Goal: Transaction & Acquisition: Purchase product/service

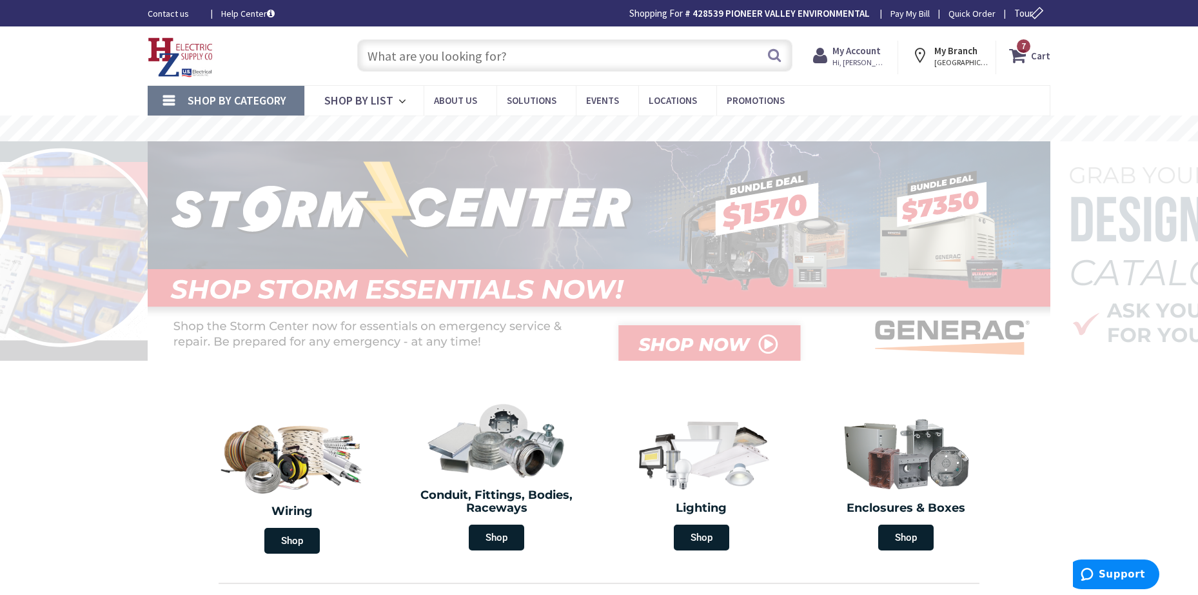
click at [540, 63] on input "text" at bounding box center [574, 55] width 435 height 32
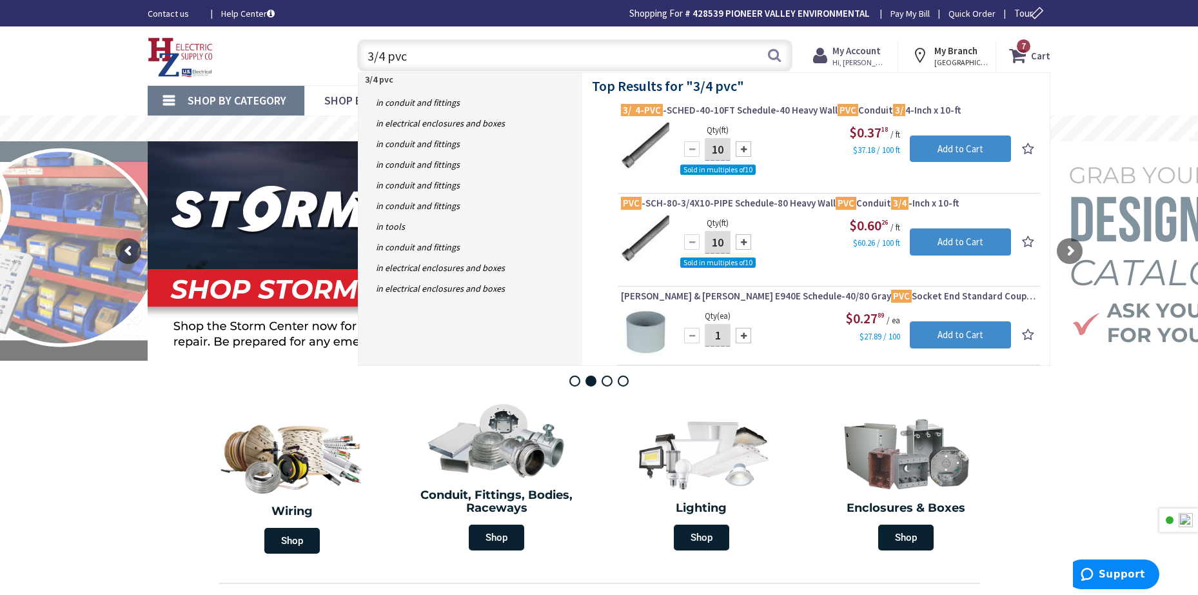
type input "3/4 pvc"
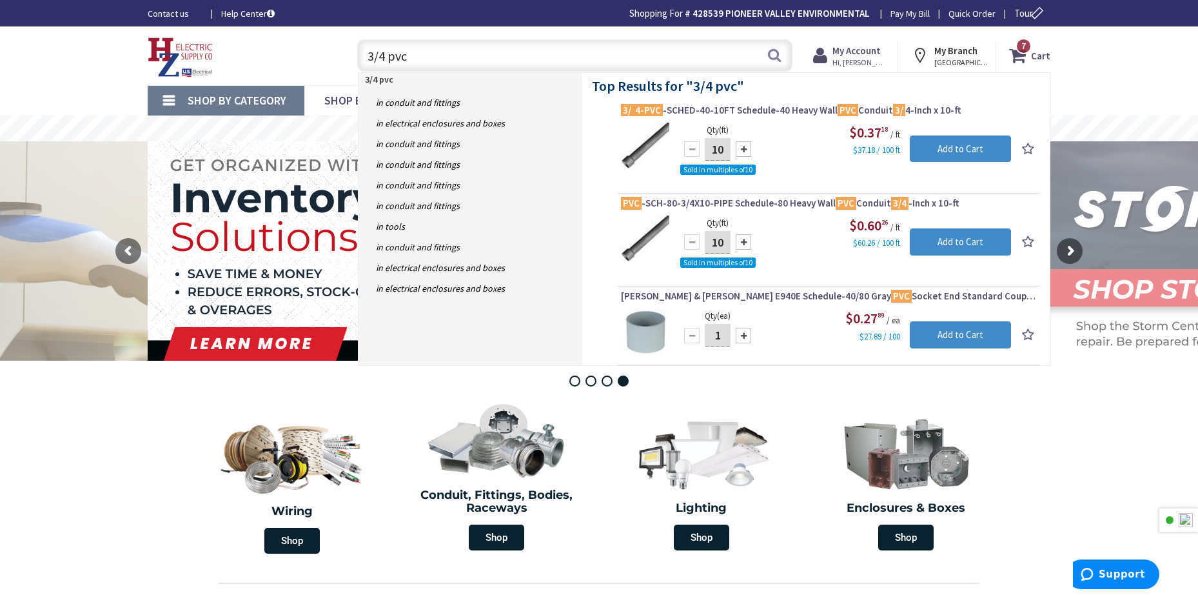
click at [638, 53] on input "3/4 pvc" at bounding box center [574, 55] width 435 height 32
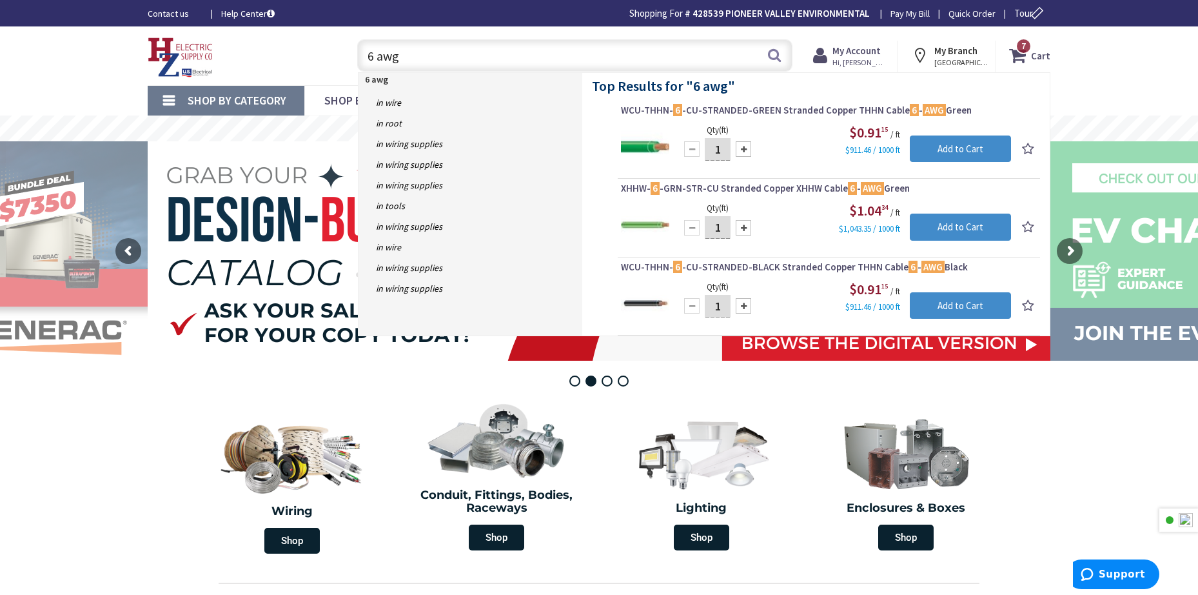
click at [549, 48] on input "6 awg" at bounding box center [574, 55] width 435 height 32
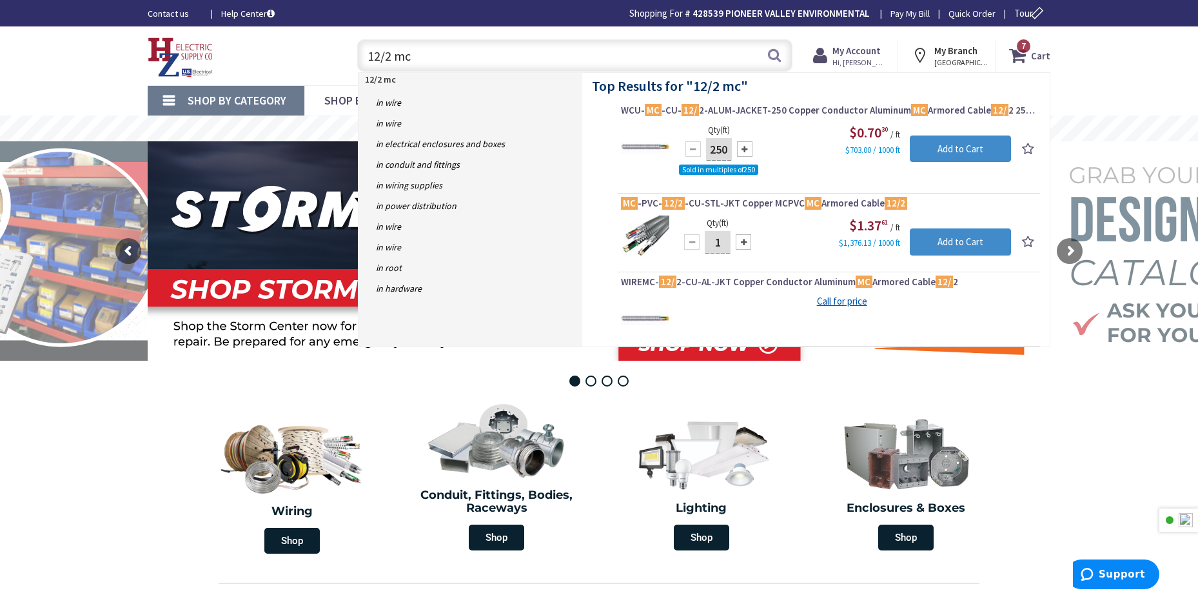
type input "12/2 mc"
click at [307, 54] on div "Toggle Nav" at bounding box center [239, 55] width 203 height 43
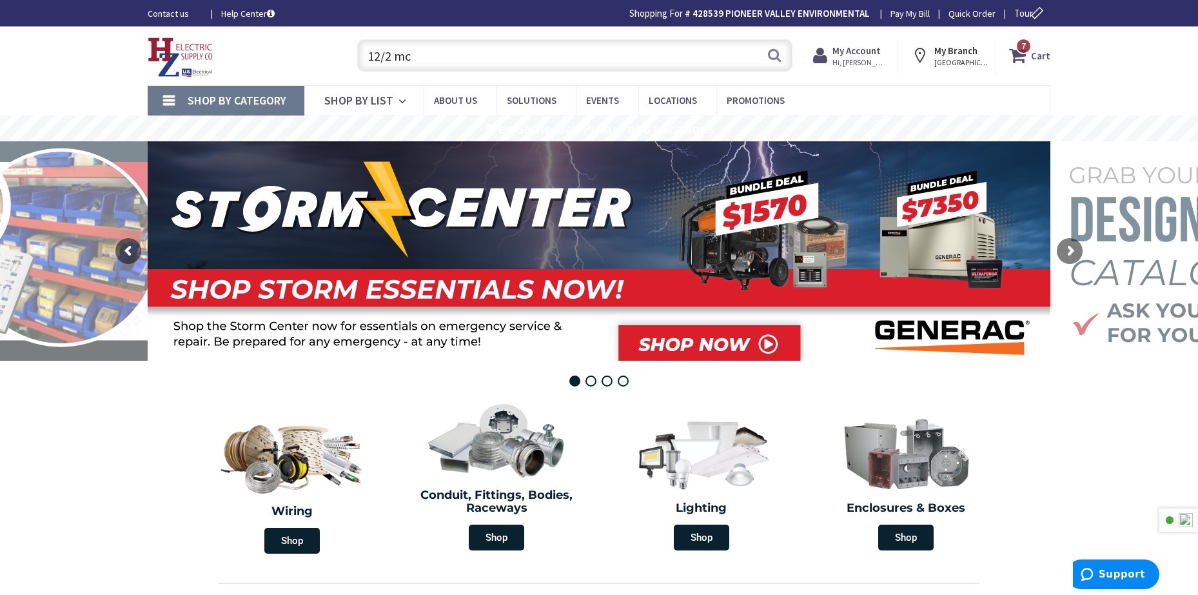
click at [467, 52] on input "12/2 mc" at bounding box center [574, 55] width 435 height 32
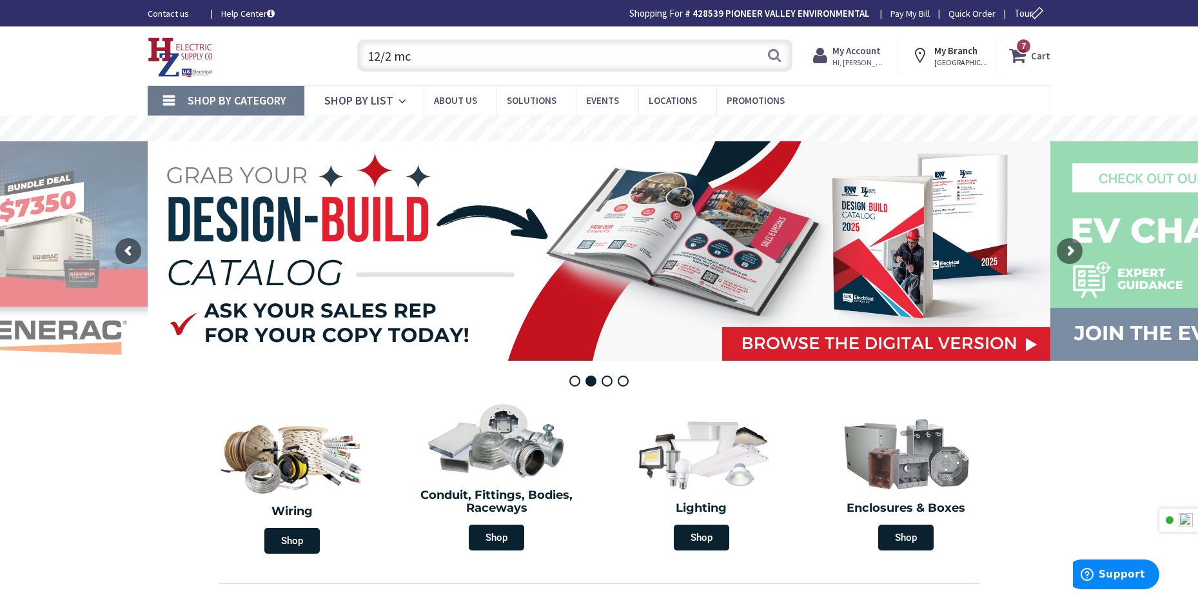
click at [1029, 54] on icon at bounding box center [1020, 55] width 22 height 23
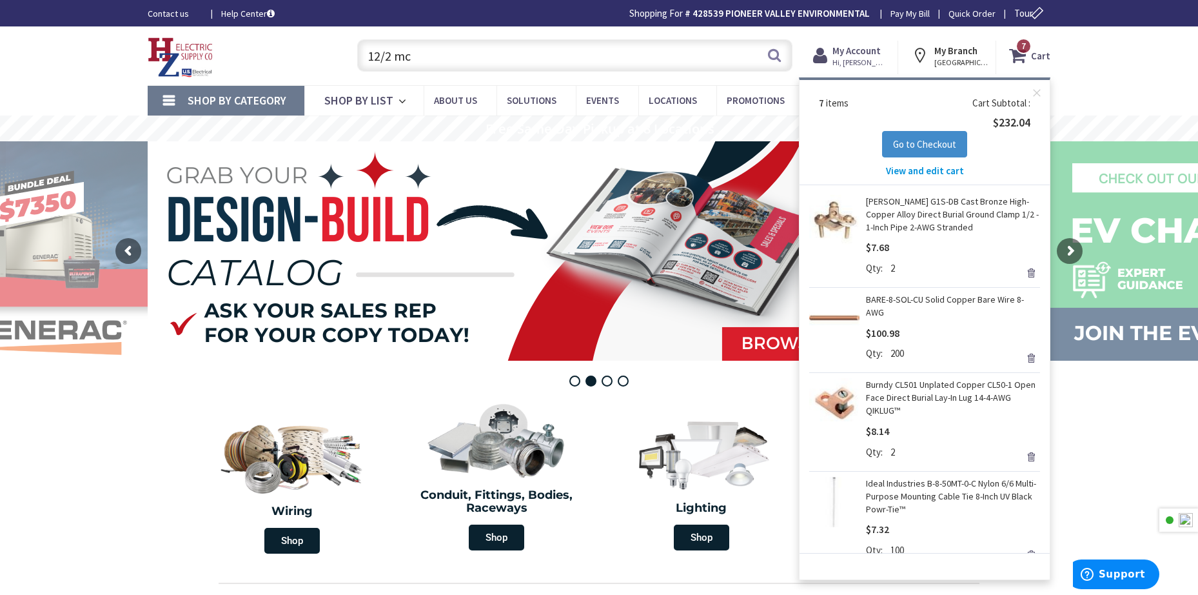
click at [951, 172] on span "View and edit cart" at bounding box center [925, 170] width 78 height 12
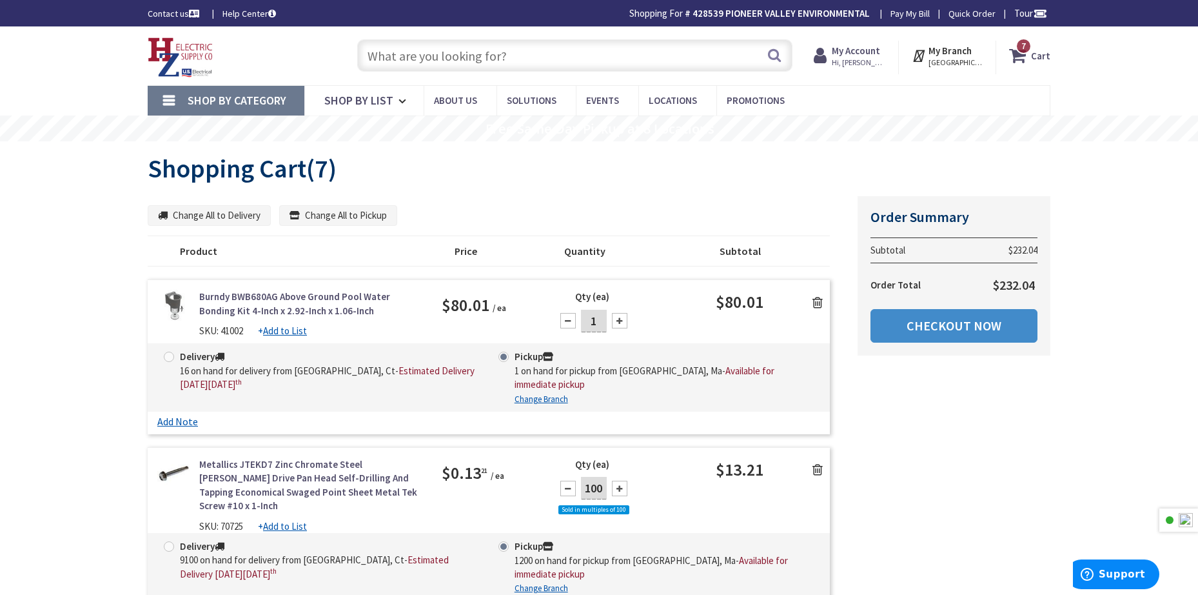
click at [820, 302] on icon at bounding box center [818, 302] width 10 height 13
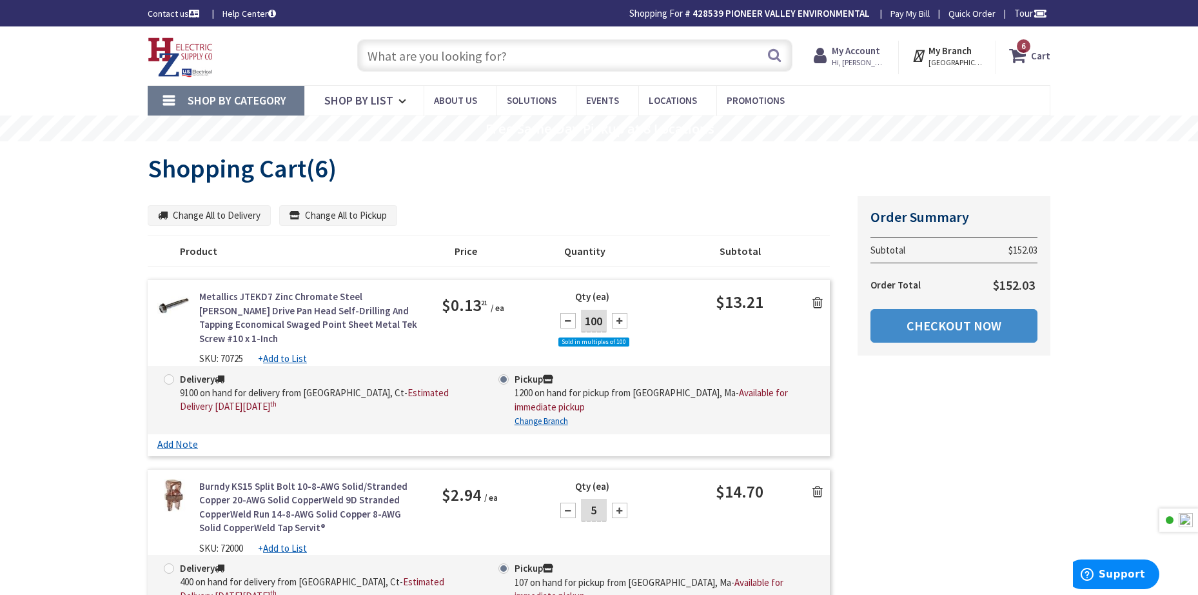
click at [486, 54] on input "text" at bounding box center [574, 55] width 435 height 32
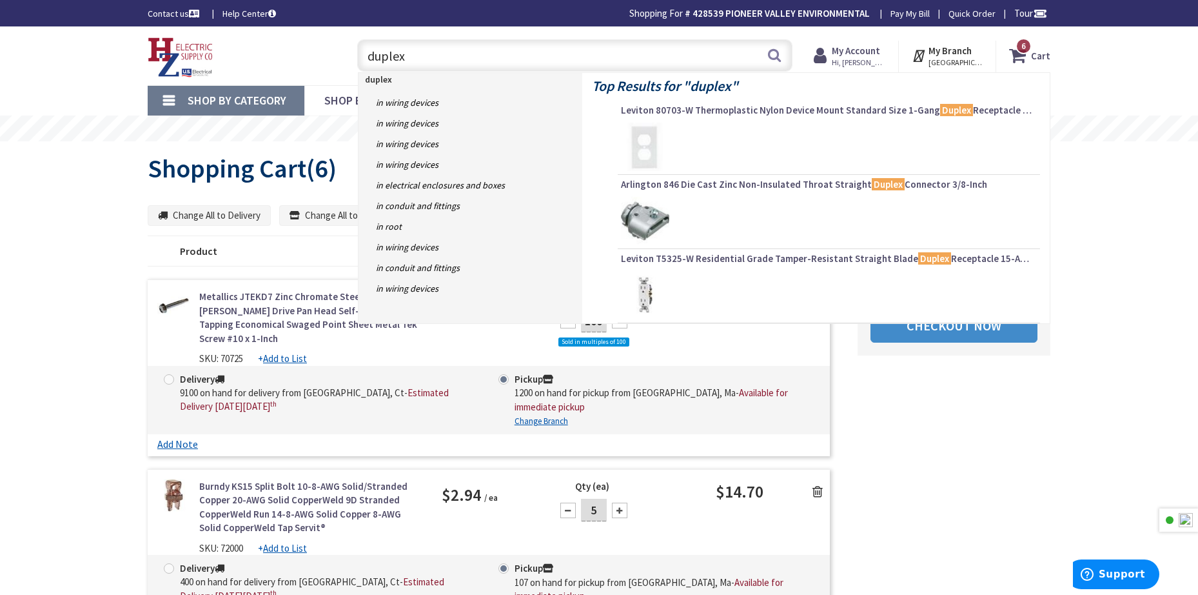
type input "duplex"
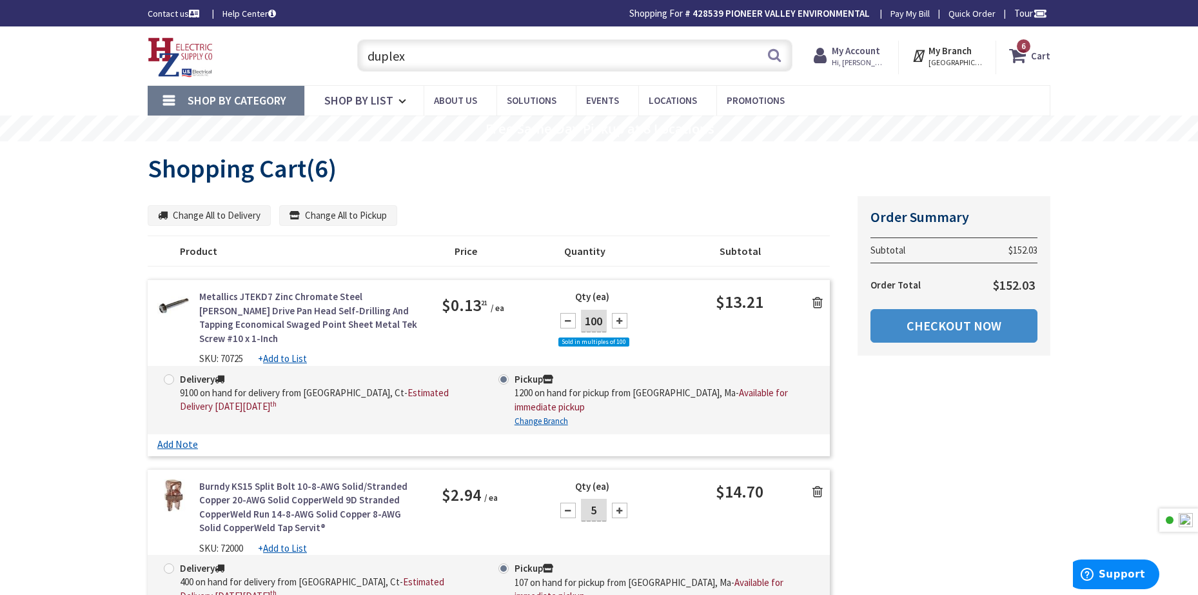
click at [819, 306] on icon at bounding box center [818, 302] width 10 height 13
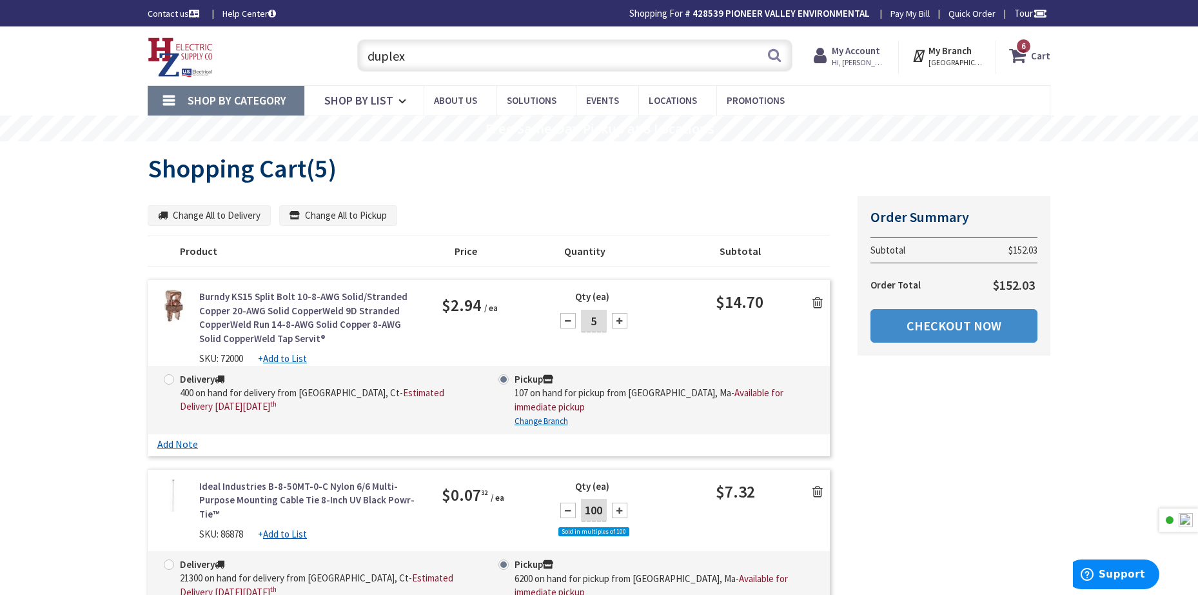
click at [820, 305] on icon at bounding box center [818, 302] width 10 height 13
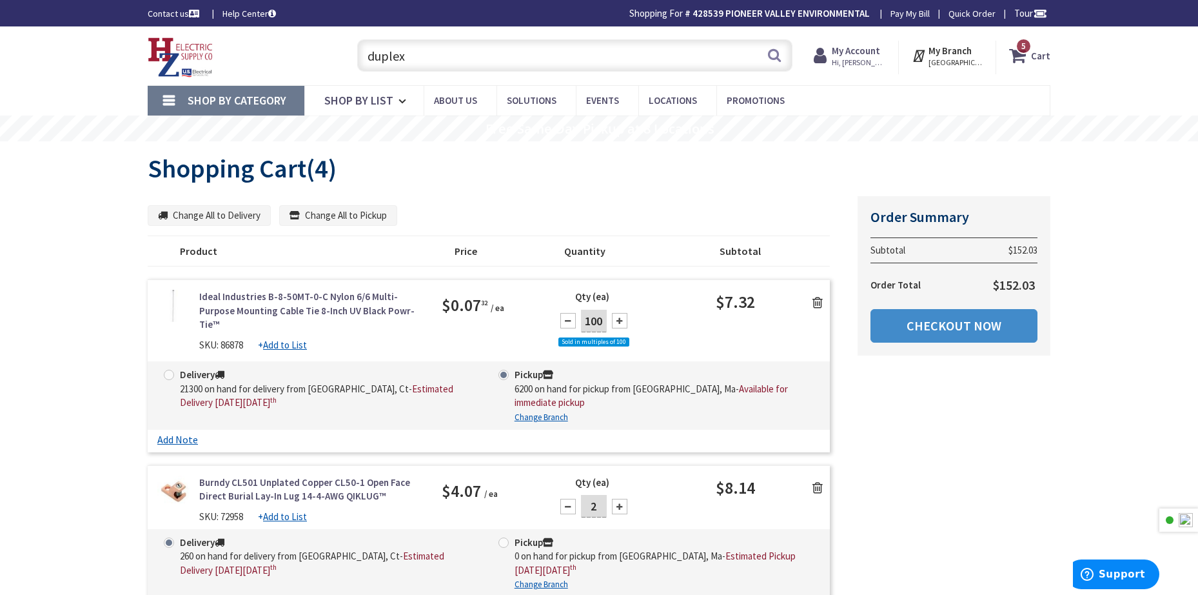
click at [811, 306] on link at bounding box center [818, 301] width 25 height 19
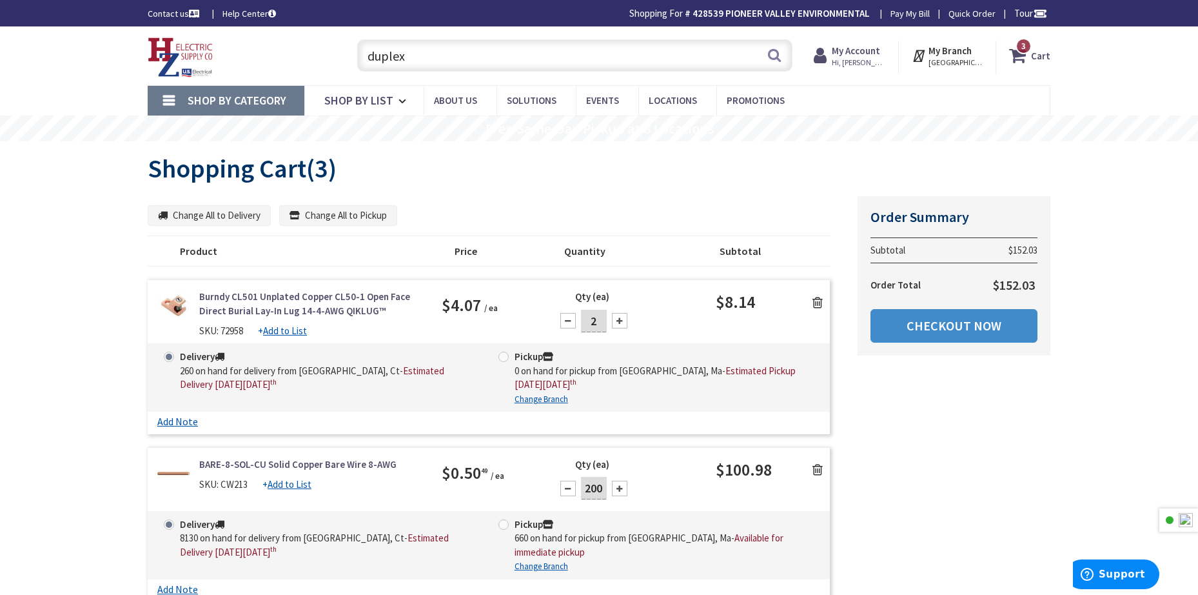
click at [824, 305] on link at bounding box center [818, 301] width 25 height 19
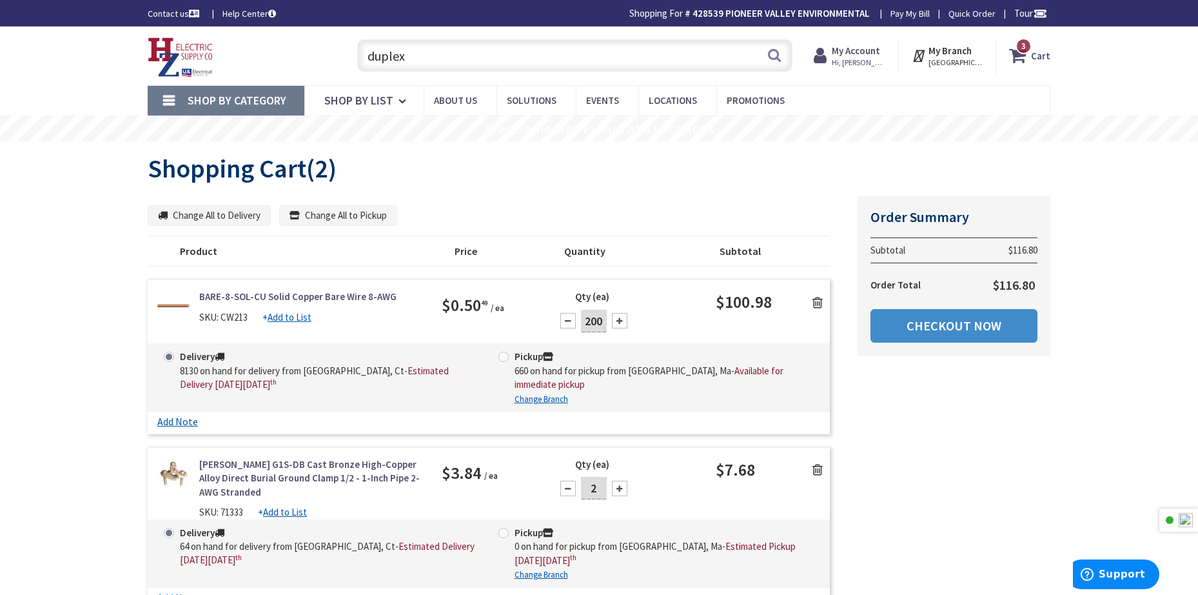
click at [816, 302] on icon at bounding box center [818, 302] width 10 height 13
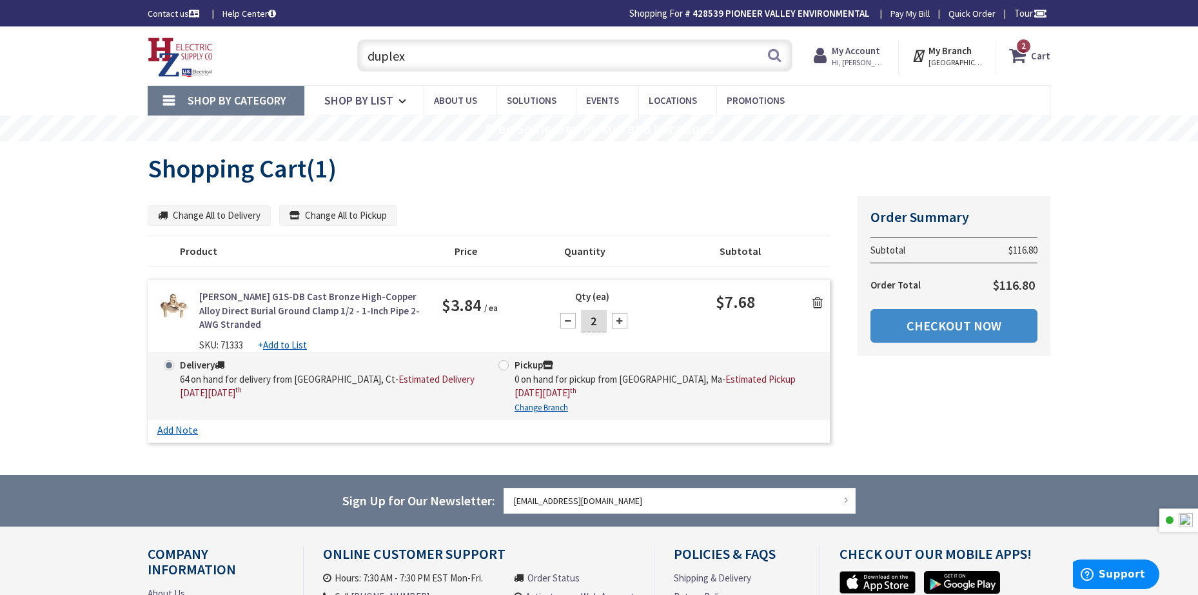
click at [816, 302] on icon at bounding box center [818, 302] width 10 height 13
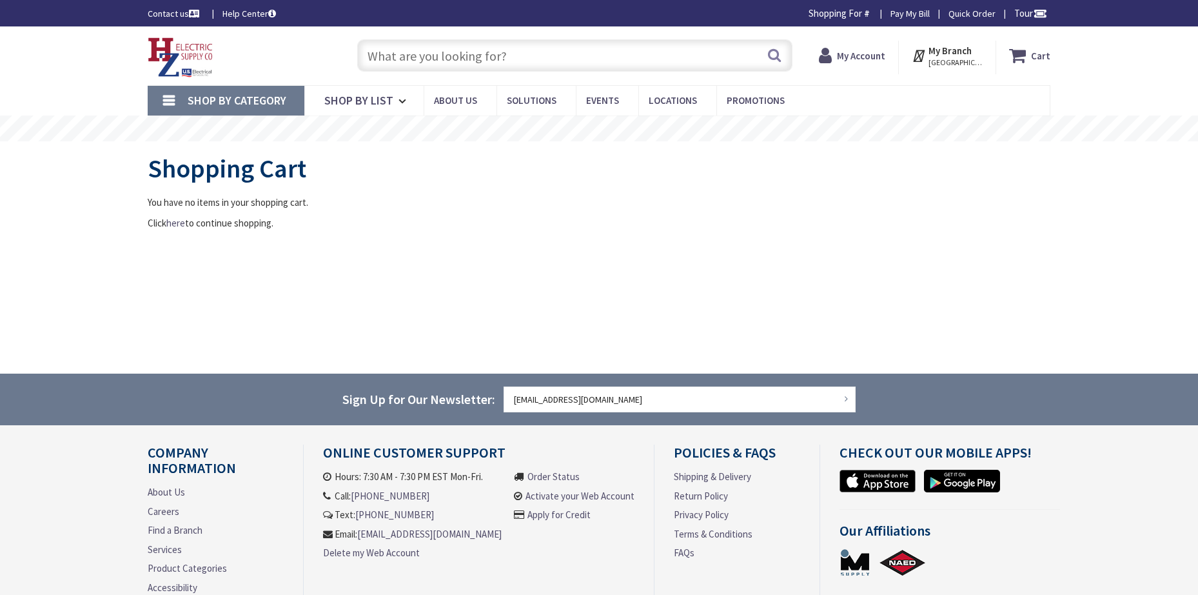
click at [443, 43] on input "text" at bounding box center [574, 55] width 435 height 32
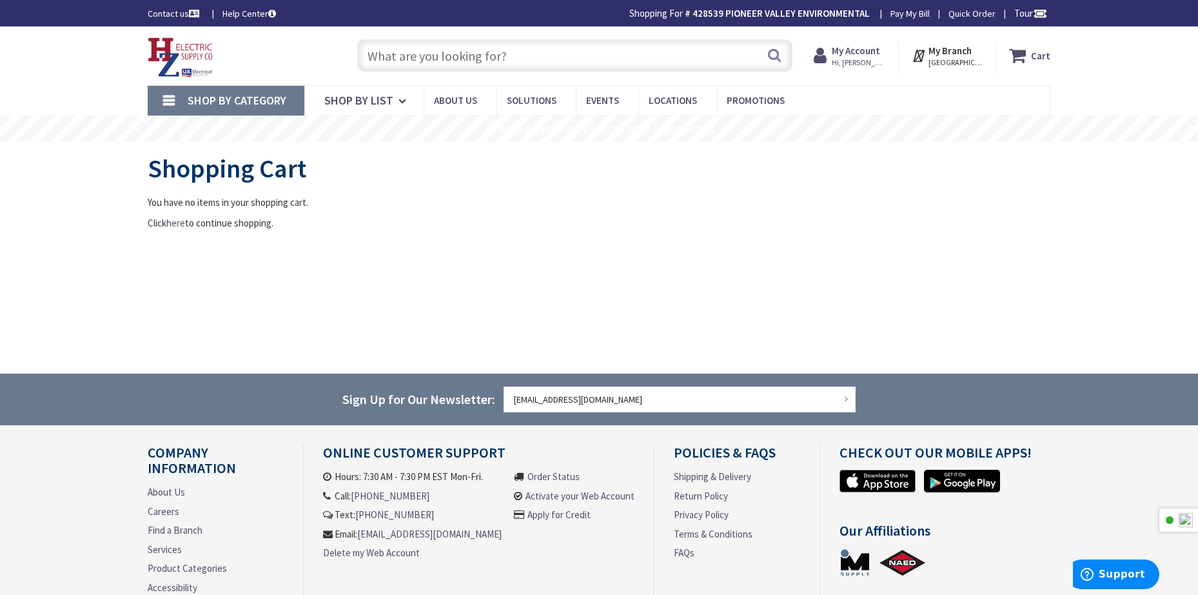
click at [488, 39] on input "text" at bounding box center [574, 55] width 435 height 32
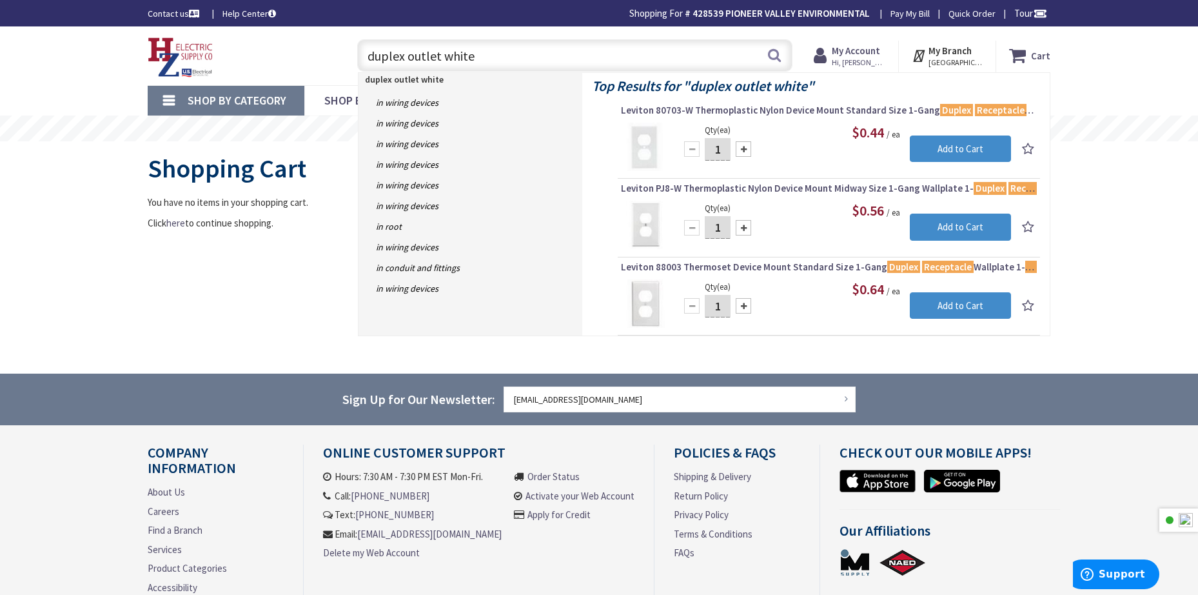
type input "duplex outlet white"
click at [726, 151] on input "1" at bounding box center [718, 149] width 26 height 23
type input "40"
click at [720, 228] on input "1" at bounding box center [718, 227] width 26 height 23
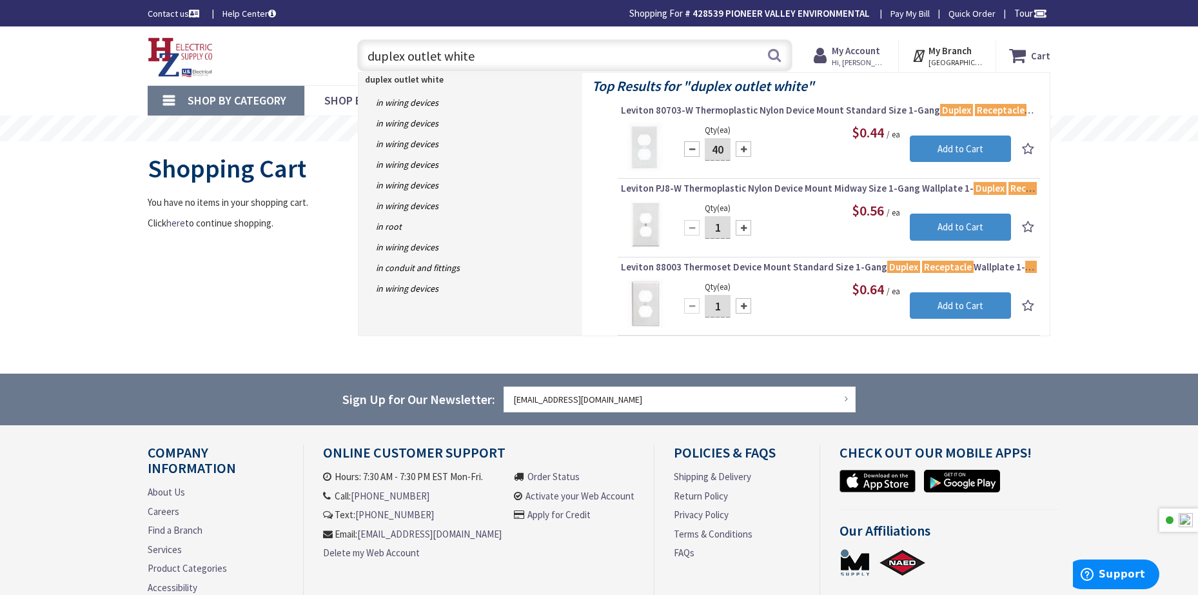
click at [720, 228] on input "1" at bounding box center [718, 227] width 26 height 23
type input "40"
click at [971, 225] on input "Add to Cart" at bounding box center [960, 226] width 101 height 27
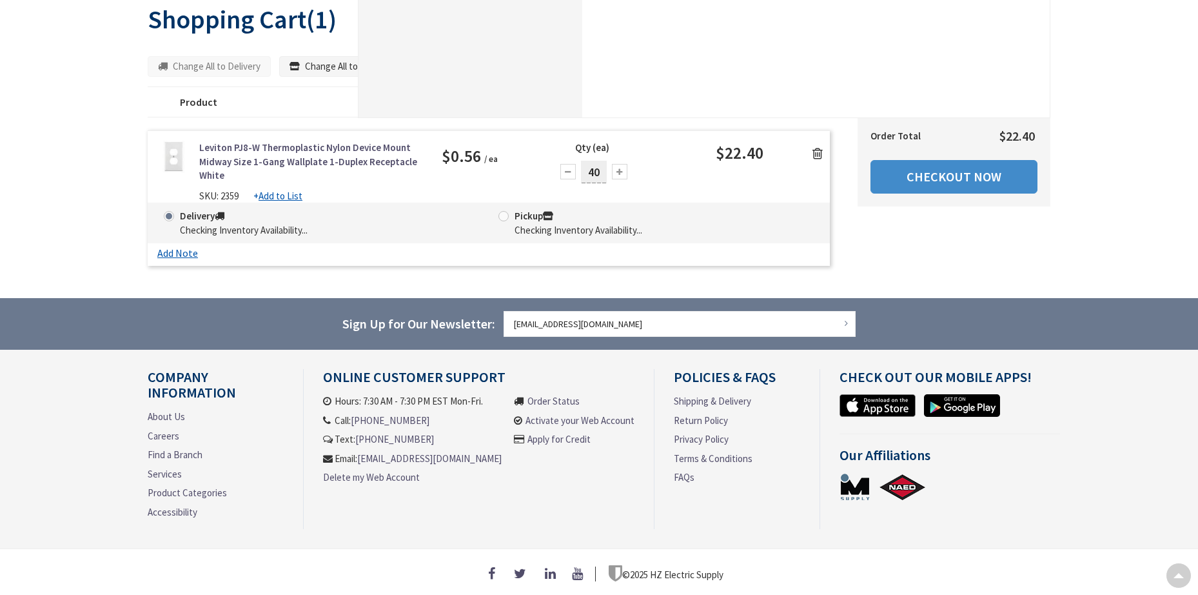
scroll to position [48, 0]
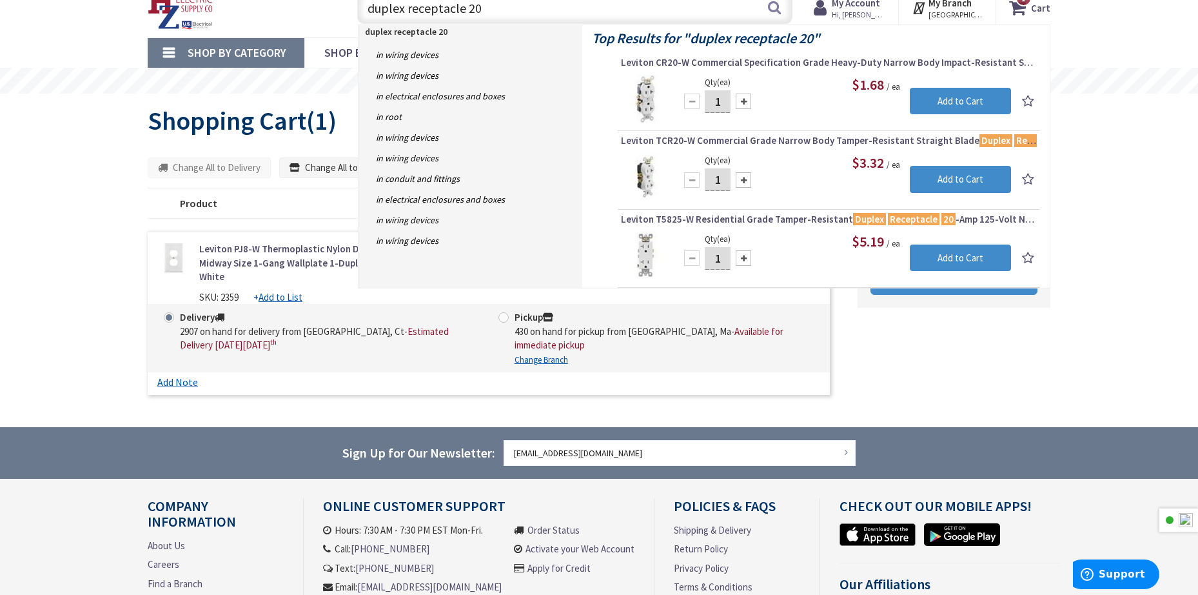
type input "duplex receptacle 20"
click at [714, 104] on input "1" at bounding box center [718, 101] width 26 height 23
click at [713, 104] on input "1" at bounding box center [718, 101] width 26 height 23
type input "10"
click at [949, 111] on input "Add to Cart" at bounding box center [960, 101] width 101 height 27
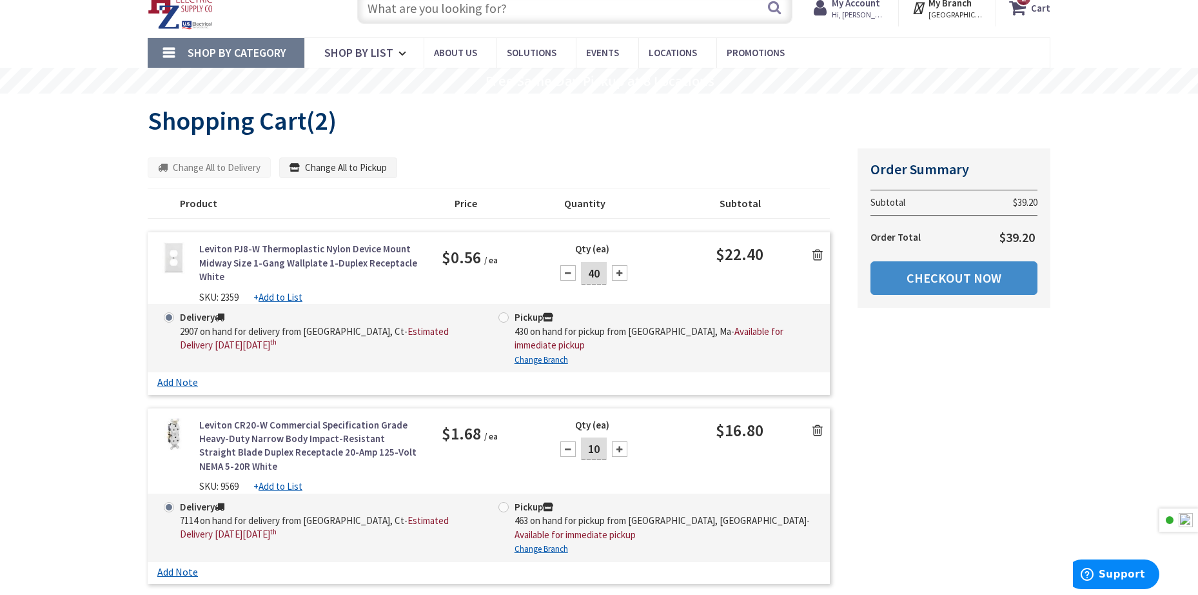
click at [480, 15] on input "text" at bounding box center [574, 8] width 435 height 32
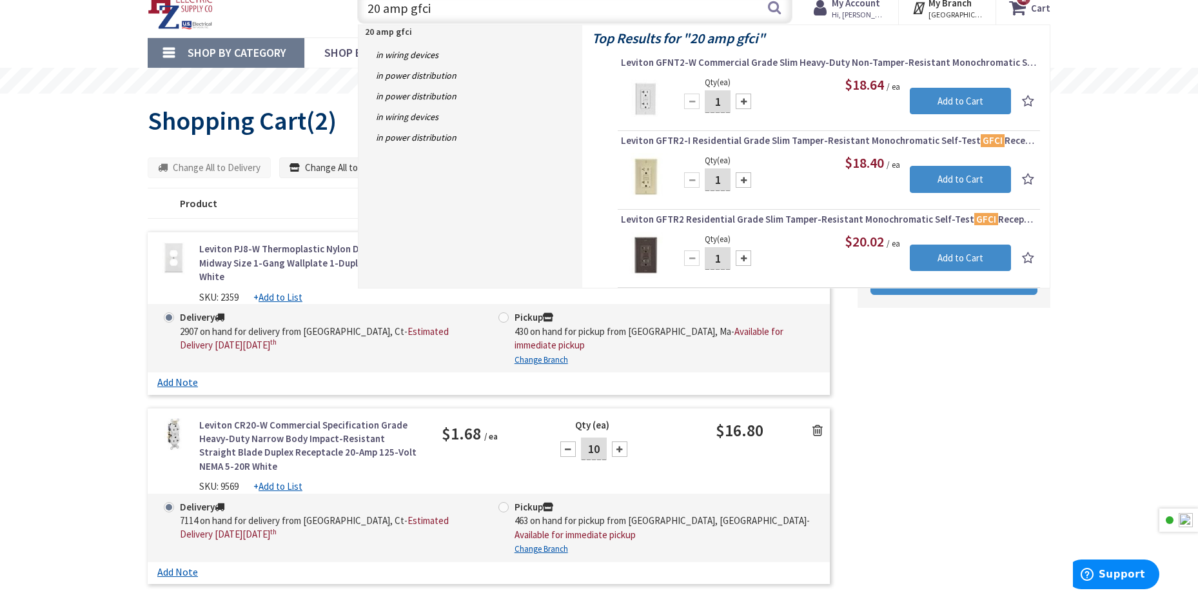
type input "20 amp gfci"
click at [741, 101] on div at bounding box center [743, 101] width 15 height 15
type input "2"
click at [962, 101] on input "Add to Cart" at bounding box center [960, 101] width 101 height 27
click at [963, 400] on div "Summary Order Summary Subtotal $39.20 Order Total $39.20 Checkout Now Some item…" at bounding box center [599, 369] width 922 height 442
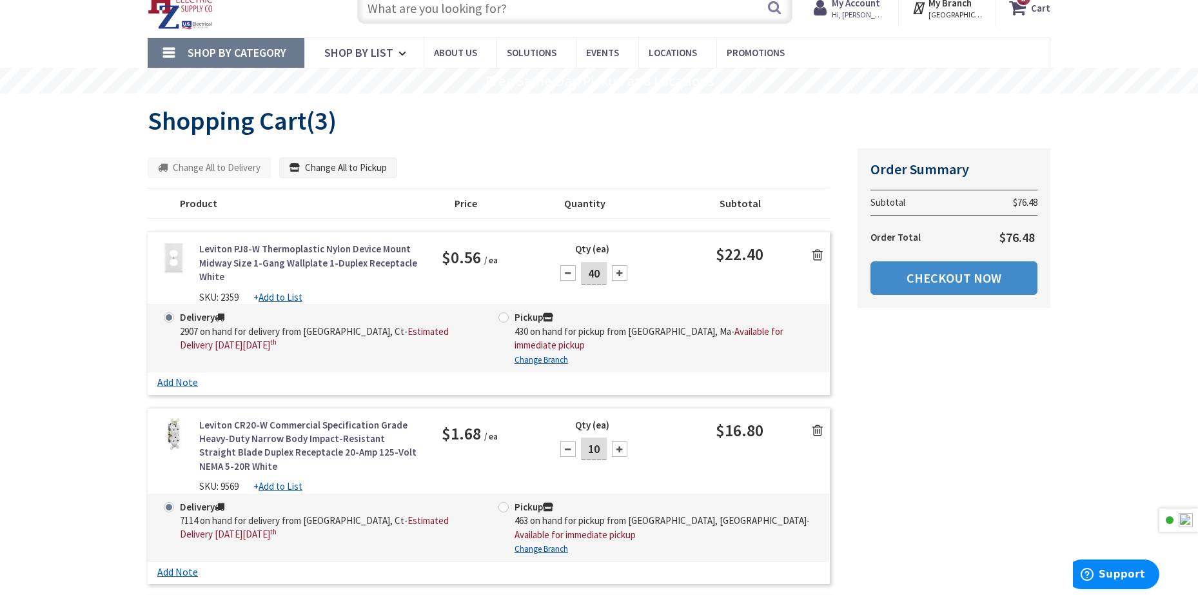
click at [447, 11] on input "text" at bounding box center [574, 8] width 435 height 32
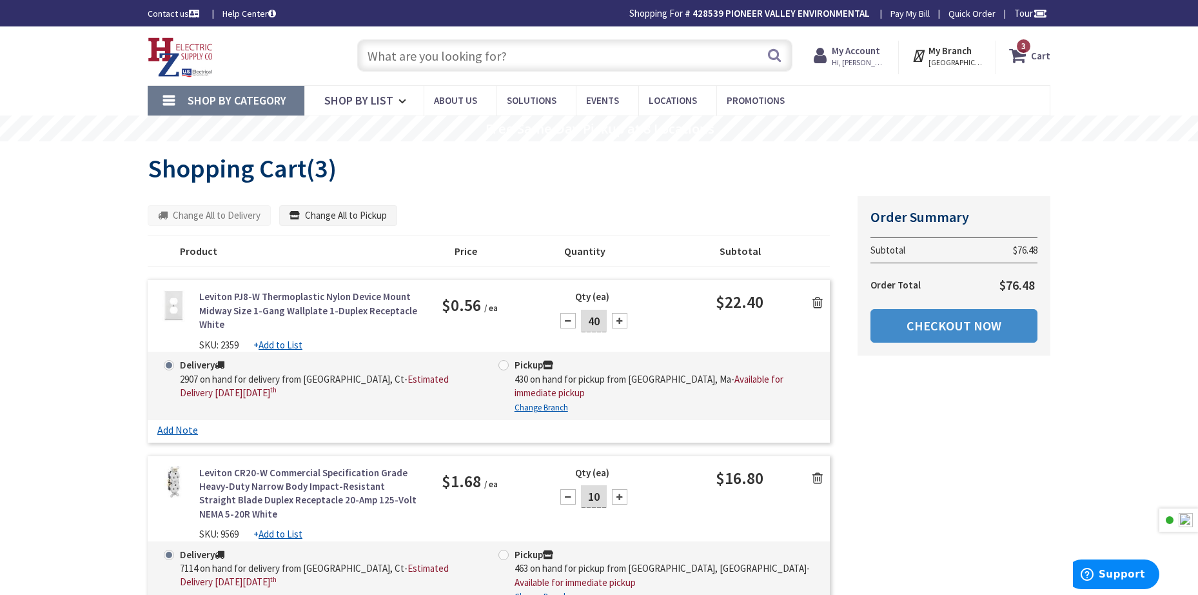
type input "h"
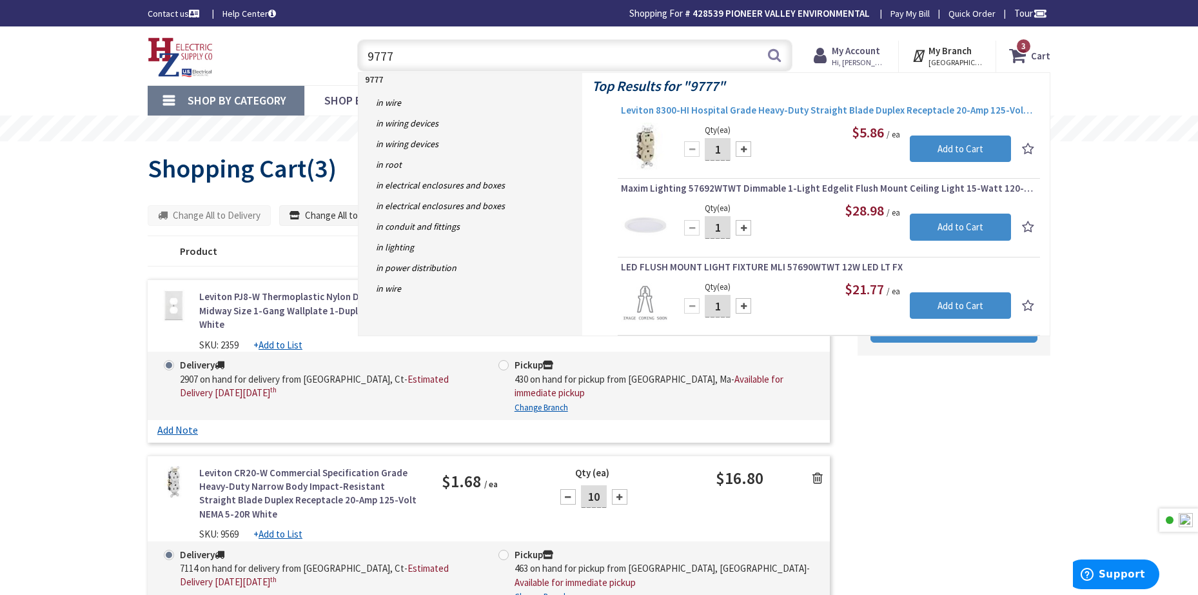
type input "9777"
click at [817, 110] on span "Leviton 8300-HI Hospital Grade Heavy-Duty Straight Blade Duplex Receptacle 20-A…" at bounding box center [829, 110] width 416 height 13
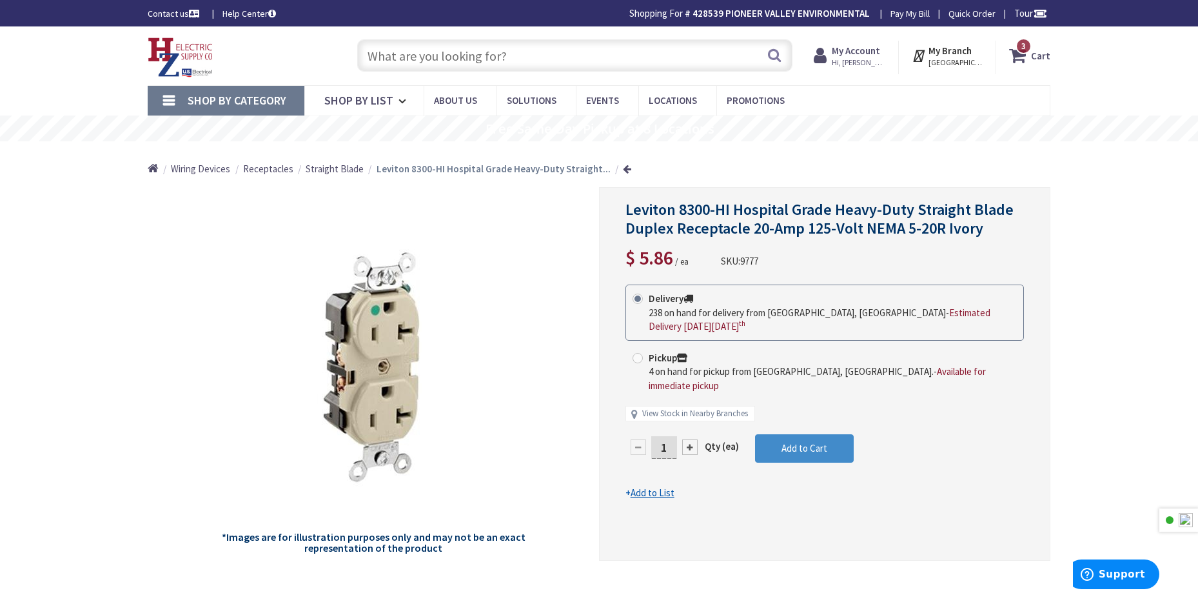
click at [450, 59] on input "text" at bounding box center [574, 55] width 435 height 32
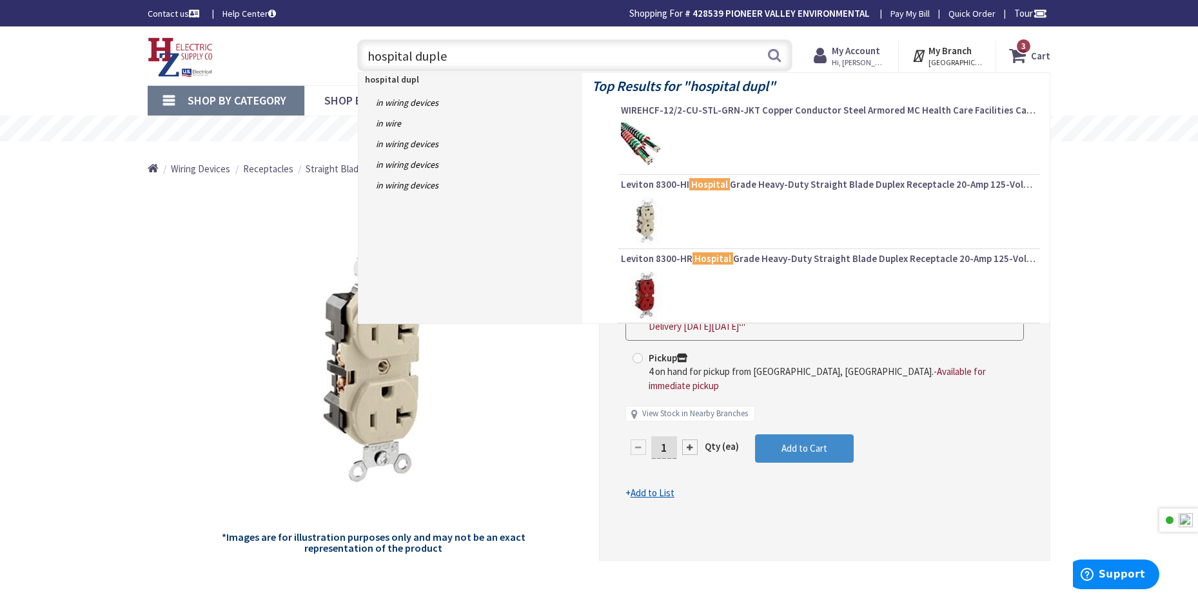
type input "hospital duplex"
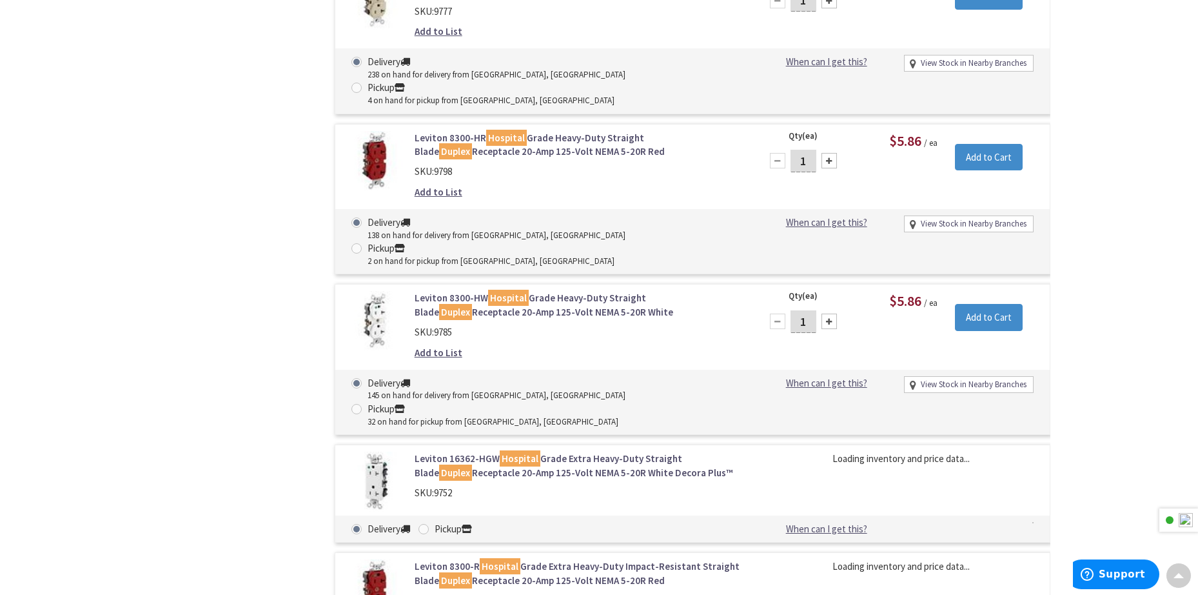
click at [808, 310] on input "1" at bounding box center [804, 321] width 26 height 23
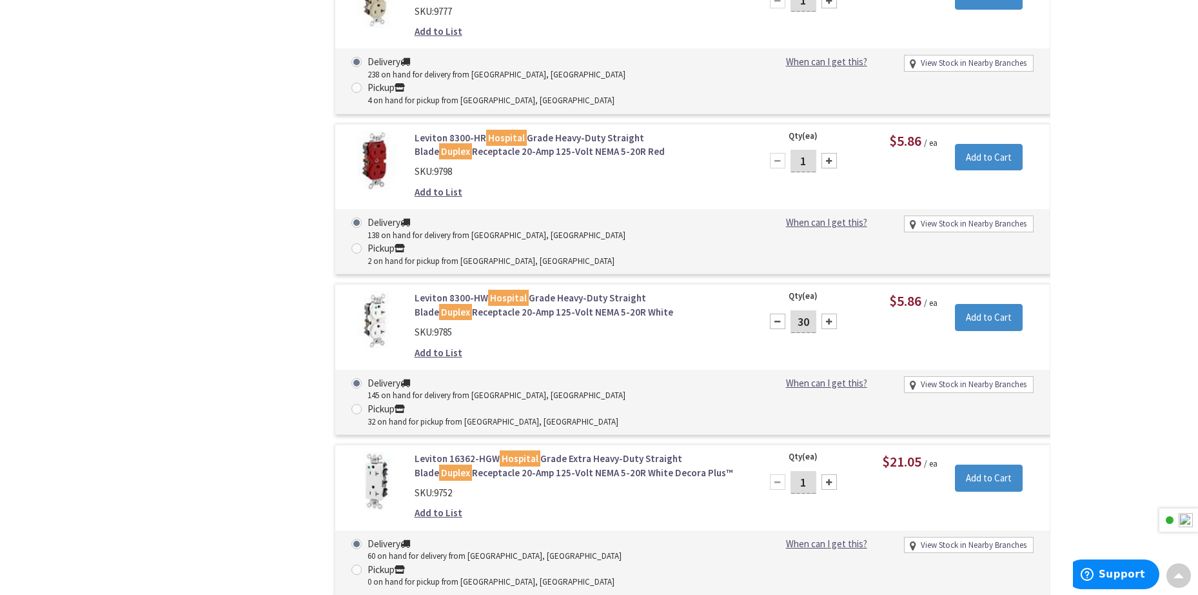
type input "30"
click at [875, 291] on div "Qty (ea) 30 Please select a quantity $5.86 / ea Add to Cart" at bounding box center [901, 317] width 298 height 53
click at [1006, 304] on input "Add to Cart" at bounding box center [989, 317] width 68 height 27
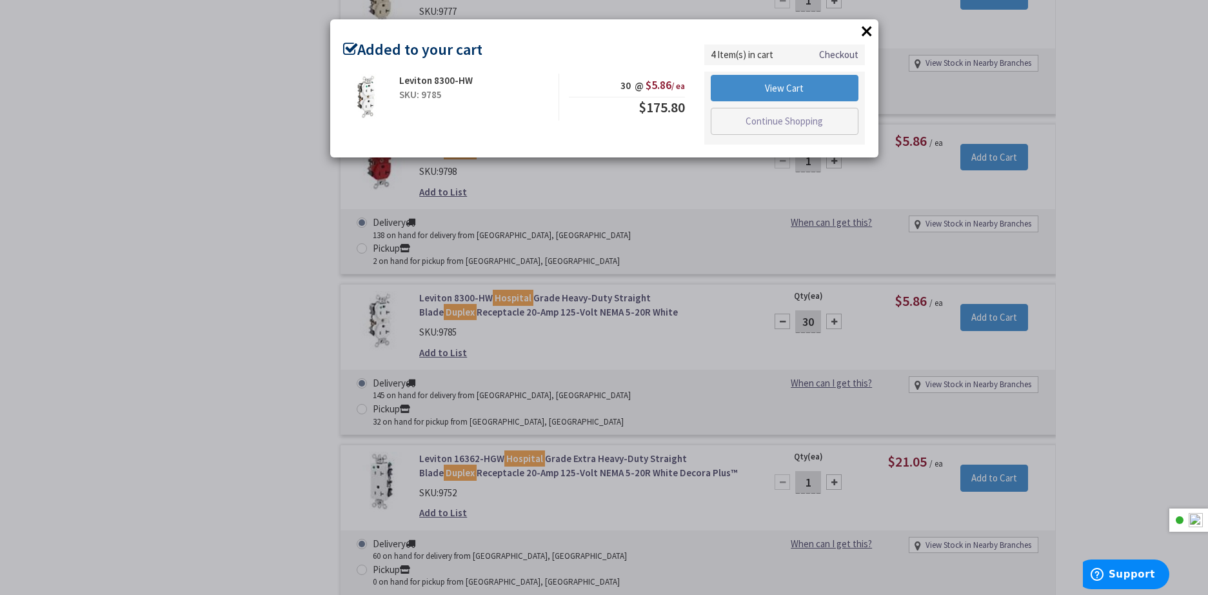
click at [160, 181] on div "× Added to your cart Leviton 8300-HW SKU: 9785 30 @ $5.86 / ea $175.80" at bounding box center [604, 297] width 1208 height 595
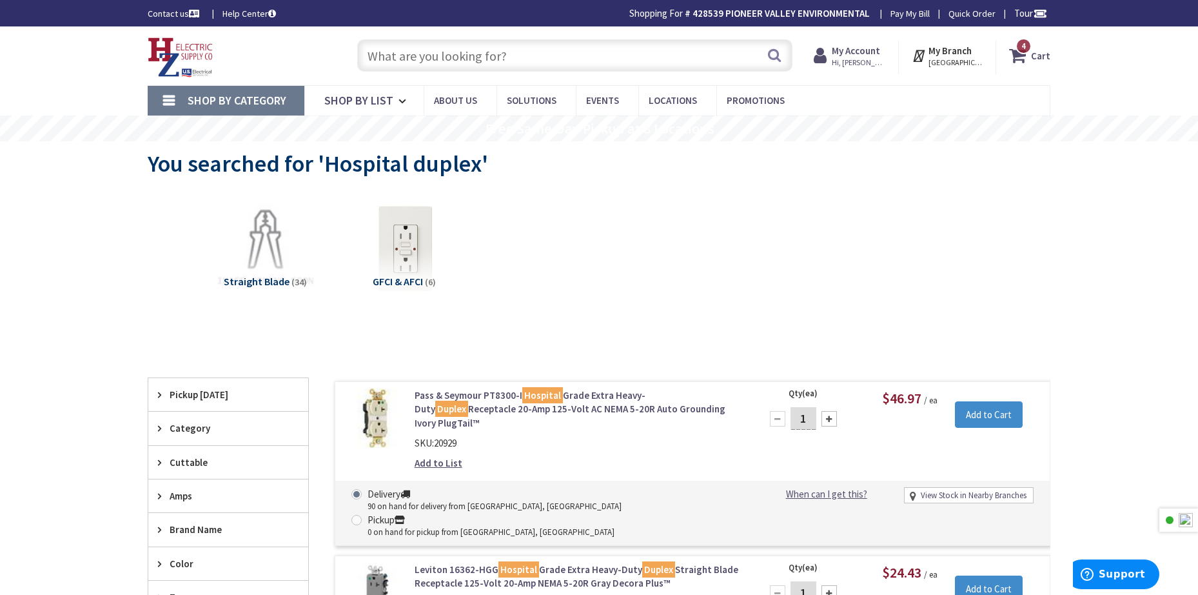
click at [495, 45] on input "text" at bounding box center [574, 55] width 435 height 32
click at [487, 50] on input "text" at bounding box center [574, 55] width 435 height 32
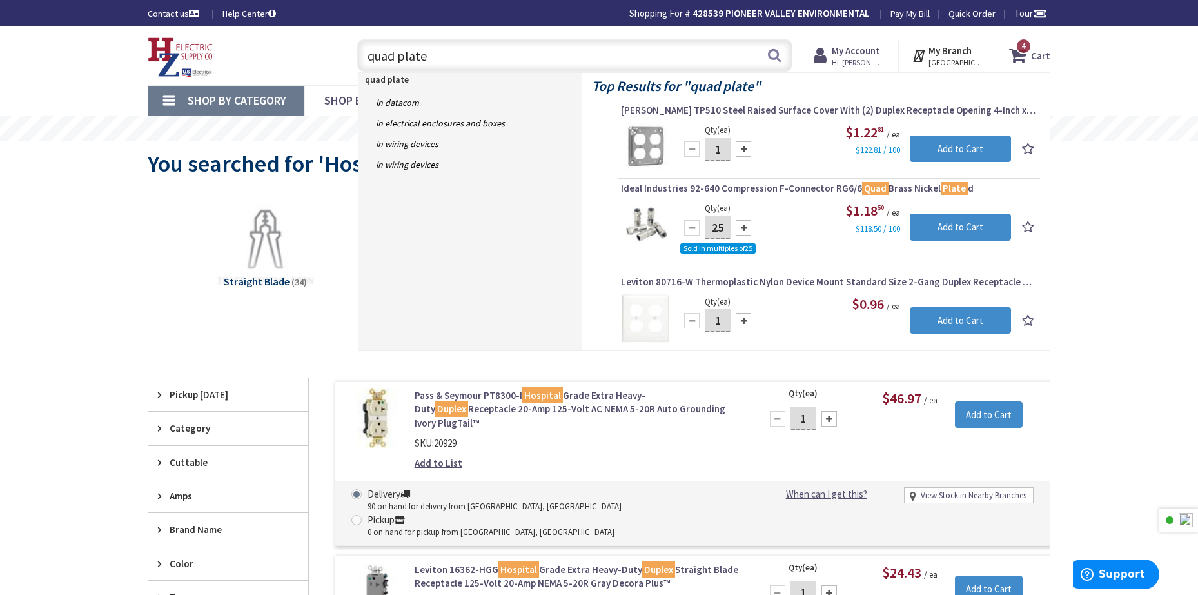
type input "quad plate"
click at [720, 317] on input "1" at bounding box center [718, 320] width 26 height 23
type input "5"
click at [802, 339] on div "Qty (ea) 5 Please select a quantity Add to Cart $0.96 / ea" at bounding box center [829, 318] width 416 height 48
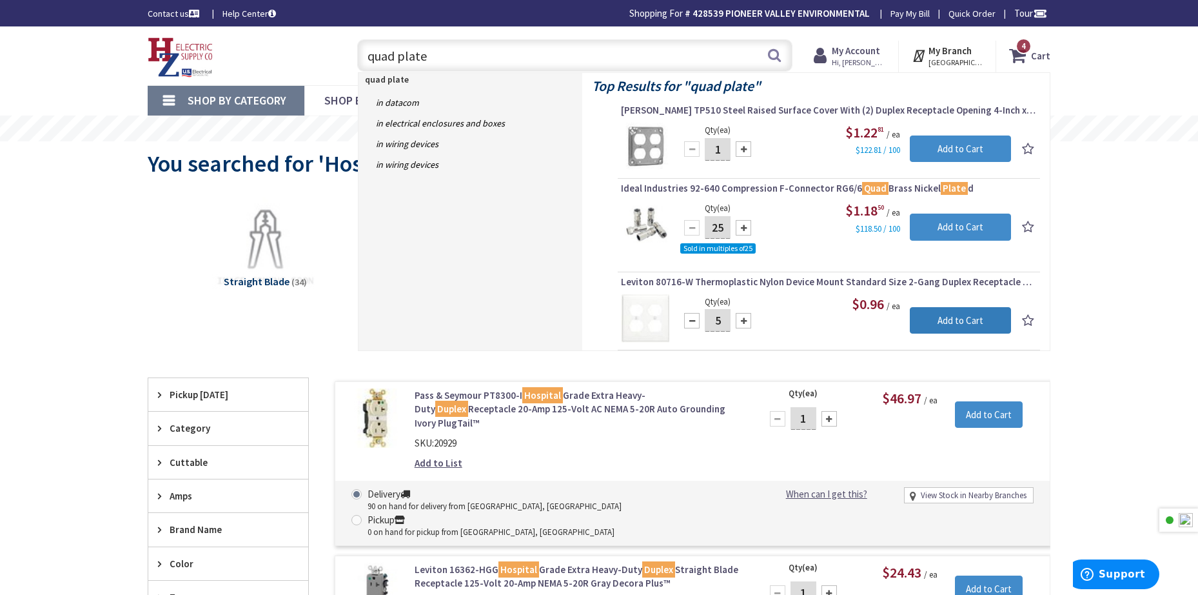
click at [962, 321] on input "Add to Cart" at bounding box center [960, 320] width 101 height 27
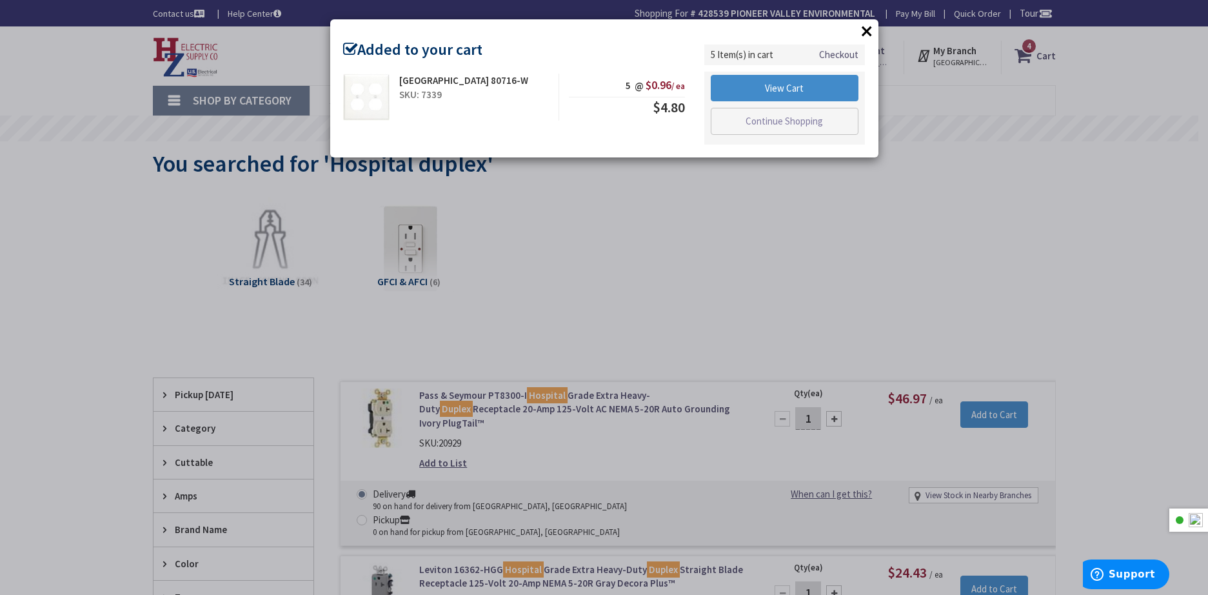
click at [973, 166] on div "× Added to your cart Leviton 80716-W SKU: 7339 5 @ $0.96 / ea $4.80" at bounding box center [604, 297] width 1208 height 595
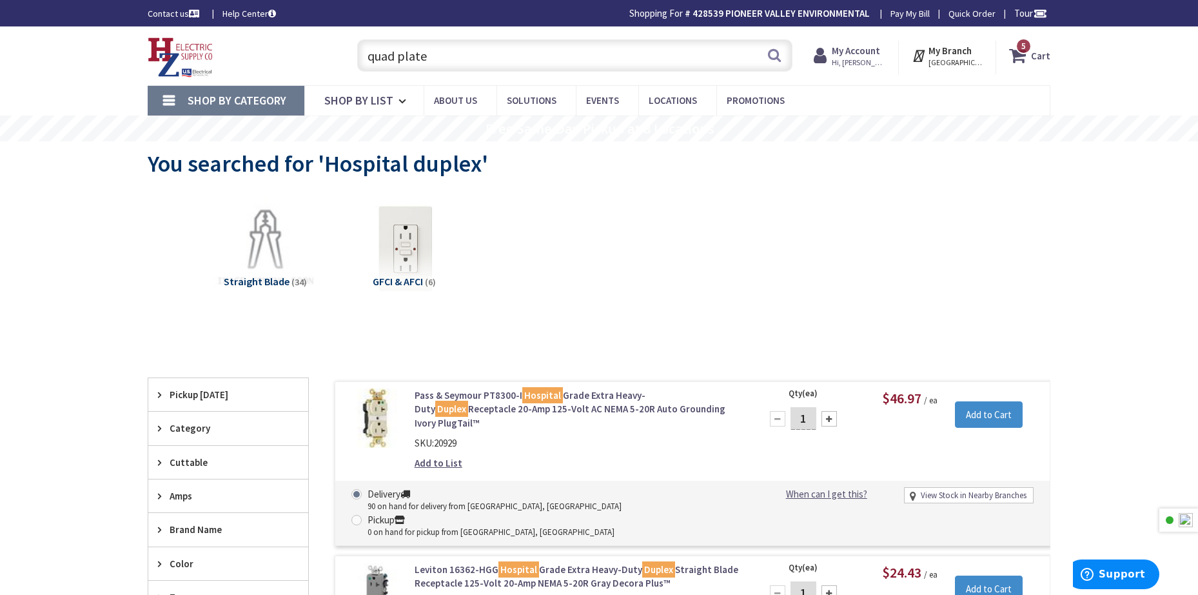
click at [570, 59] on input "quad plate" at bounding box center [574, 55] width 435 height 32
click at [491, 61] on input "quad plate" at bounding box center [574, 55] width 435 height 32
click at [490, 60] on input "quad plate" at bounding box center [574, 55] width 435 height 32
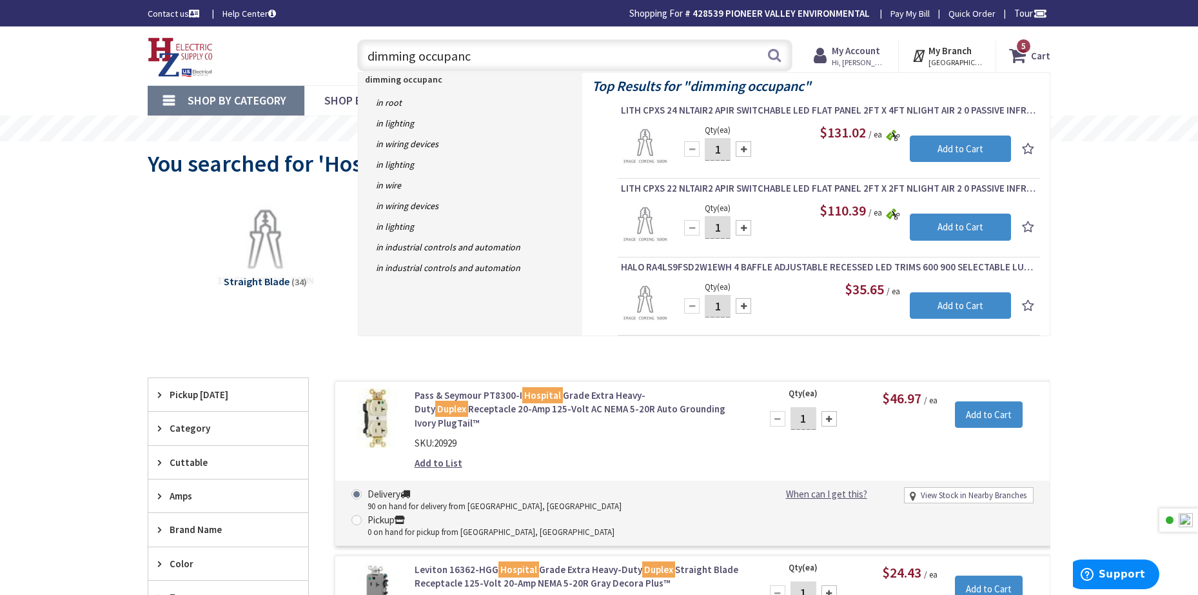
type input "dimming occupancy"
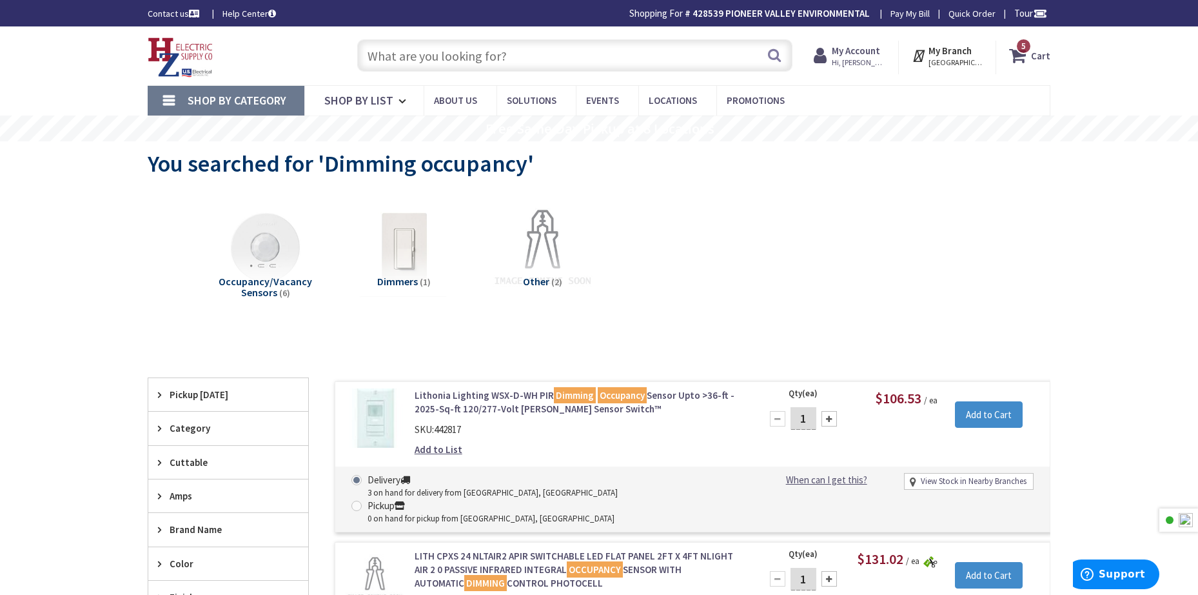
click at [511, 46] on input "text" at bounding box center [574, 55] width 435 height 32
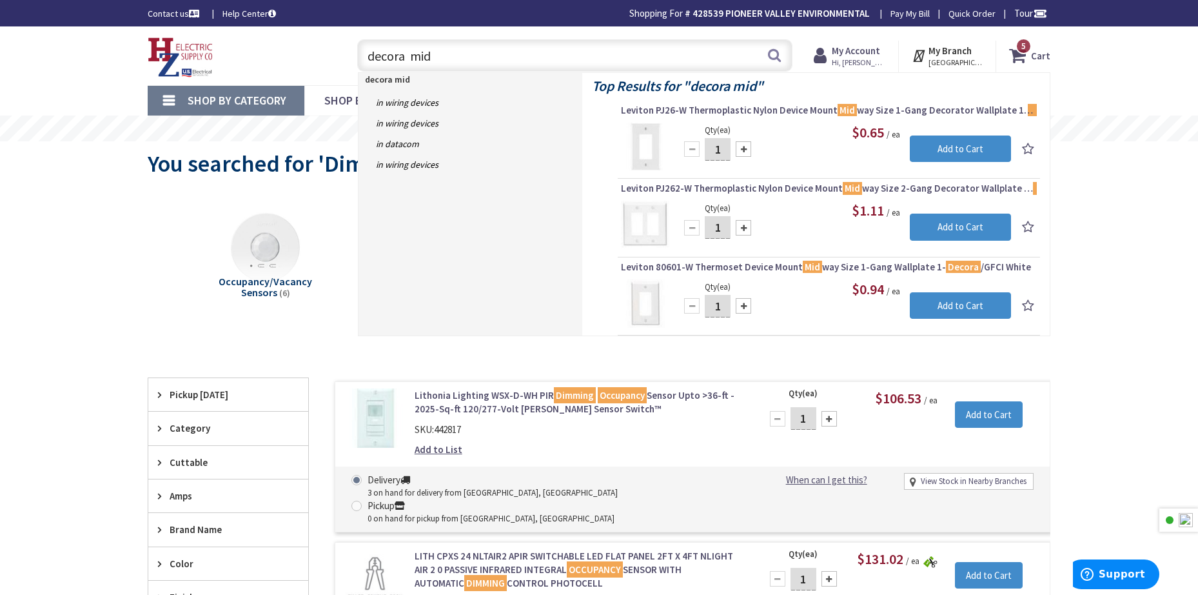
type input "decora mid"
click at [715, 149] on input "1" at bounding box center [718, 149] width 26 height 23
type input "4"
click at [967, 150] on input "Add to Cart" at bounding box center [960, 148] width 101 height 27
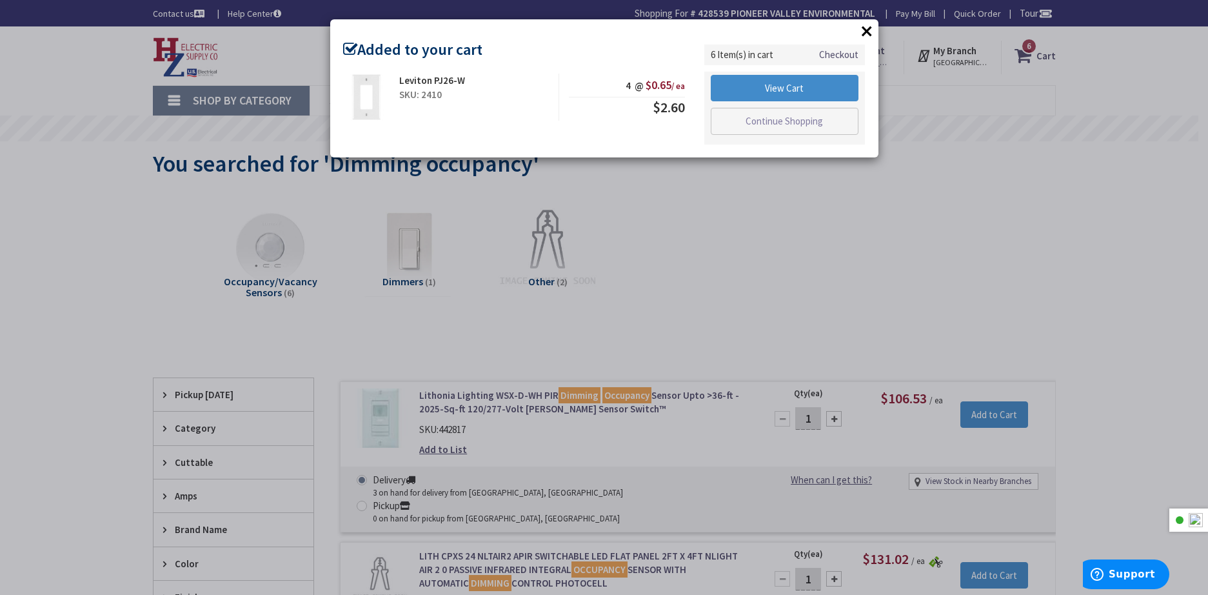
click at [932, 203] on div "× Added to your cart Leviton PJ26-W SKU: 2410 4 @ $0.65 / ea $2.60 Checkout" at bounding box center [604, 297] width 1208 height 595
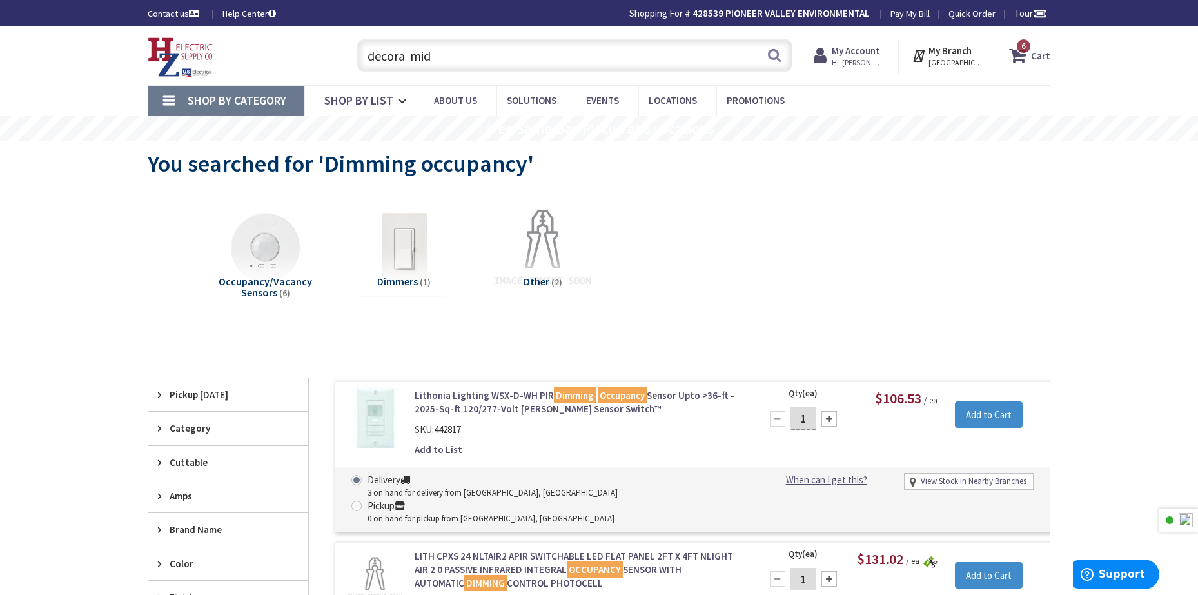
click at [457, 61] on input "decora mid" at bounding box center [574, 55] width 435 height 32
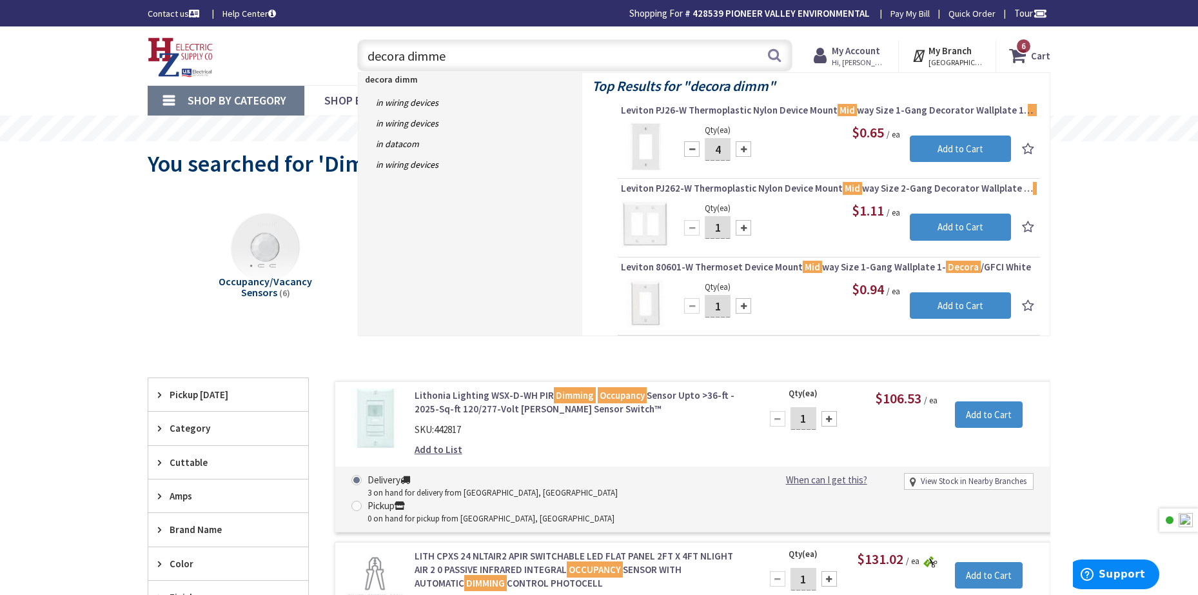
type input "decora dimmer"
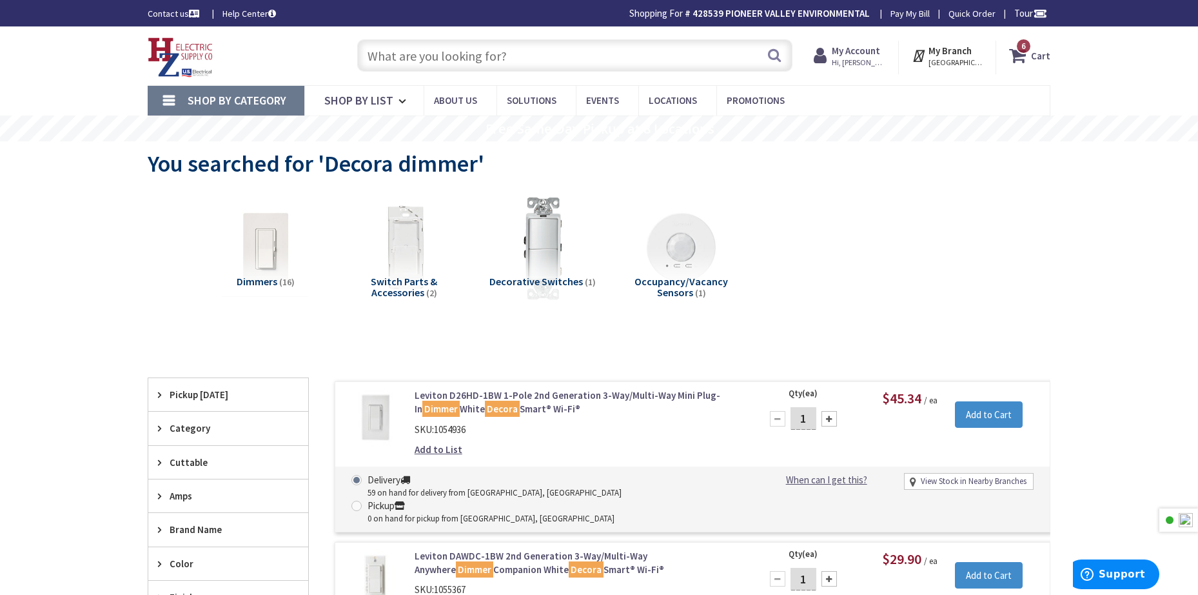
click at [279, 282] on span "(16)" at bounding box center [286, 282] width 15 height 12
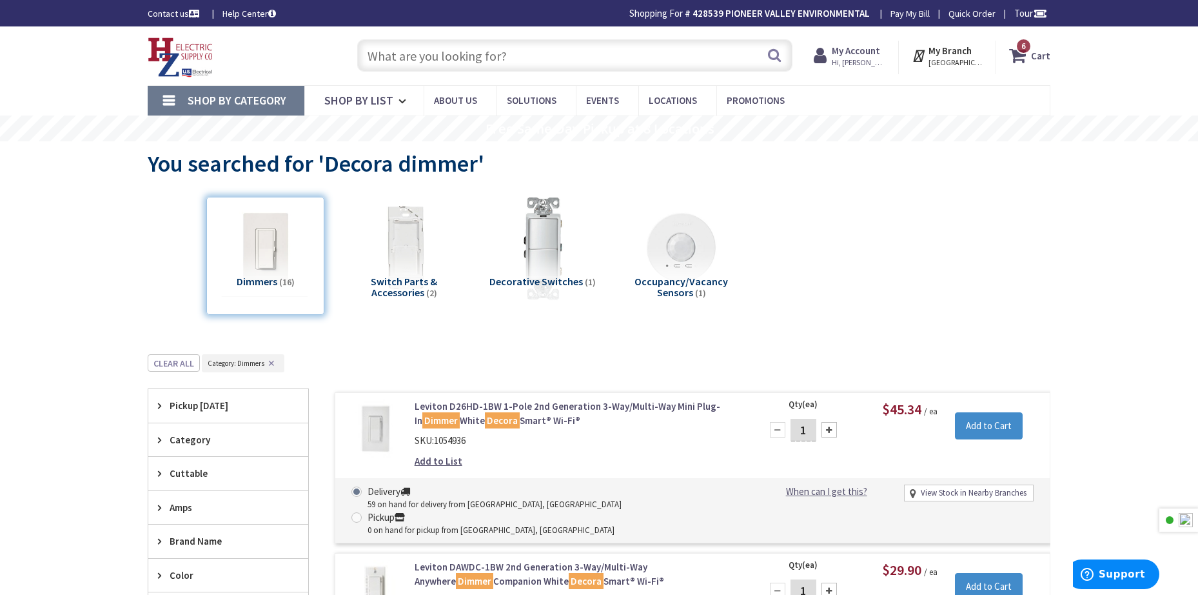
click at [218, 110] on link "Shop By Category" at bounding box center [226, 101] width 157 height 30
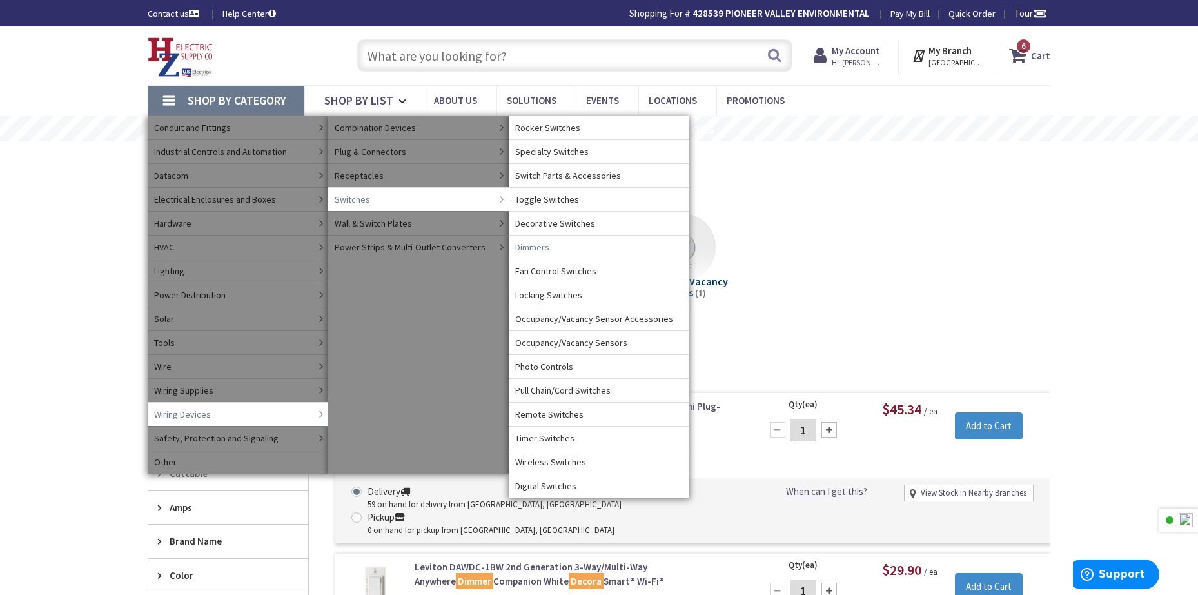
click at [542, 246] on span "Dimmers" at bounding box center [532, 247] width 34 height 13
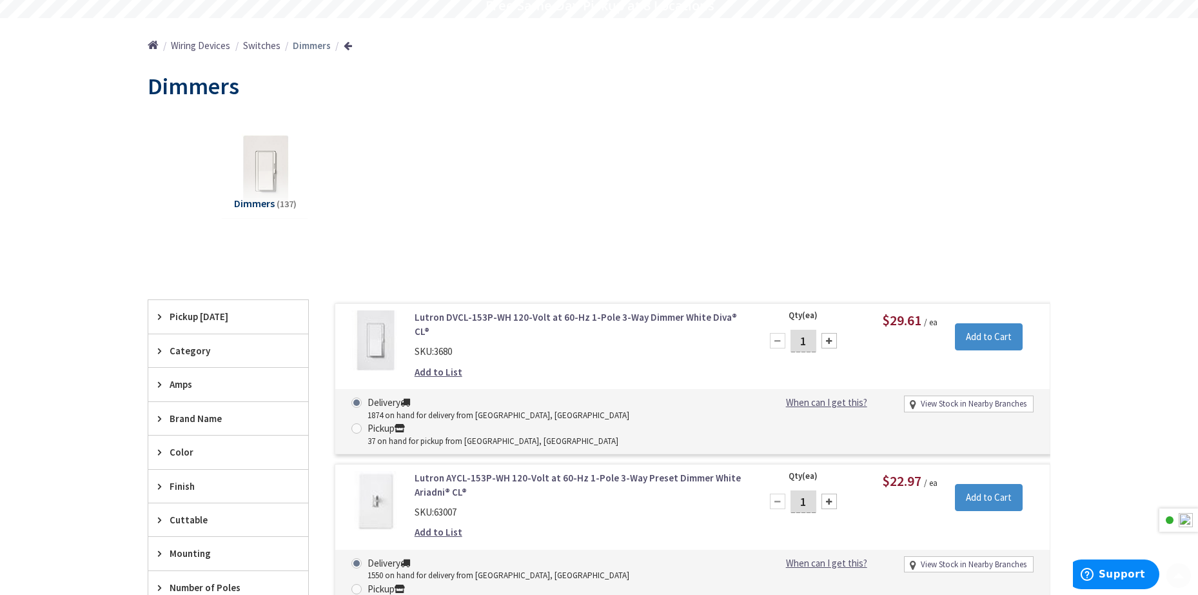
scroll to position [150, 0]
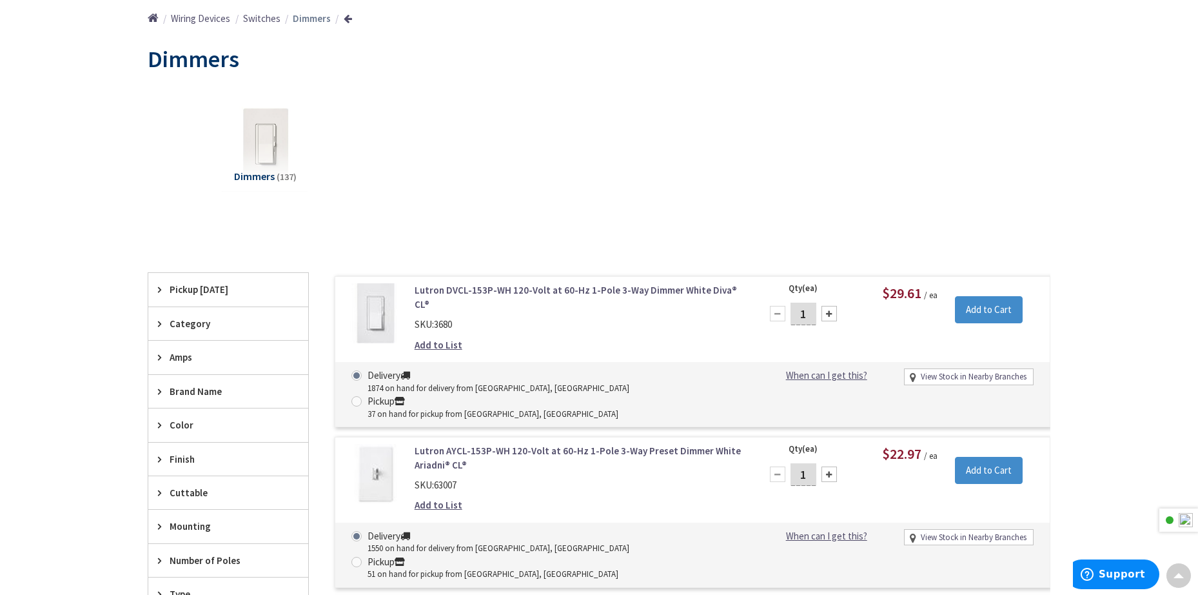
click at [809, 312] on input "1" at bounding box center [804, 313] width 26 height 23
click at [801, 319] on input "1" at bounding box center [804, 313] width 26 height 23
type input "4"
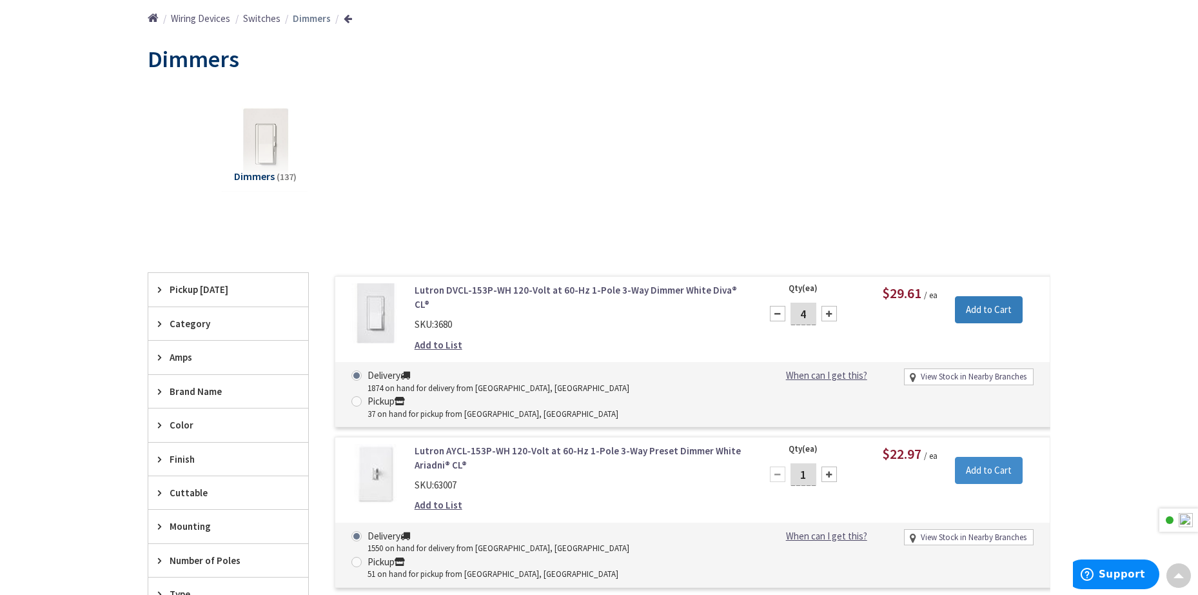
click at [976, 304] on input "Add to Cart" at bounding box center [989, 309] width 68 height 27
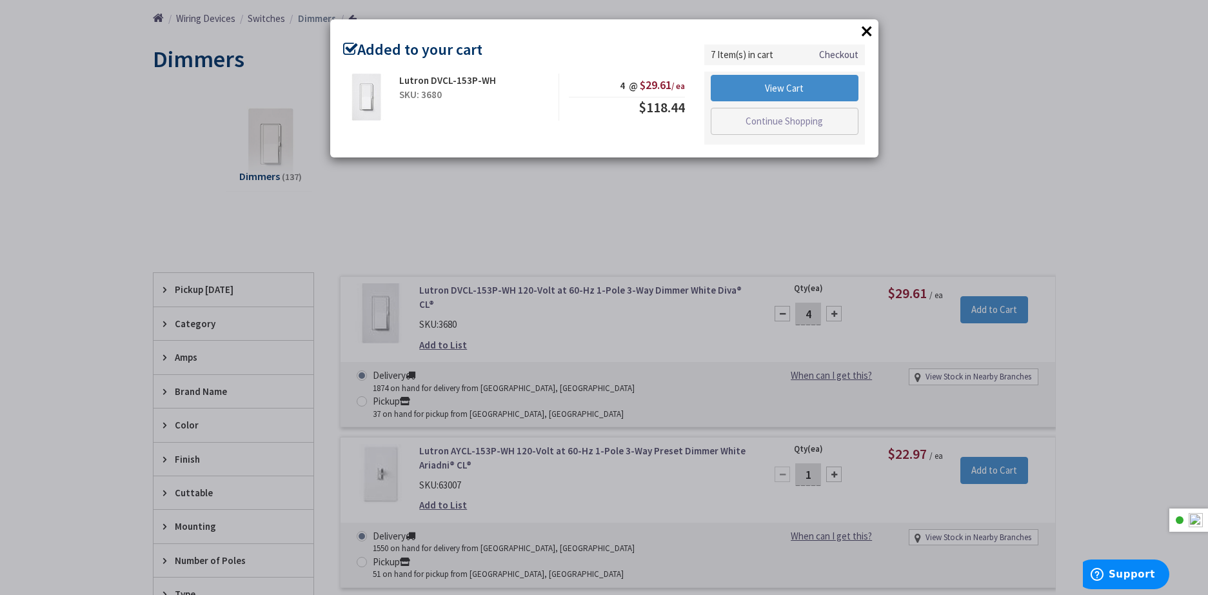
click at [868, 28] on button "×" at bounding box center [866, 30] width 19 height 19
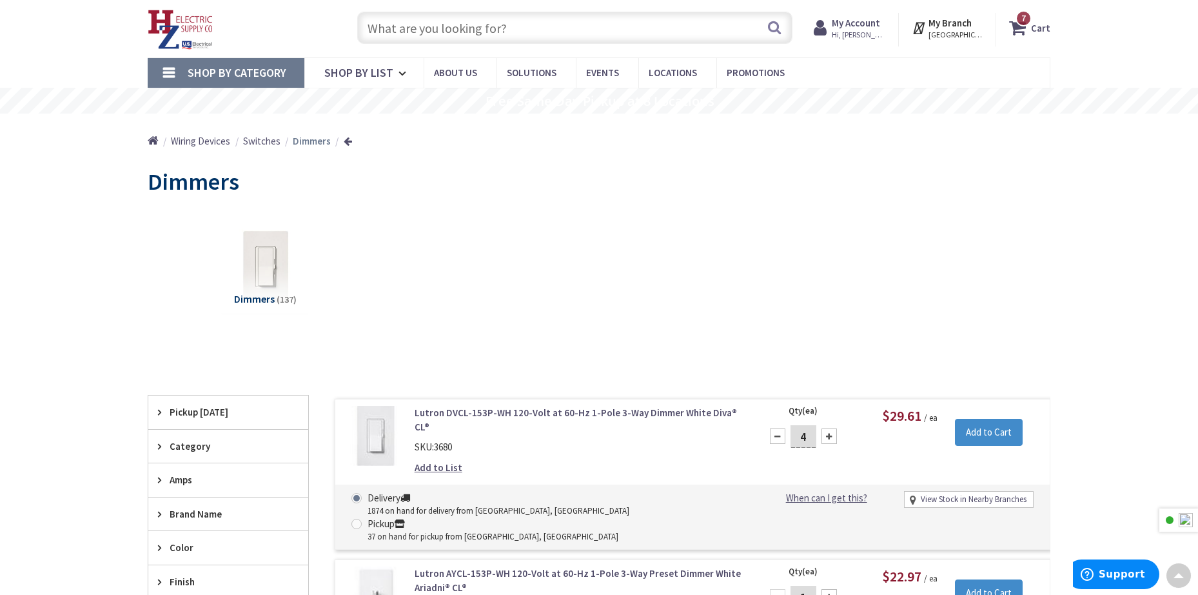
scroll to position [0, 0]
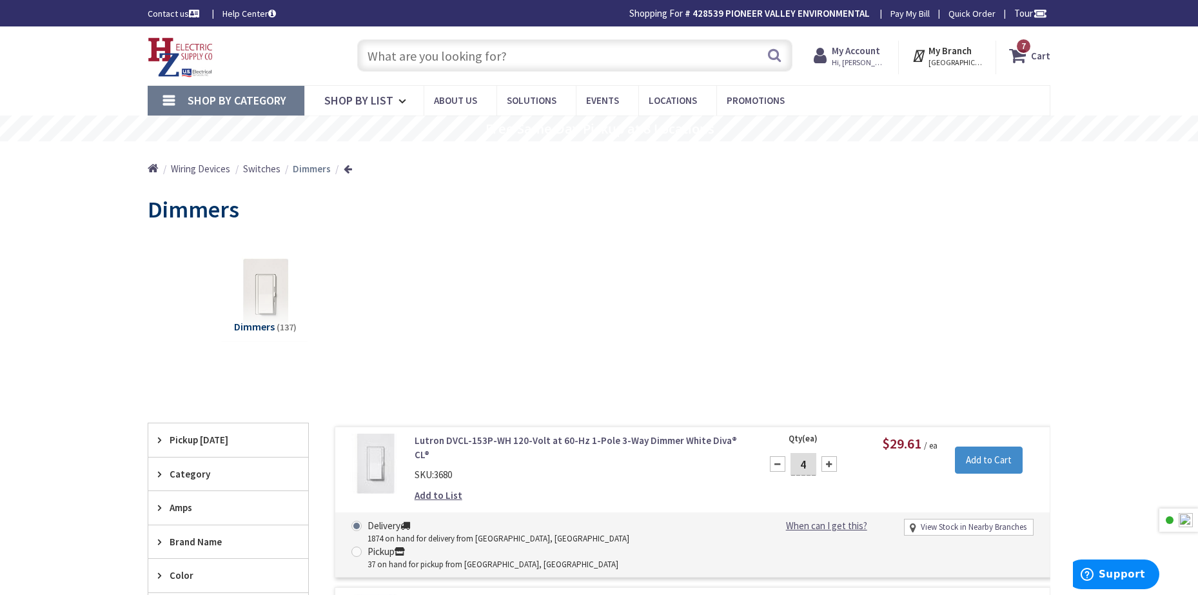
click at [479, 55] on input "text" at bounding box center [574, 55] width 435 height 32
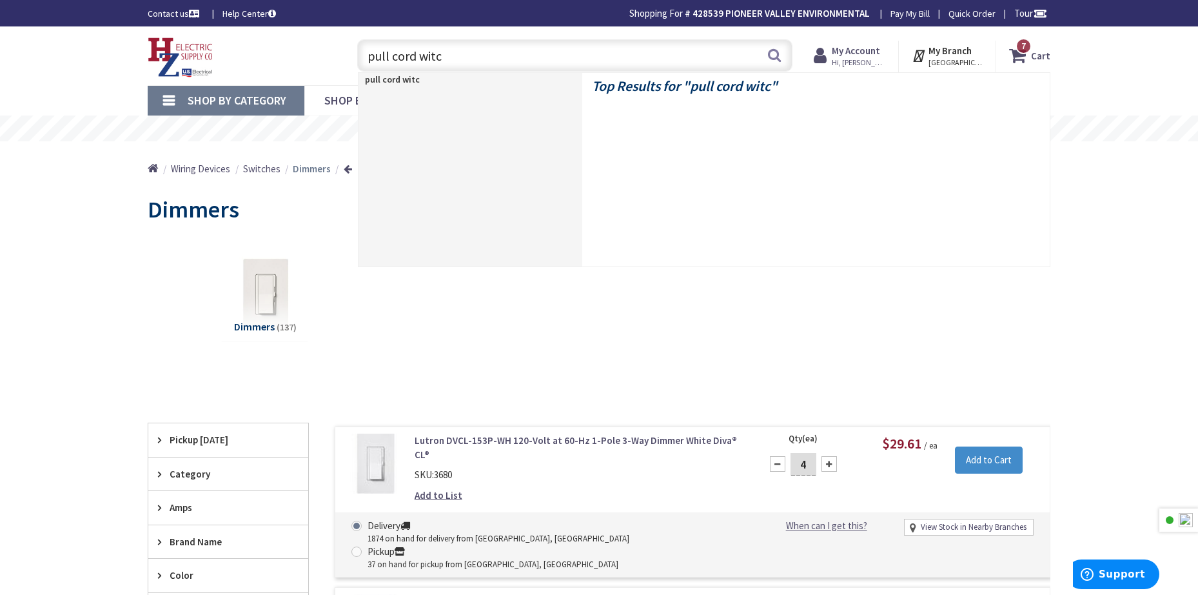
type input "pull cord witch"
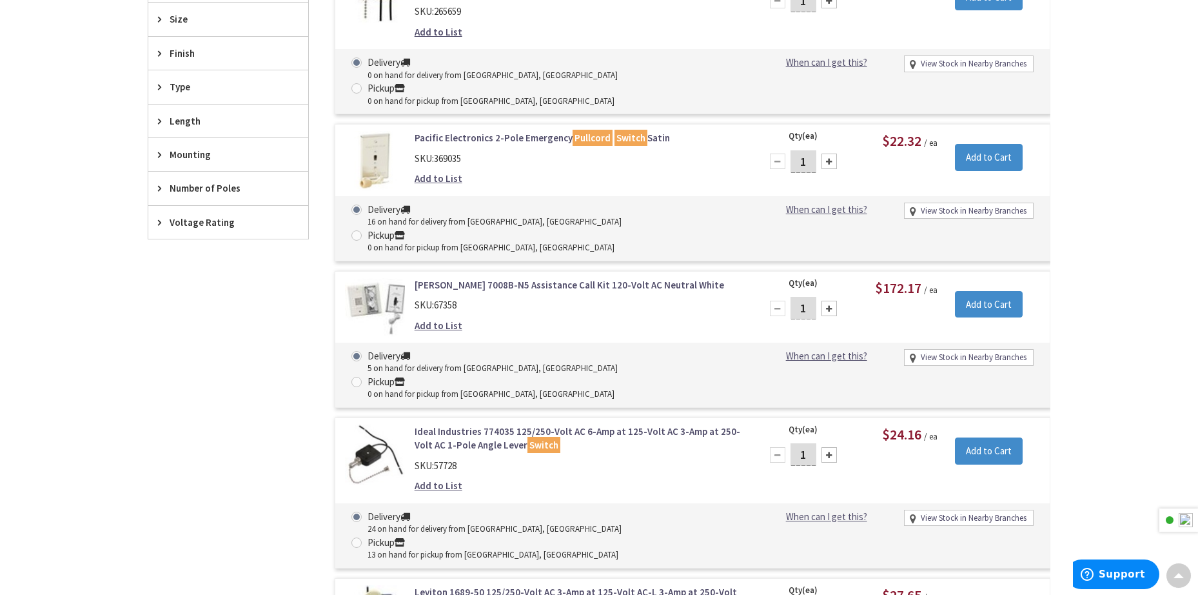
scroll to position [428, 0]
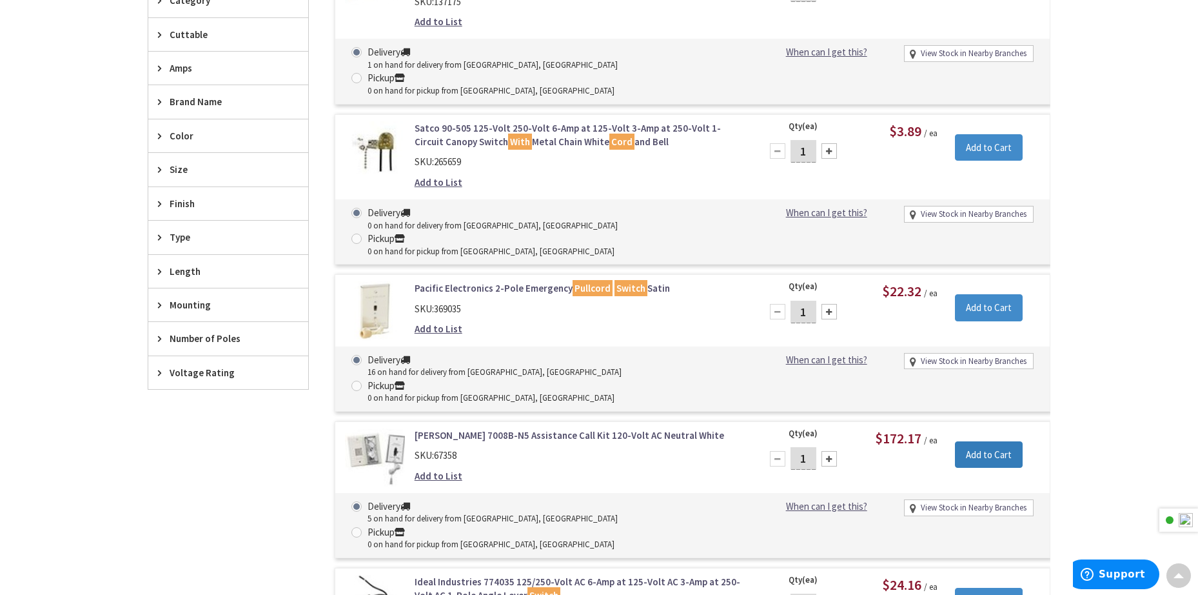
click at [982, 441] on input "Add to Cart" at bounding box center [989, 454] width 68 height 27
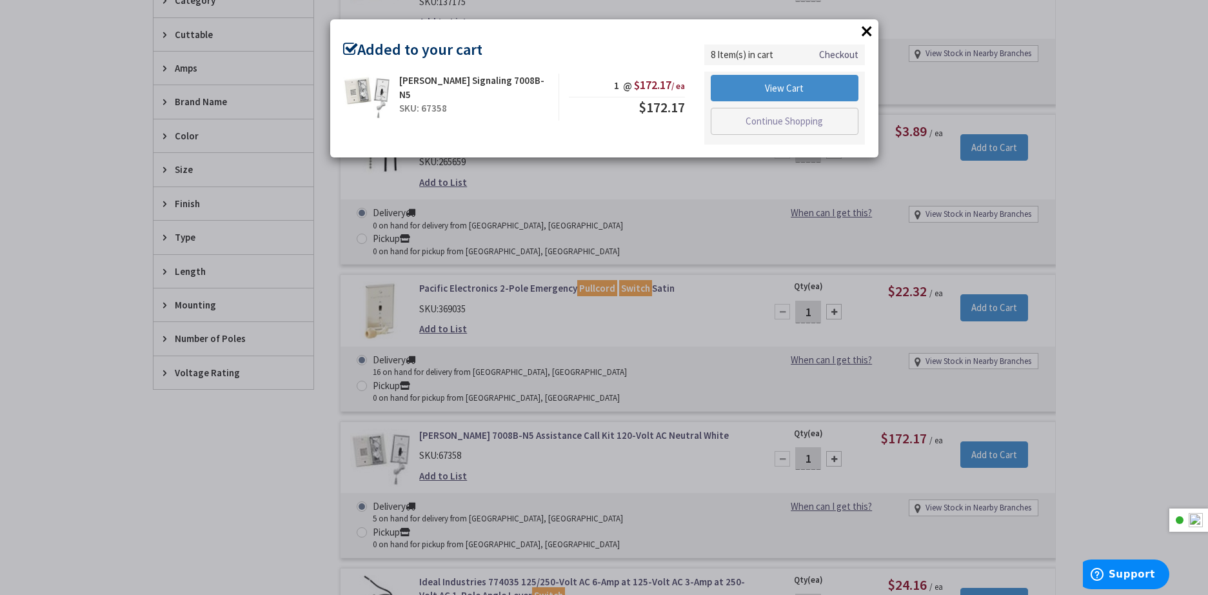
click at [870, 33] on button "×" at bounding box center [866, 30] width 19 height 19
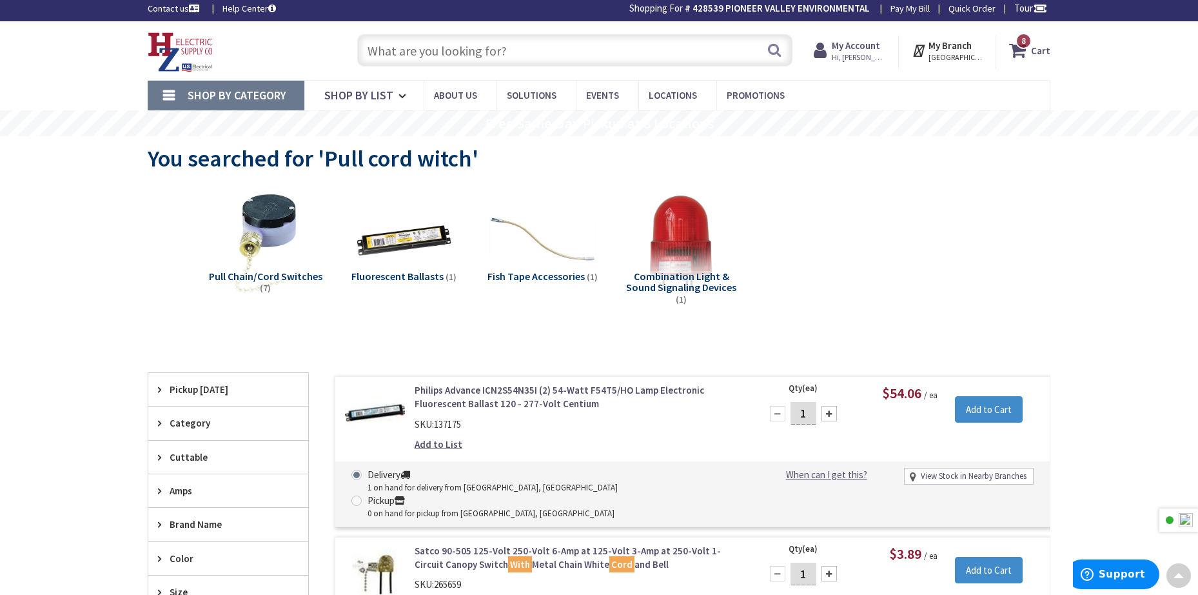
scroll to position [0, 0]
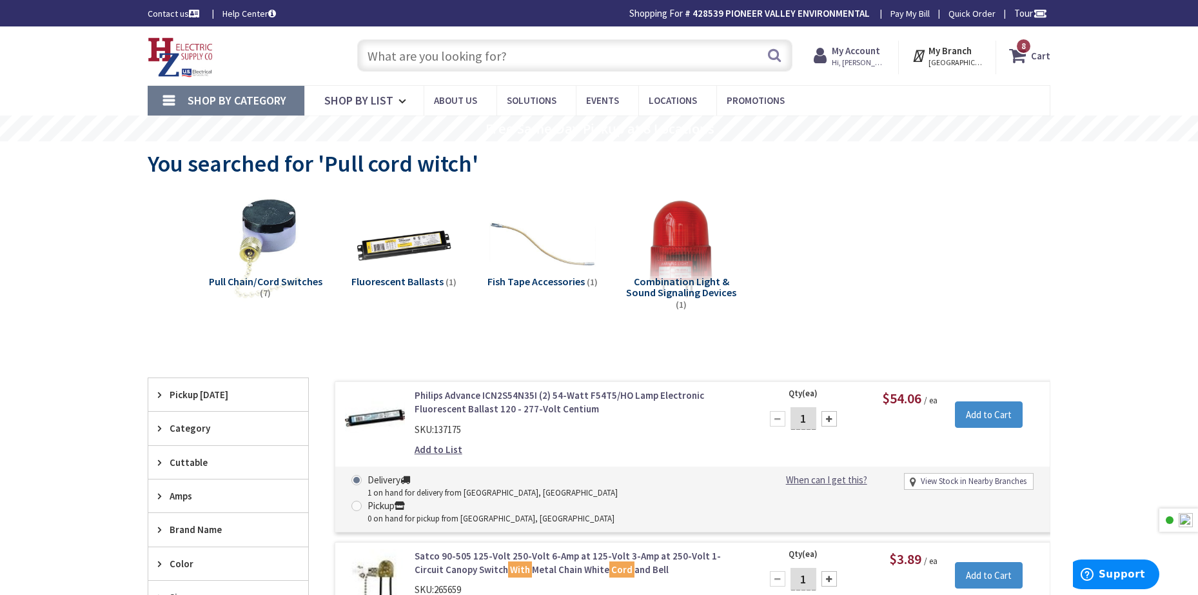
click at [496, 64] on input "text" at bounding box center [574, 55] width 435 height 32
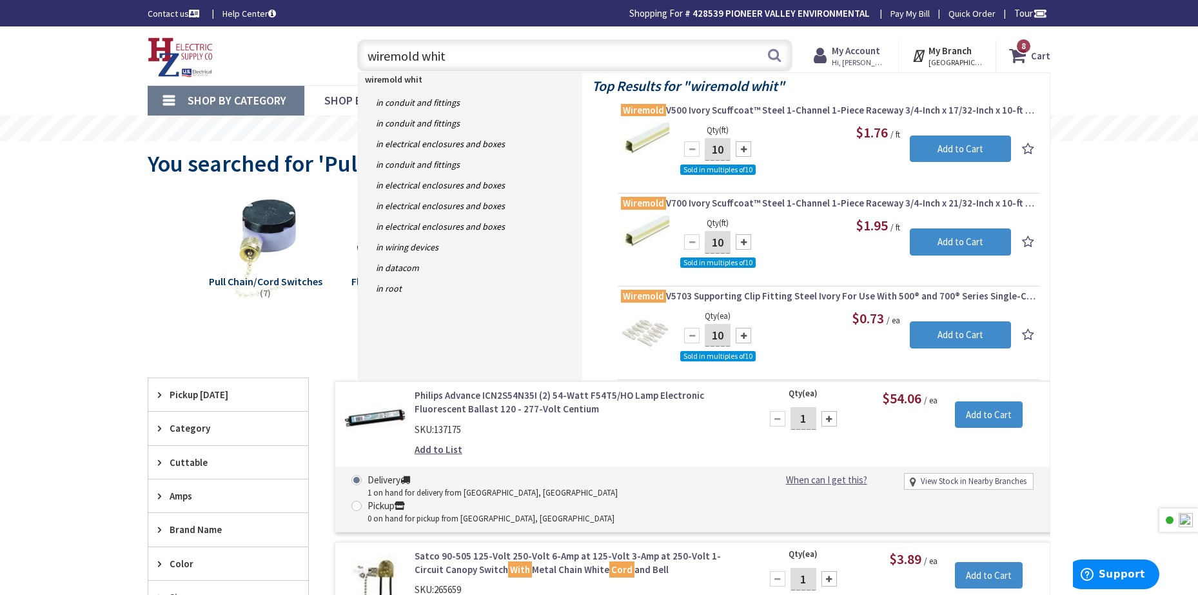
type input "wiremold white"
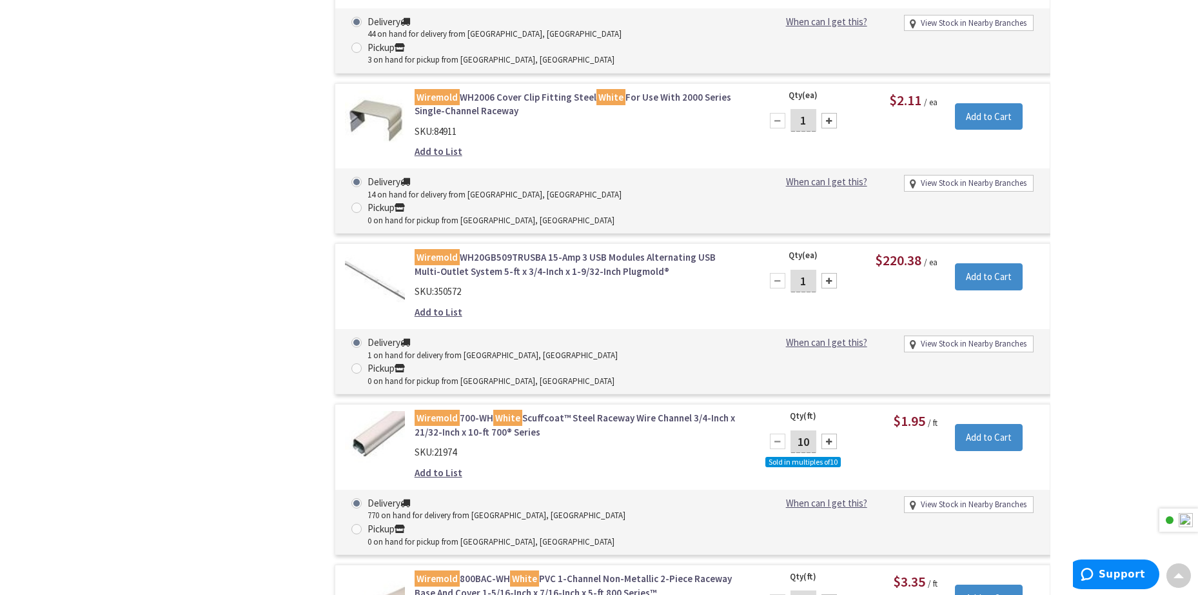
scroll to position [1204, 0]
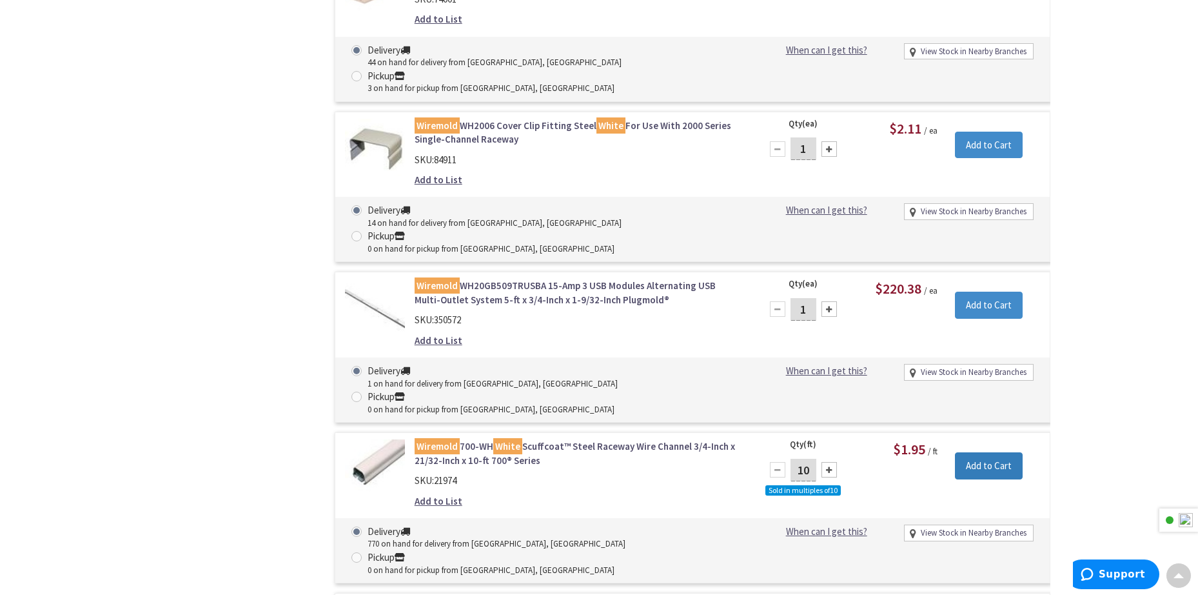
click at [980, 452] on input "Add to Cart" at bounding box center [989, 465] width 68 height 27
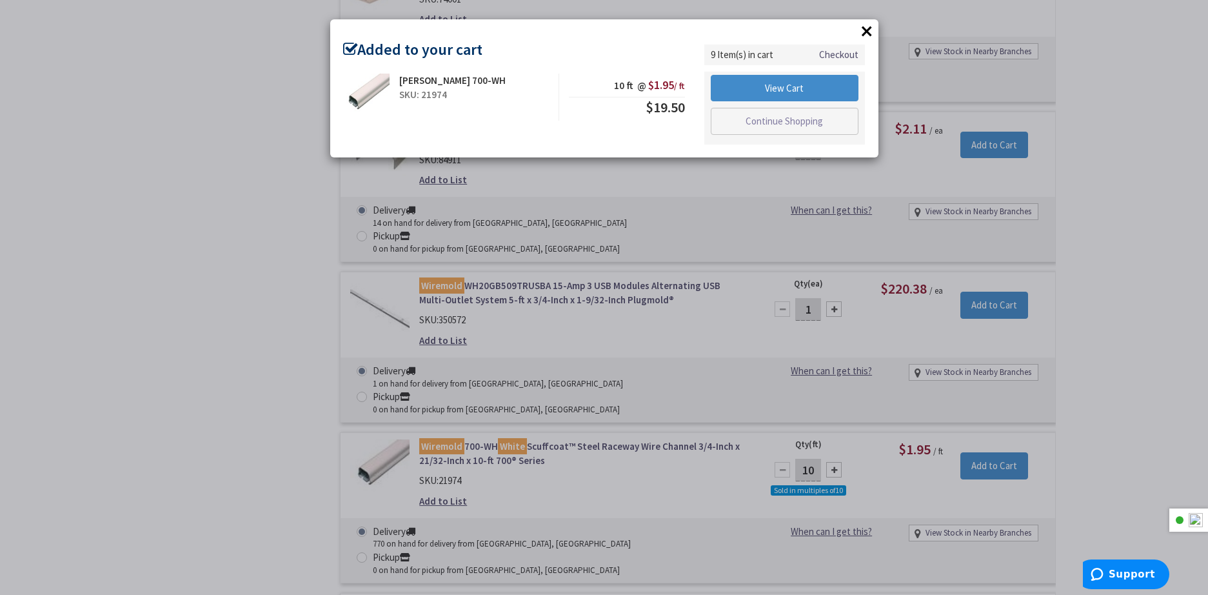
click at [263, 268] on div "× Added to your cart Legrand 700-WH SKU: 21974 10 ft @ $1.95 / ft $19.50" at bounding box center [604, 297] width 1208 height 595
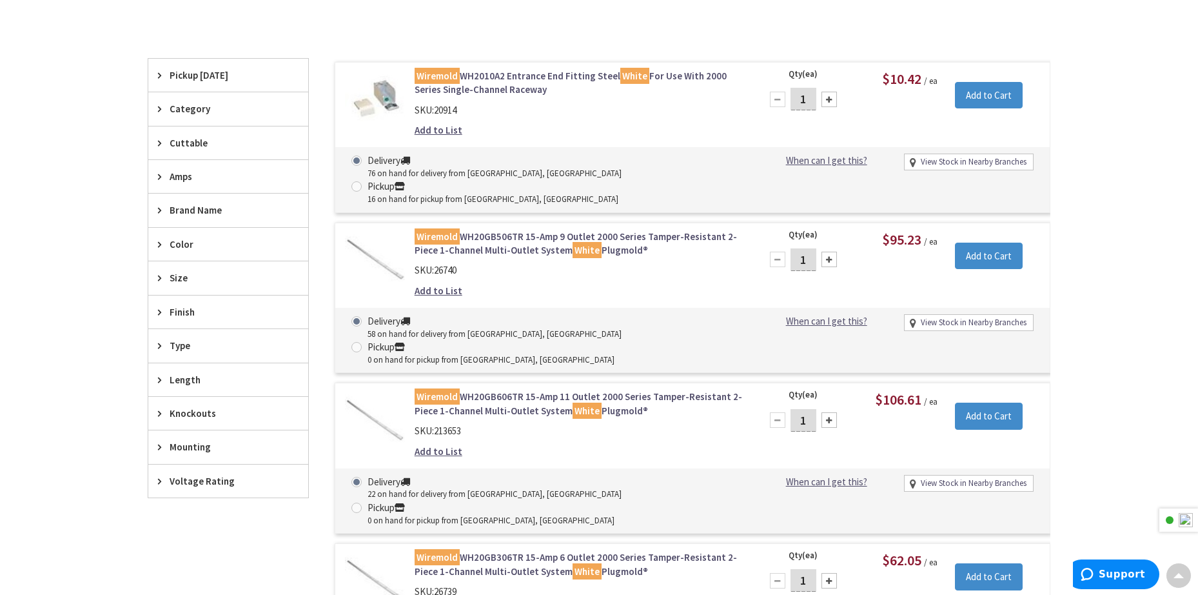
scroll to position [0, 0]
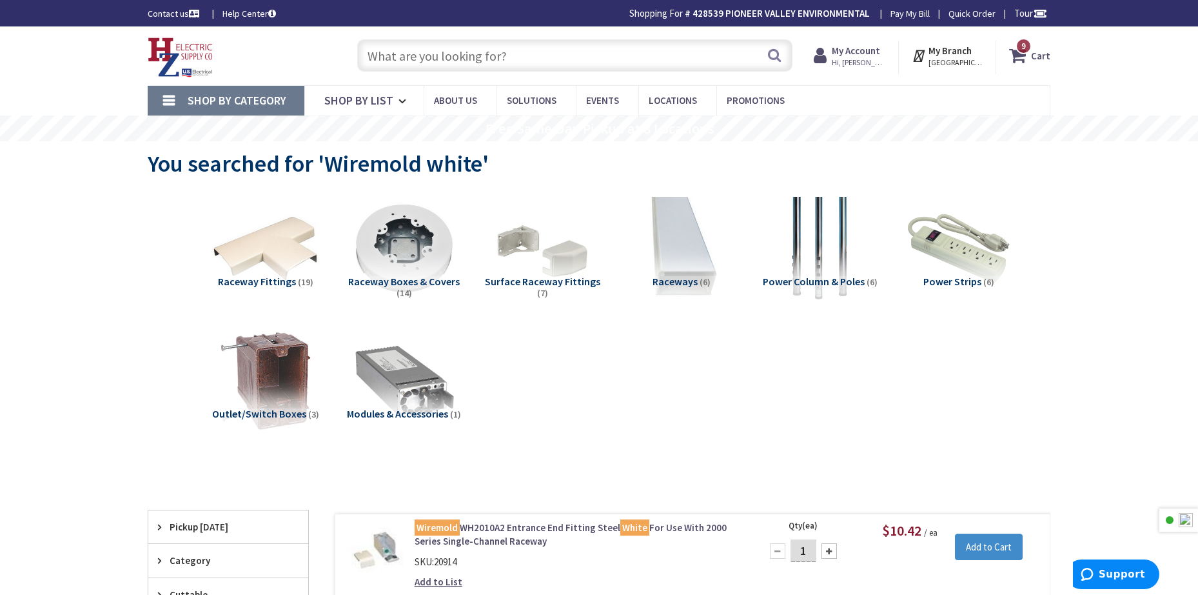
click at [519, 57] on input "text" at bounding box center [574, 55] width 435 height 32
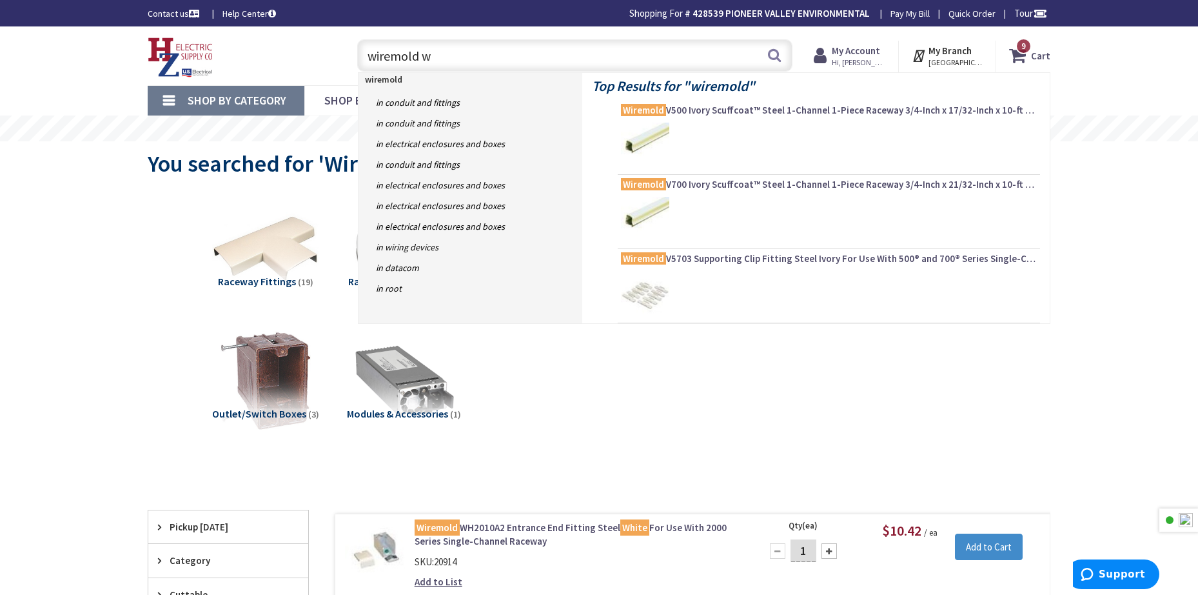
type input "wiremold wh"
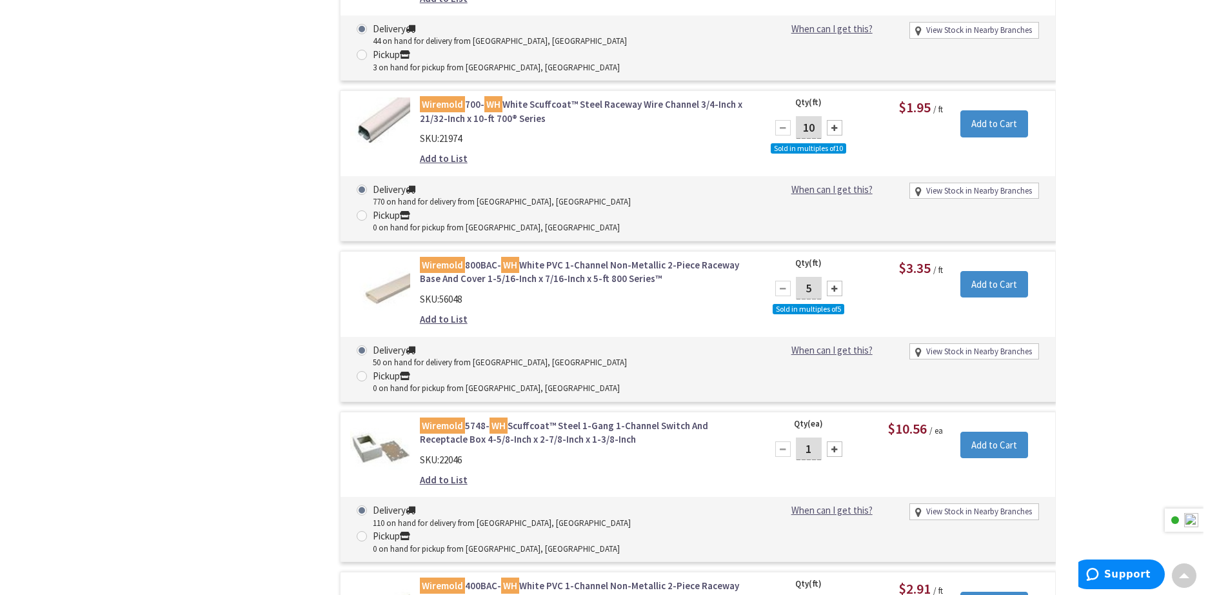
scroll to position [1656, 0]
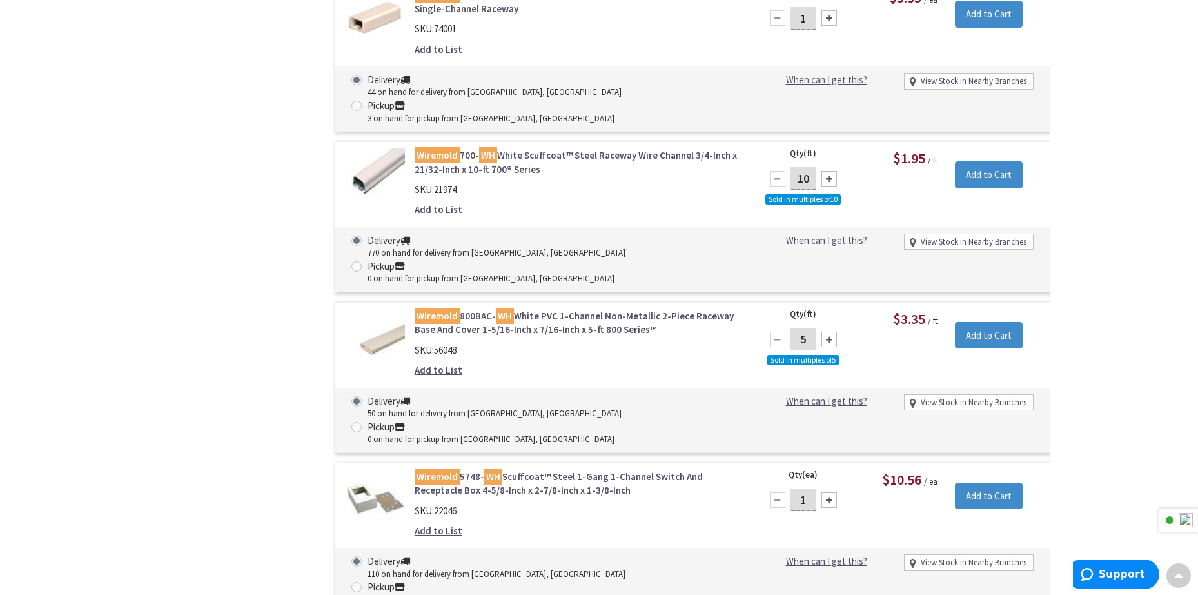
click at [827, 487] on div "1" at bounding box center [803, 500] width 77 height 26
click at [829, 492] on div at bounding box center [829, 499] width 15 height 15
type input "2"
click at [972, 482] on input "Add to Cart" at bounding box center [989, 495] width 68 height 27
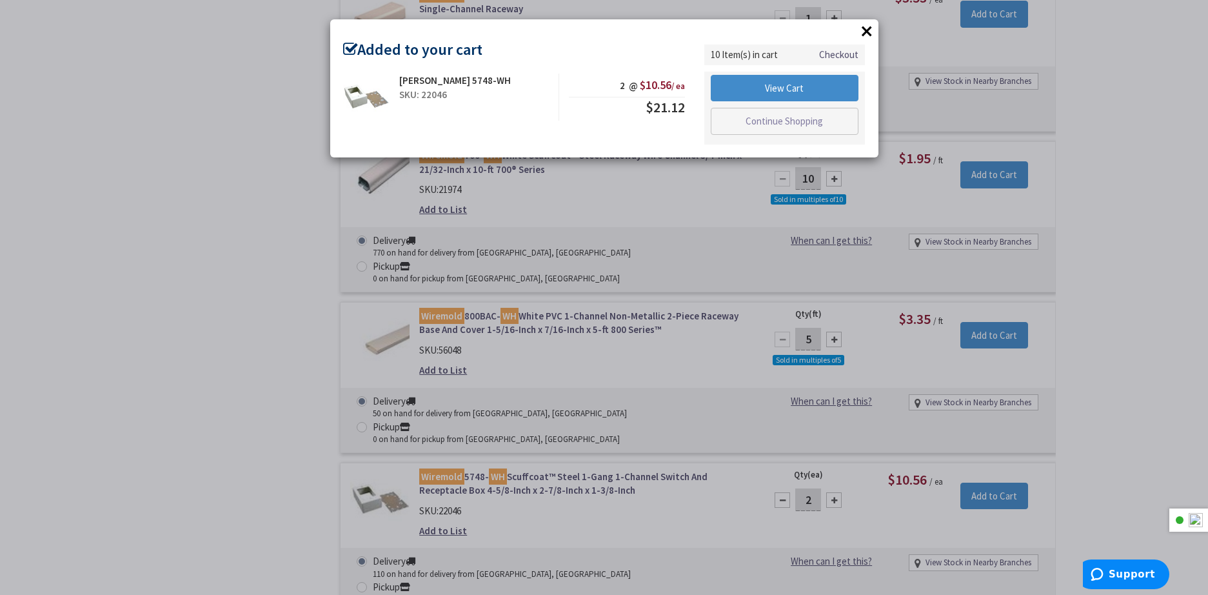
click at [184, 264] on div "× Added to your cart Legrand 5748-WH SKU: 22046 2 @ $10.56 / ea $21.12" at bounding box center [604, 297] width 1208 height 595
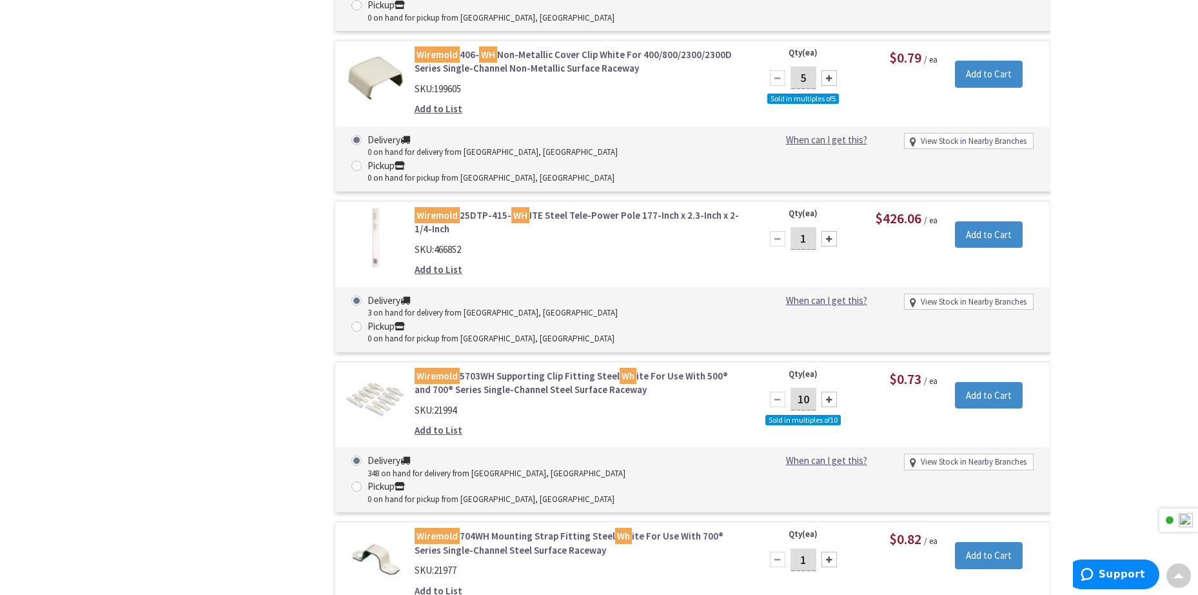
scroll to position [0, 0]
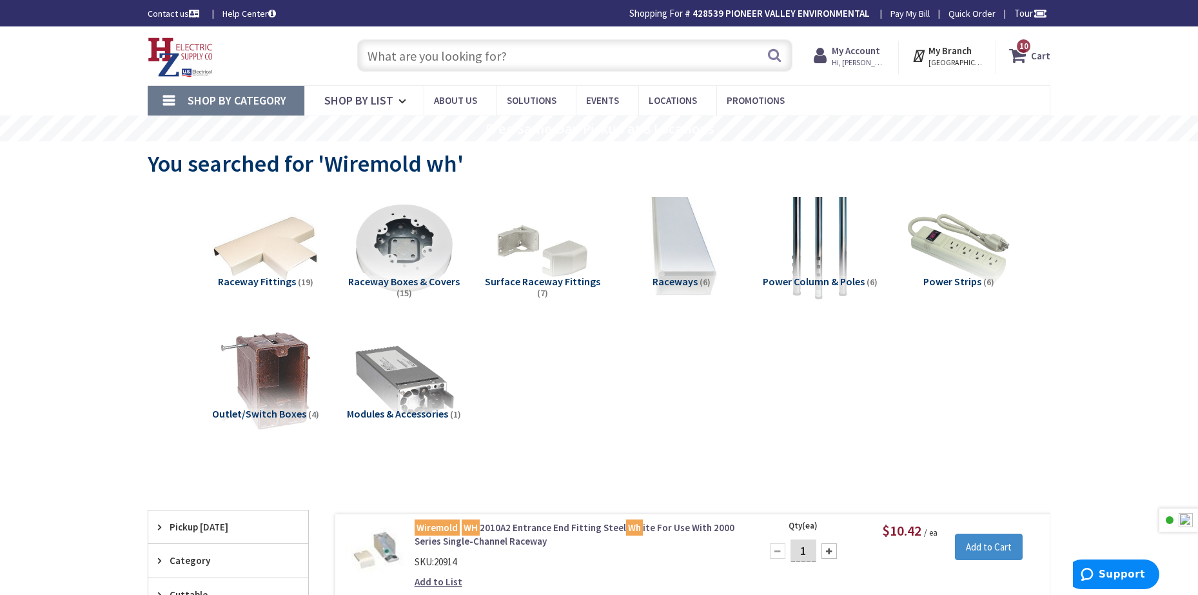
click at [564, 58] on input "text" at bounding box center [574, 55] width 435 height 32
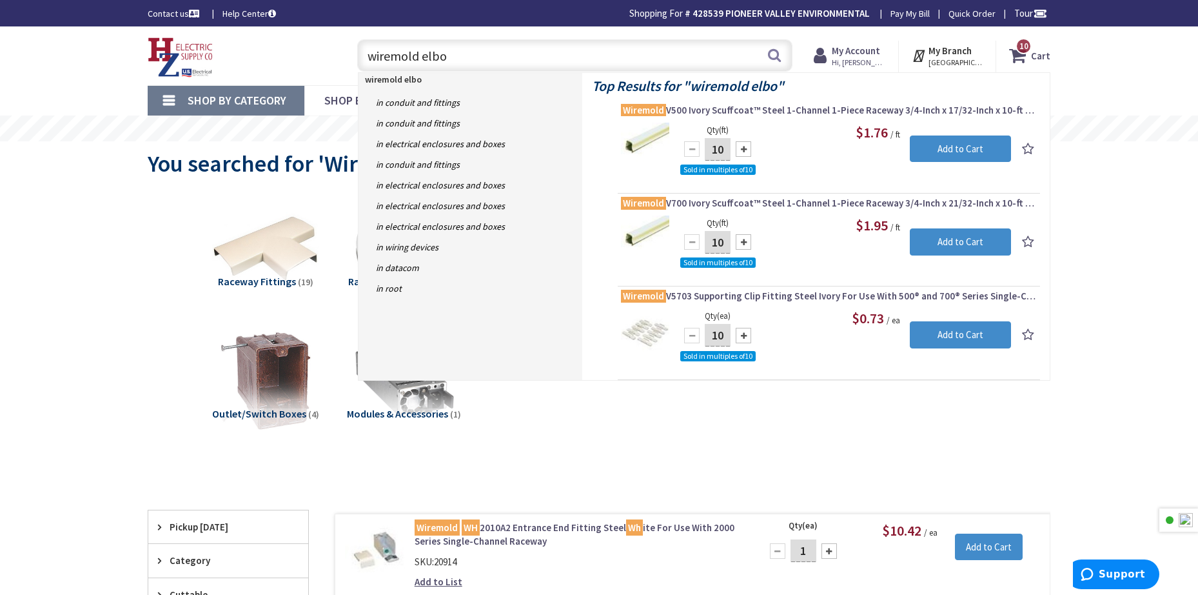
type input "wiremold elbow"
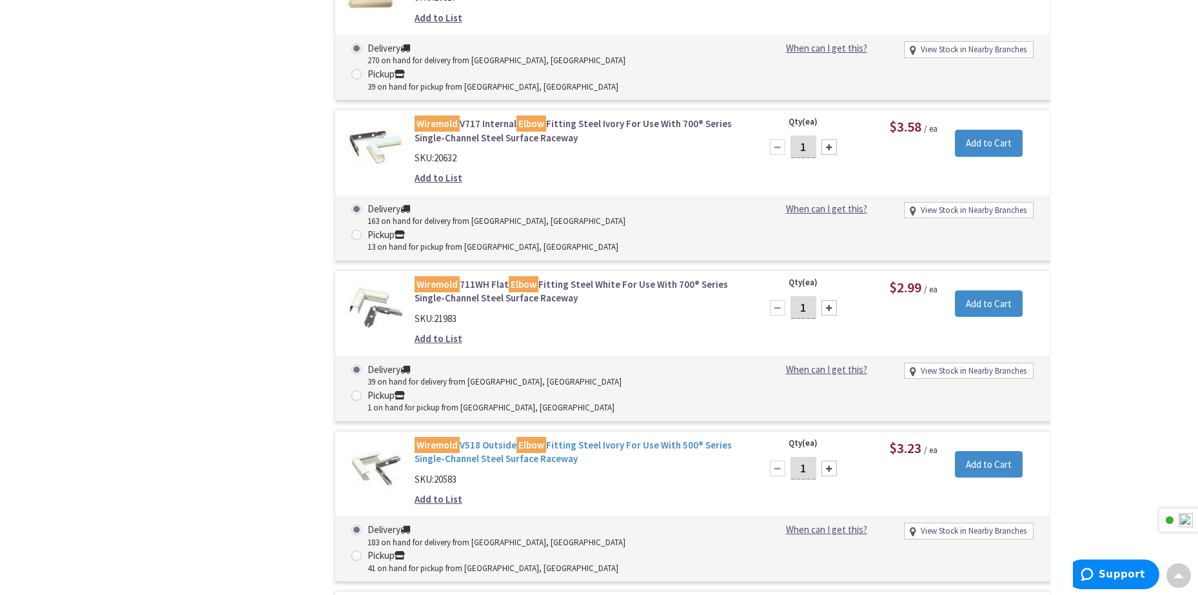
scroll to position [903, 0]
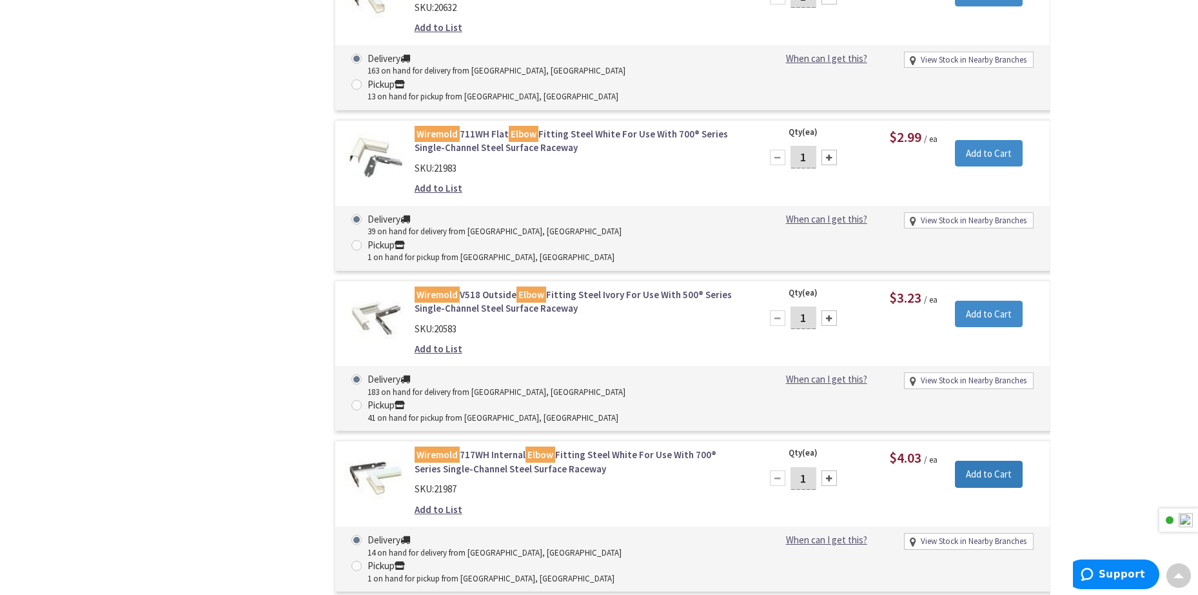
click at [992, 461] on input "Add to Cart" at bounding box center [989, 474] width 68 height 27
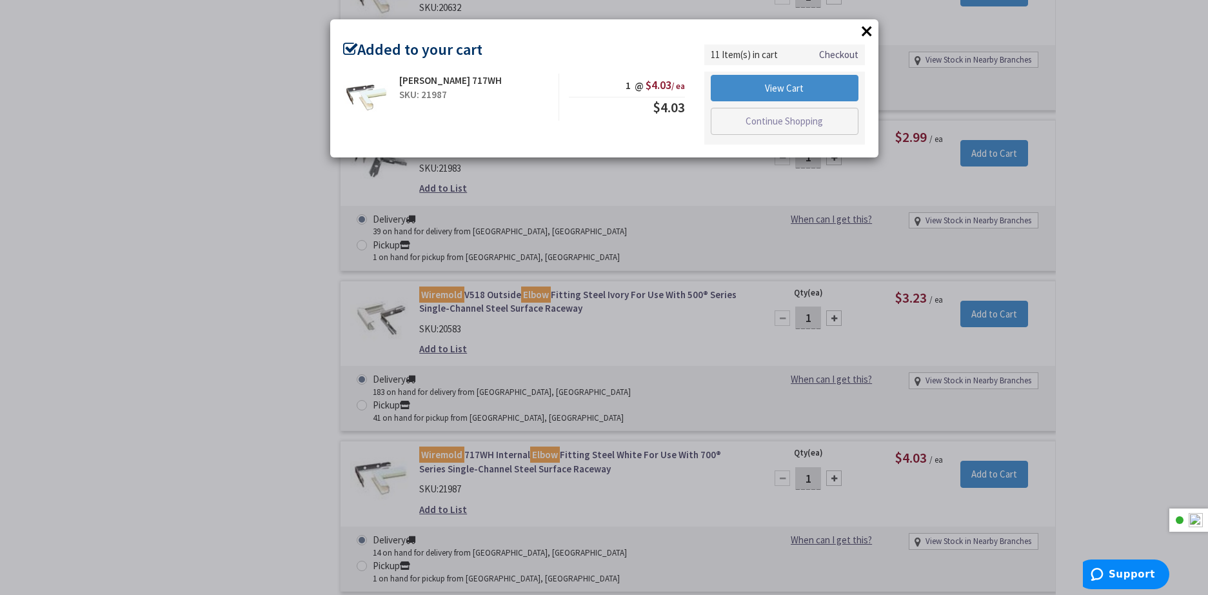
click at [299, 345] on div "× Added to your cart [PERSON_NAME] 717WH SKU: 21987 1 @ $4.03 / ea $4.03 Checko…" at bounding box center [604, 297] width 1208 height 595
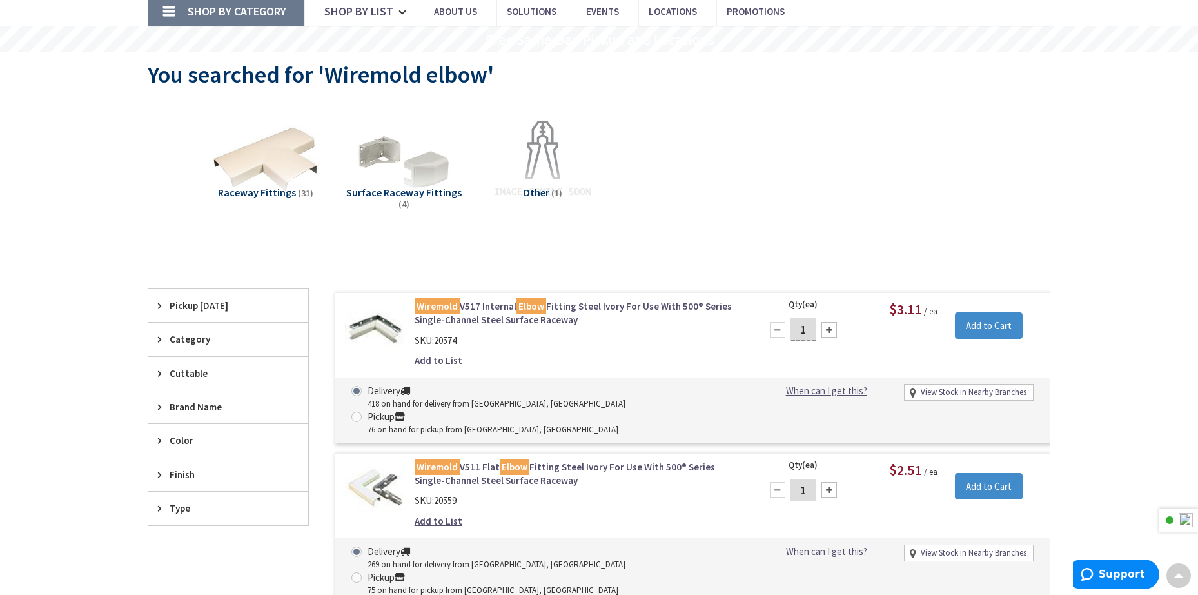
scroll to position [0, 0]
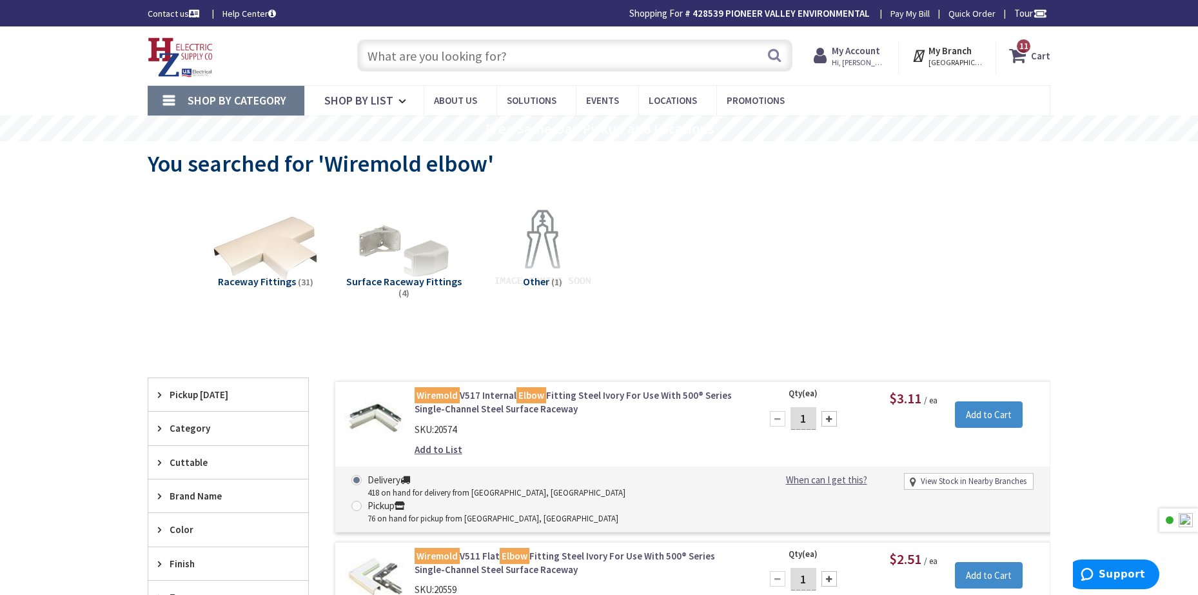
click at [572, 64] on input "text" at bounding box center [574, 55] width 435 height 32
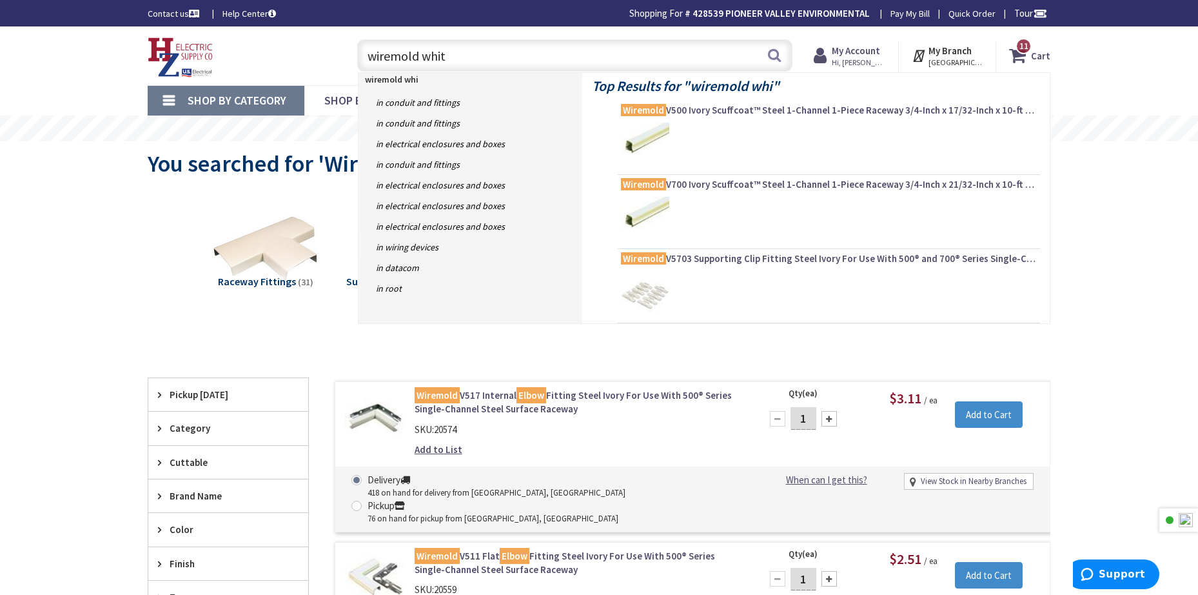
type input "wiremold white"
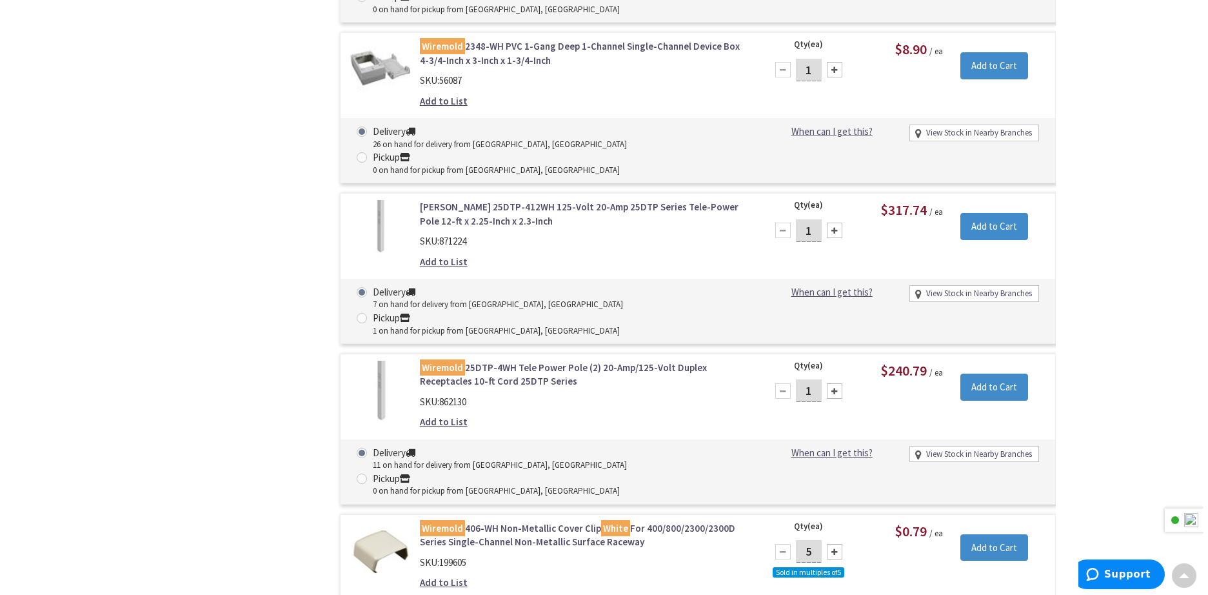
scroll to position [2257, 0]
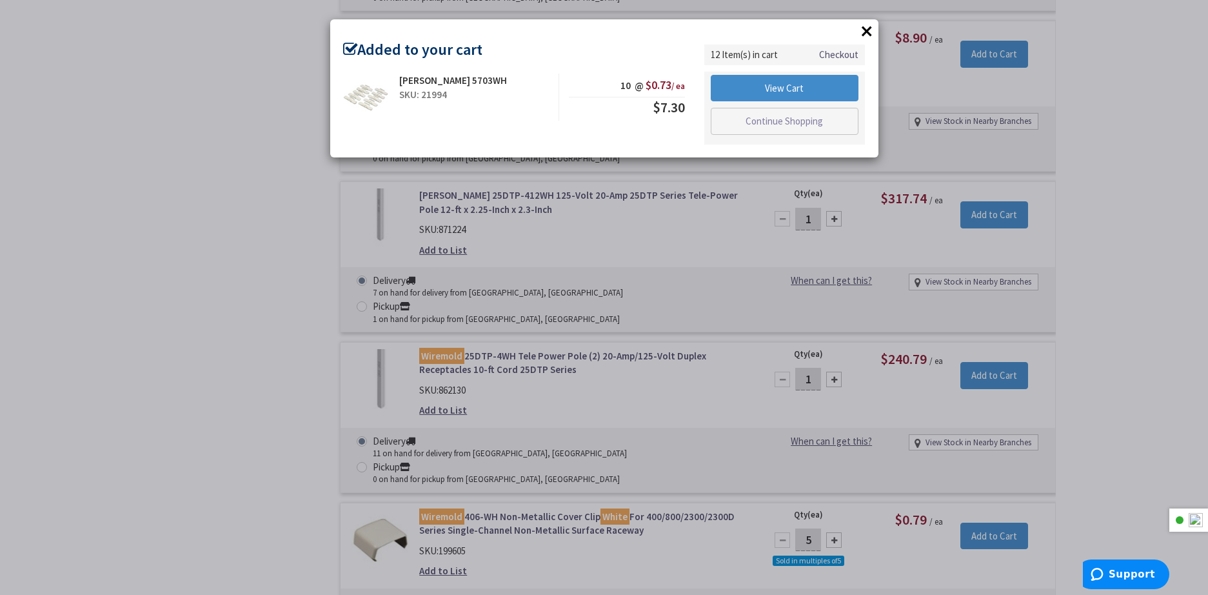
click at [268, 326] on div "× Added to your cart Legrand 5703WH SKU: 21994 10 @ $0.73 / ea $7.30" at bounding box center [604, 297] width 1208 height 595
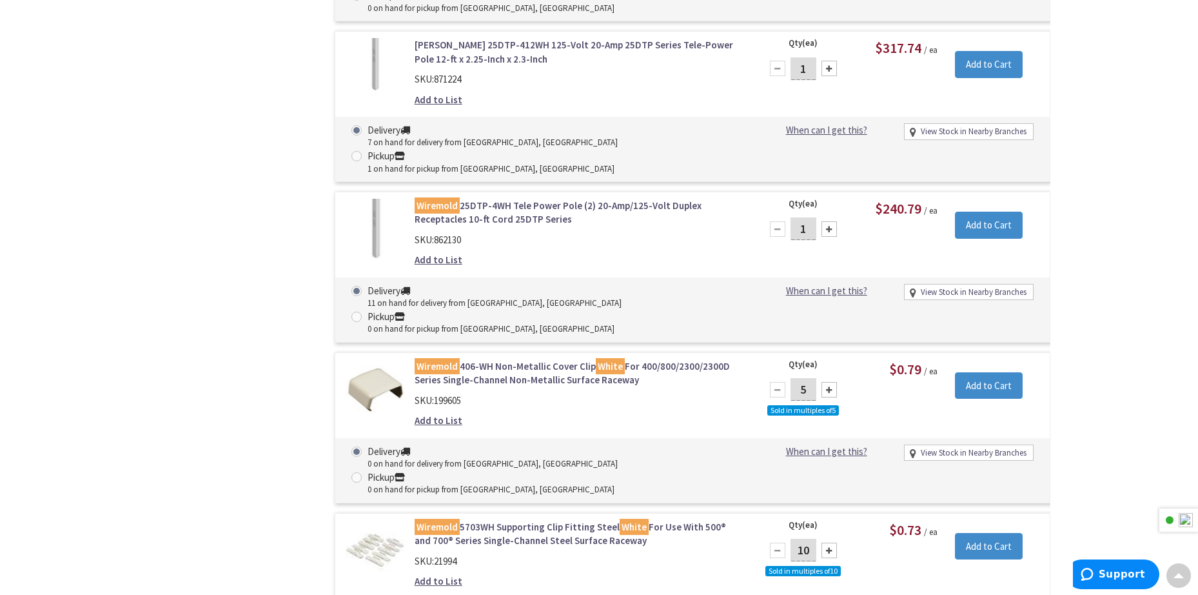
scroll to position [2559, 0]
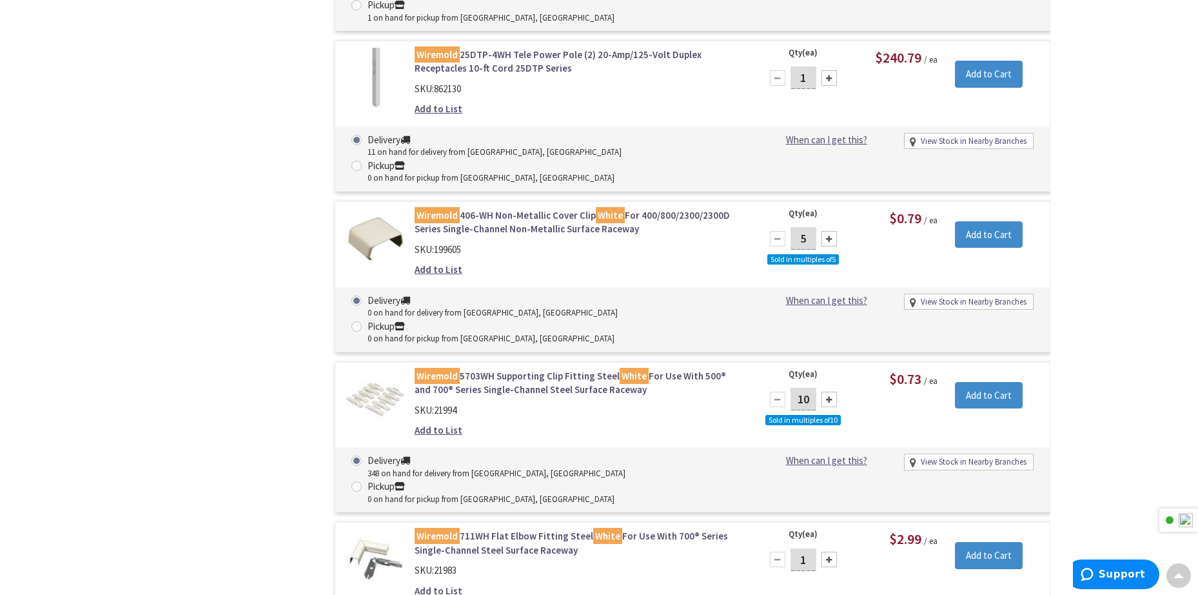
radio input "true"
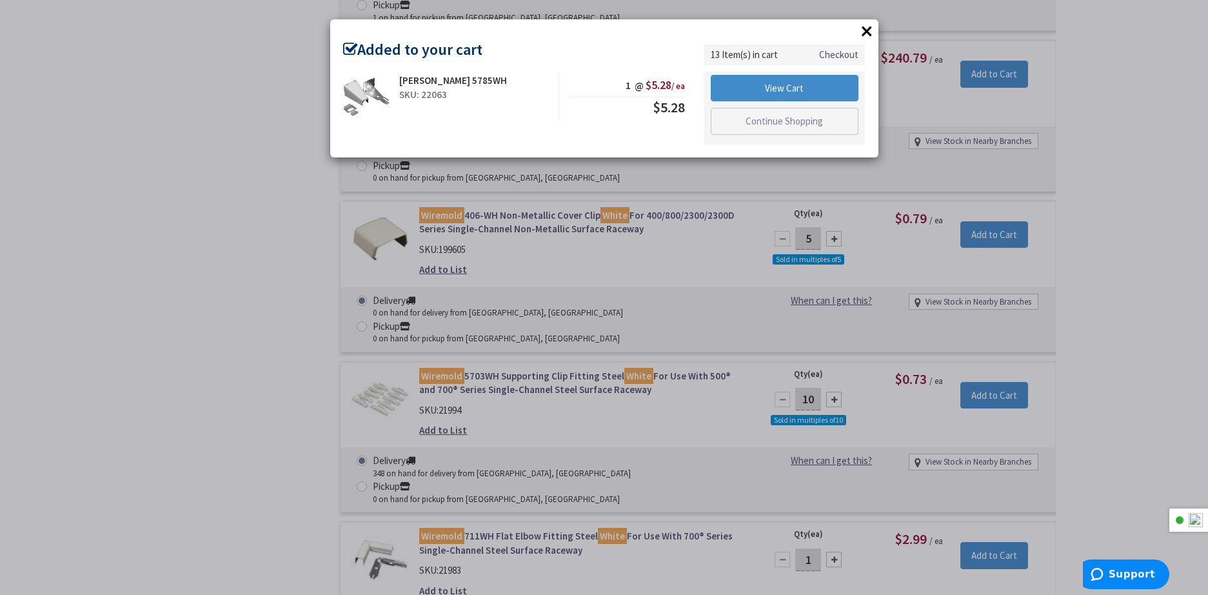
click at [1076, 291] on div "× Added to your cart Legrand 5785WH SKU: 22063 1 @ $5.28 / ea $5.28" at bounding box center [604, 297] width 1208 height 595
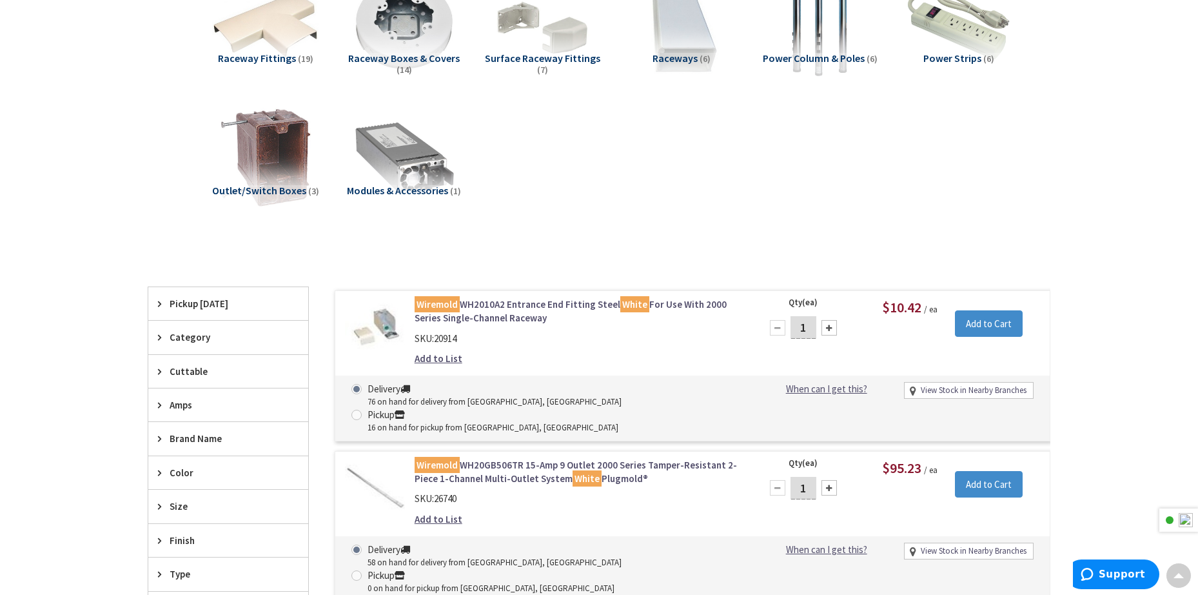
scroll to position [0, 0]
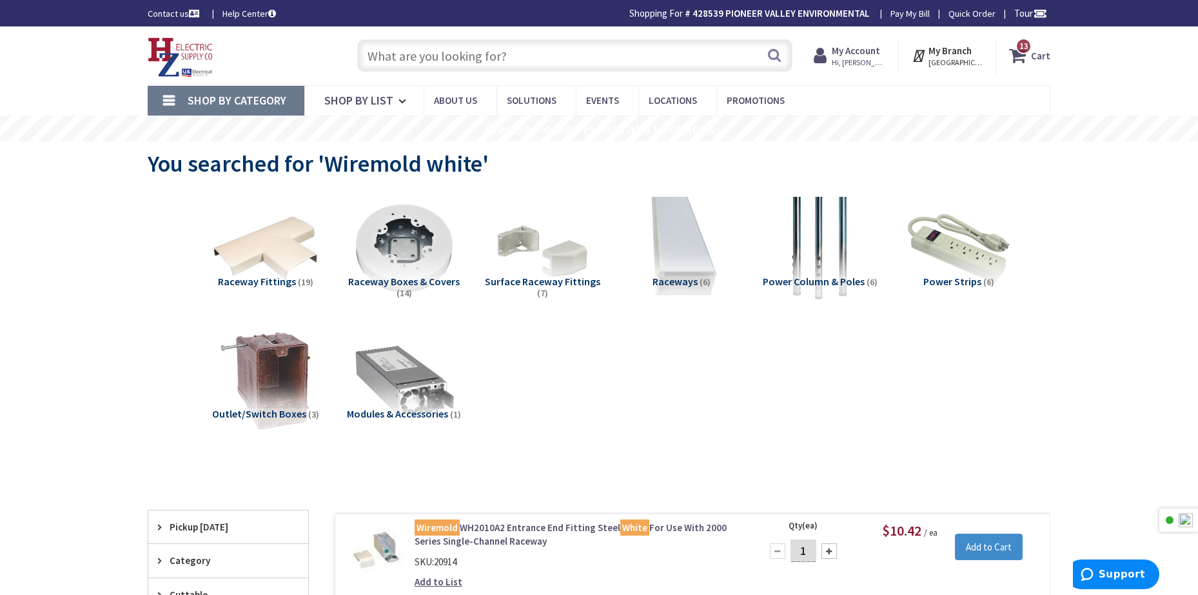
click at [559, 67] on input "text" at bounding box center [574, 55] width 435 height 32
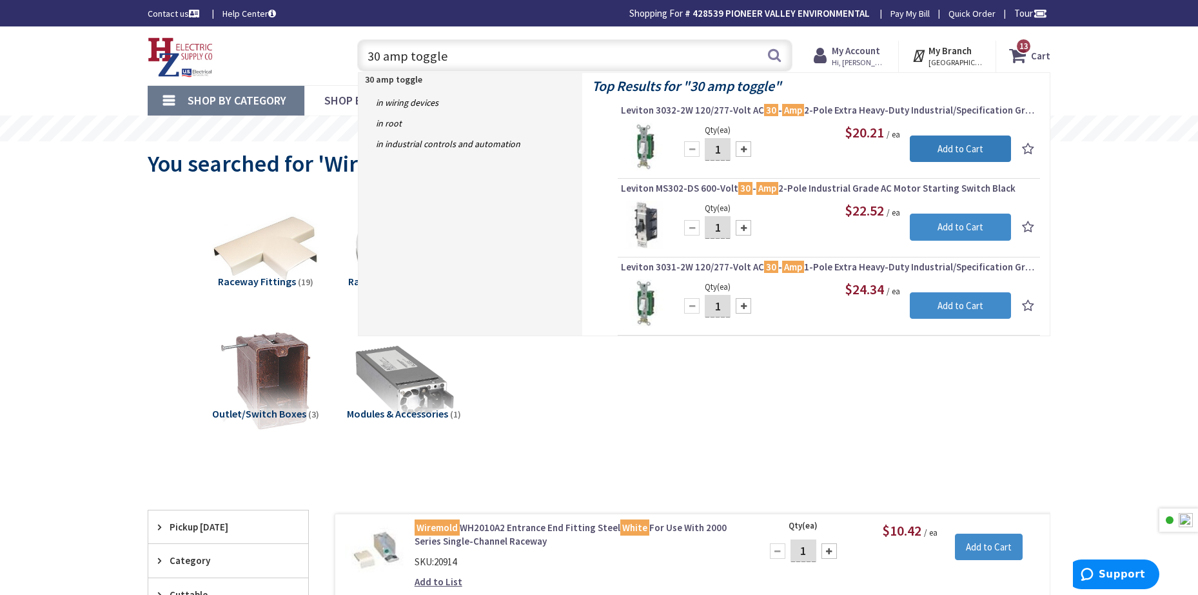
click at [917, 152] on input "Add to Cart" at bounding box center [960, 148] width 101 height 27
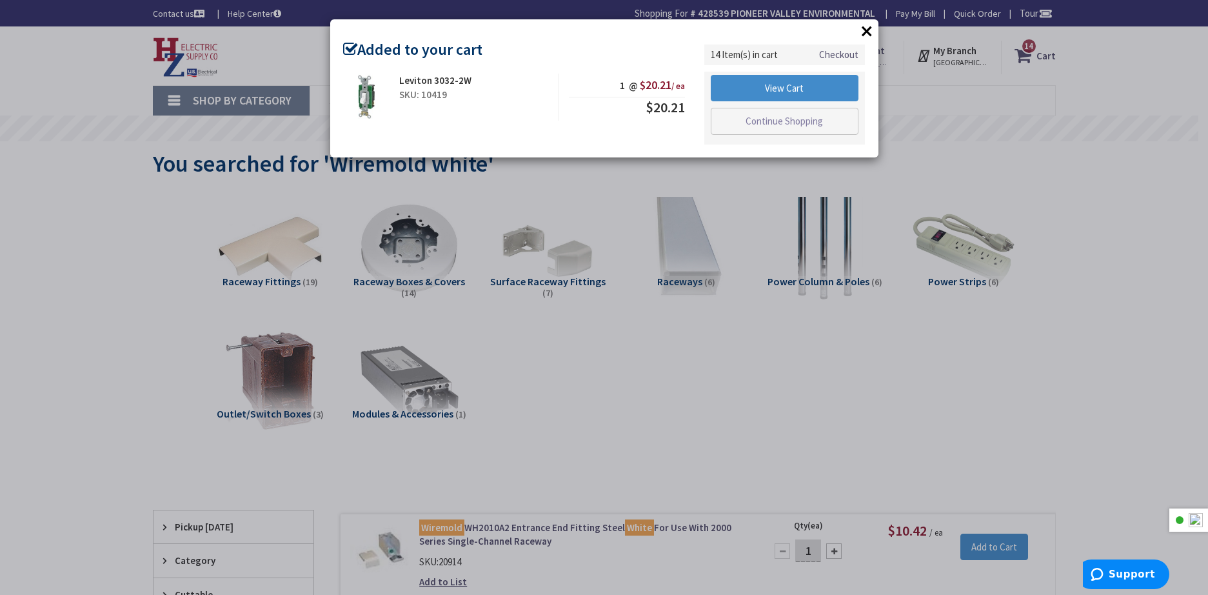
click at [55, 269] on div "× Added to your cart Leviton 3032-2W SKU: 10419 1 @ $20.21 / ea $20.21" at bounding box center [604, 297] width 1208 height 595
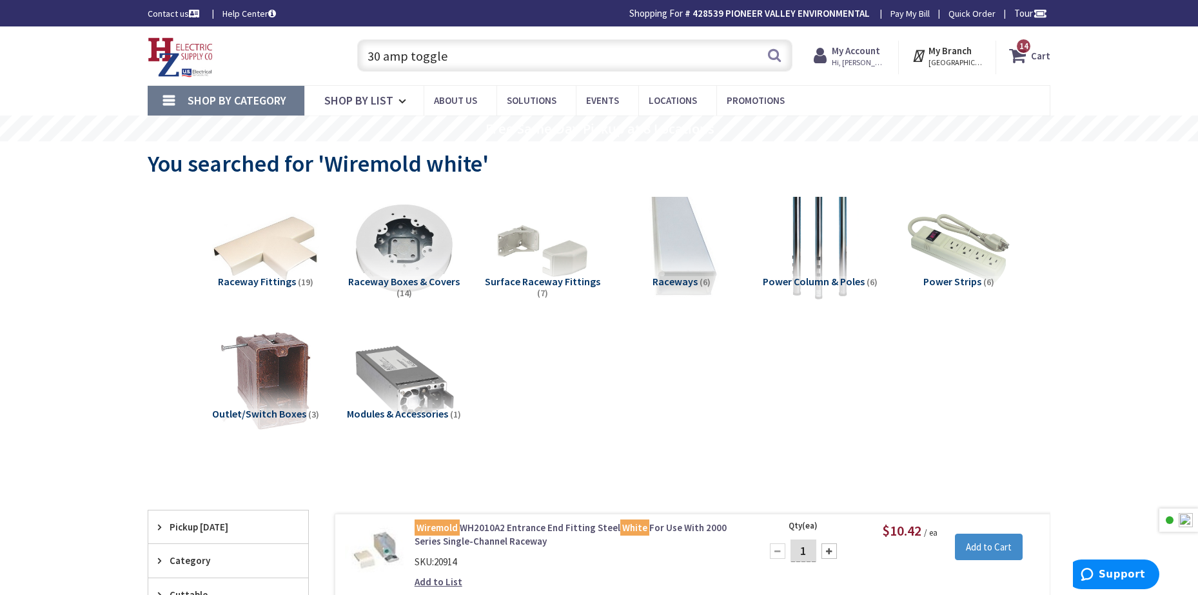
click at [540, 50] on input "30 amp toggle" at bounding box center [574, 55] width 435 height 32
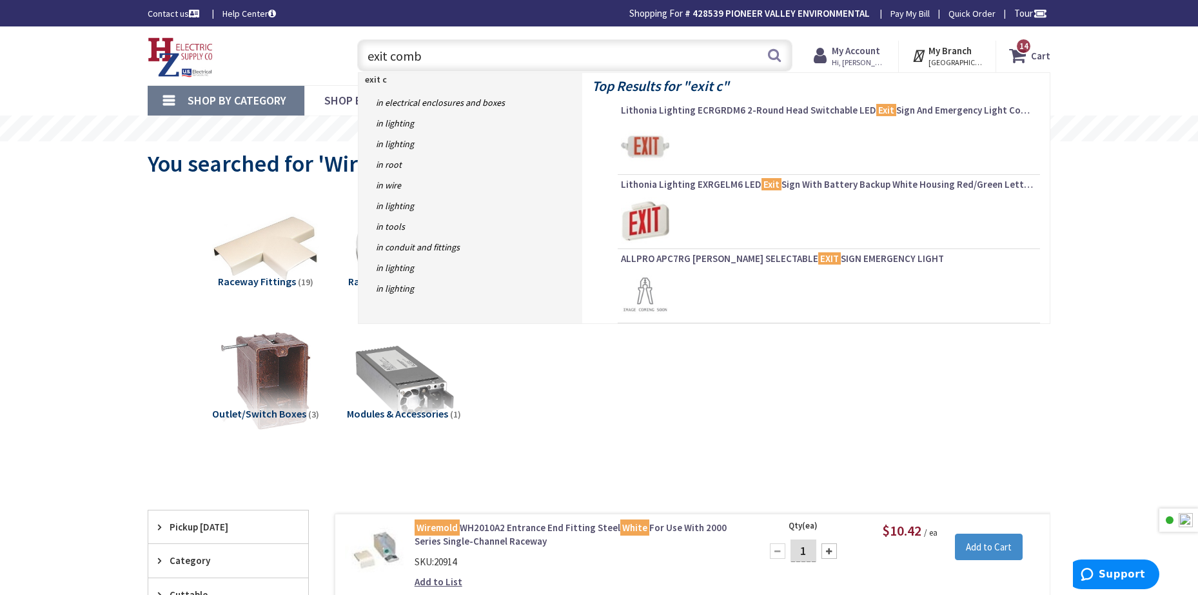
type input "exit combo"
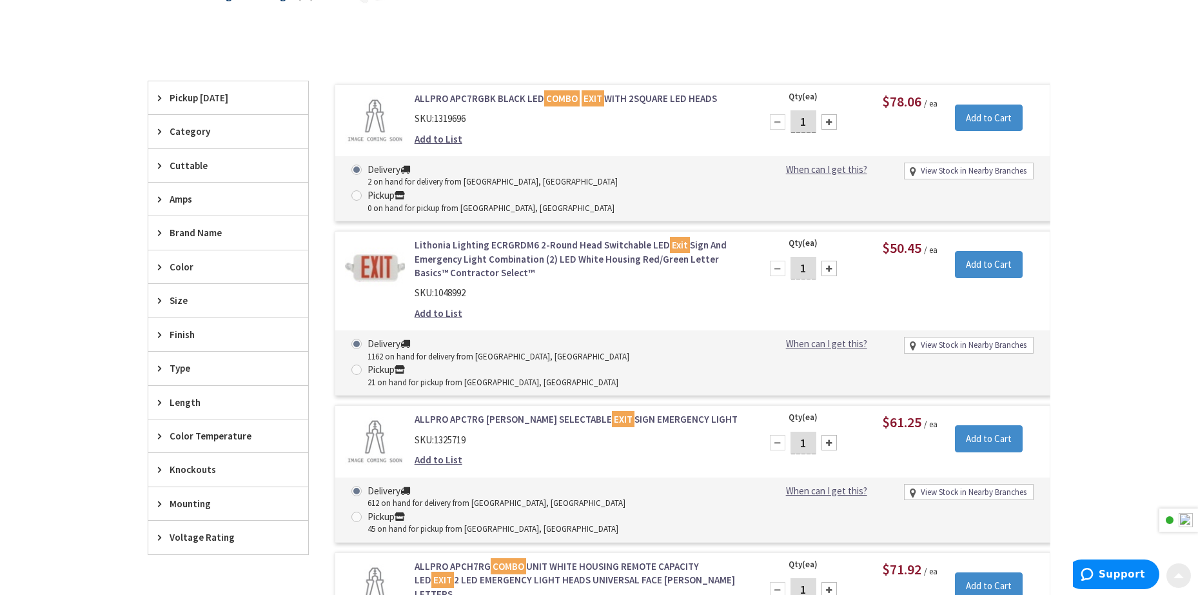
scroll to position [301, 0]
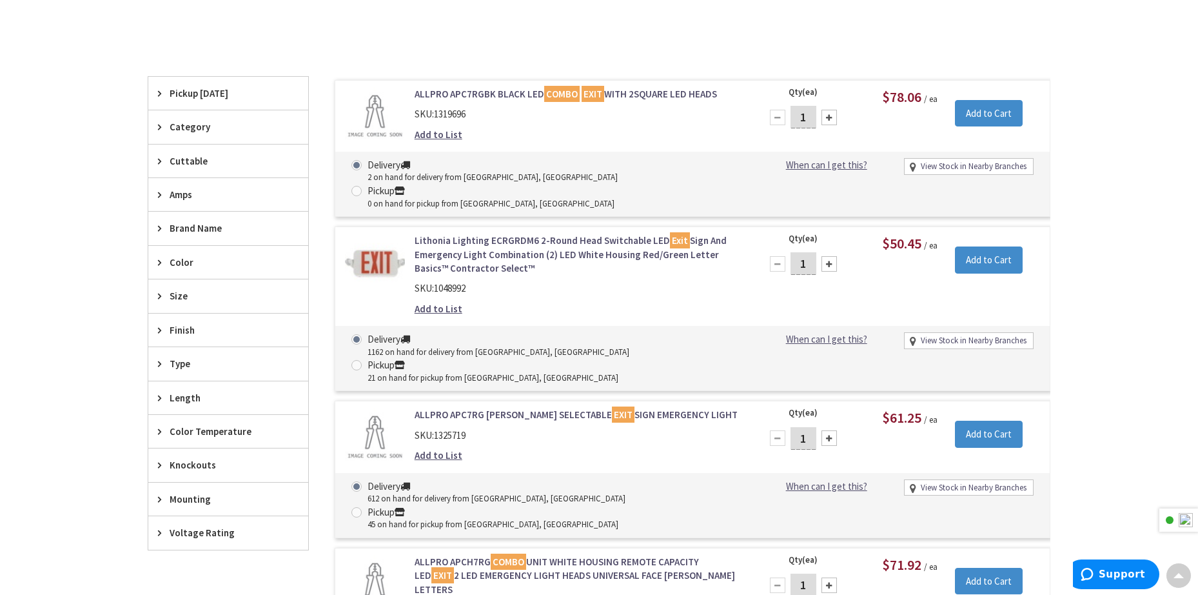
click at [829, 256] on div at bounding box center [829, 263] width 15 height 15
type input "3"
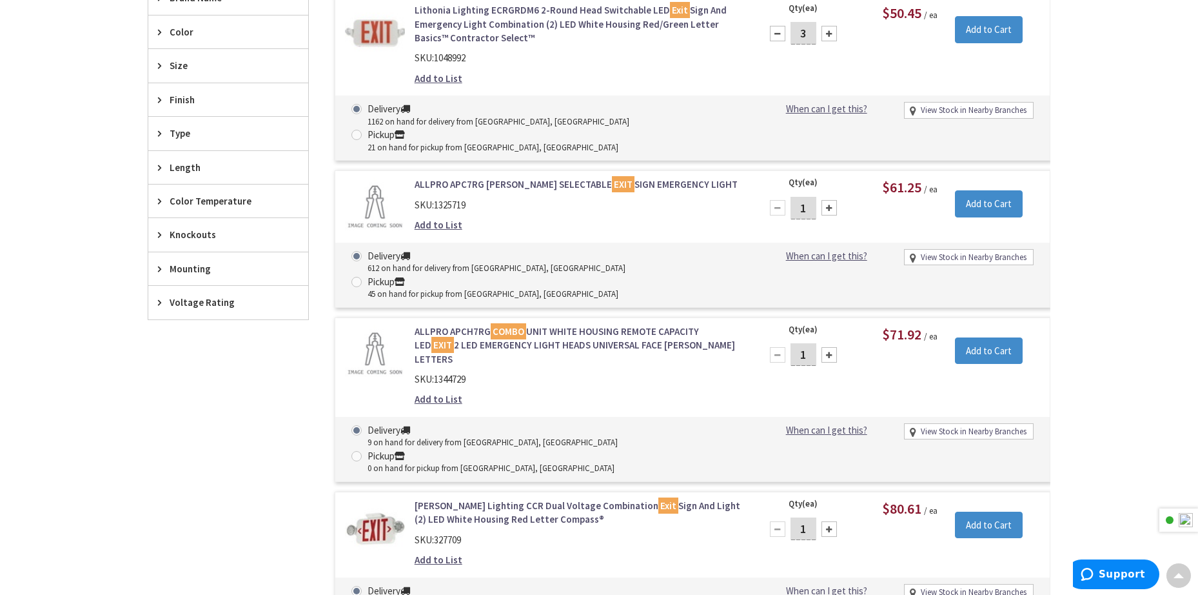
scroll to position [451, 0]
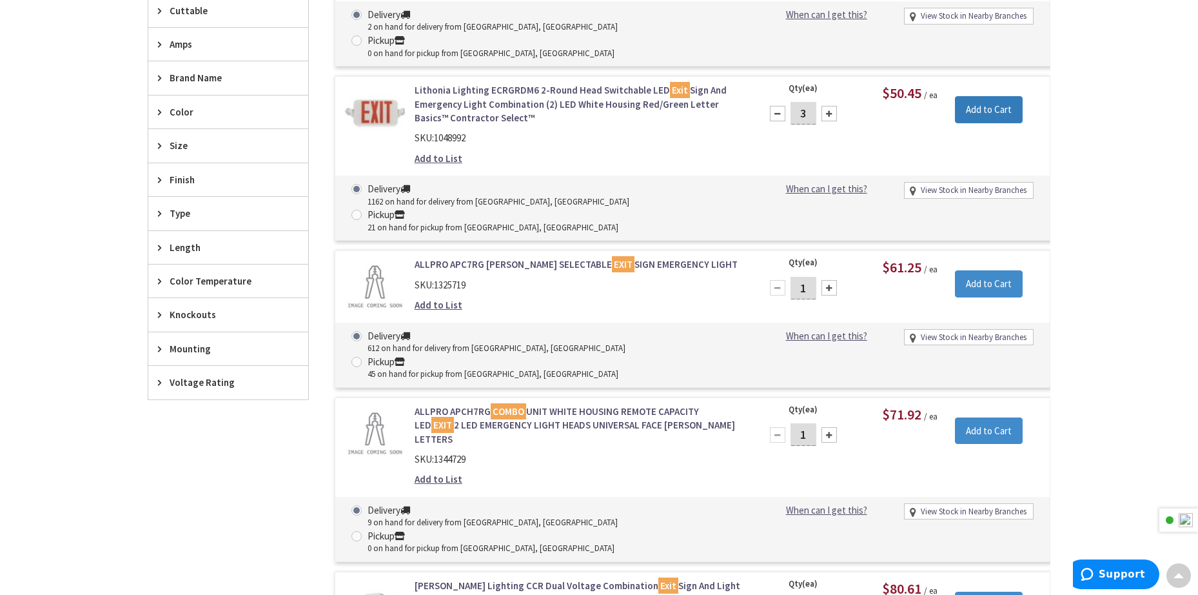
click at [1011, 96] on input "Add to Cart" at bounding box center [989, 109] width 68 height 27
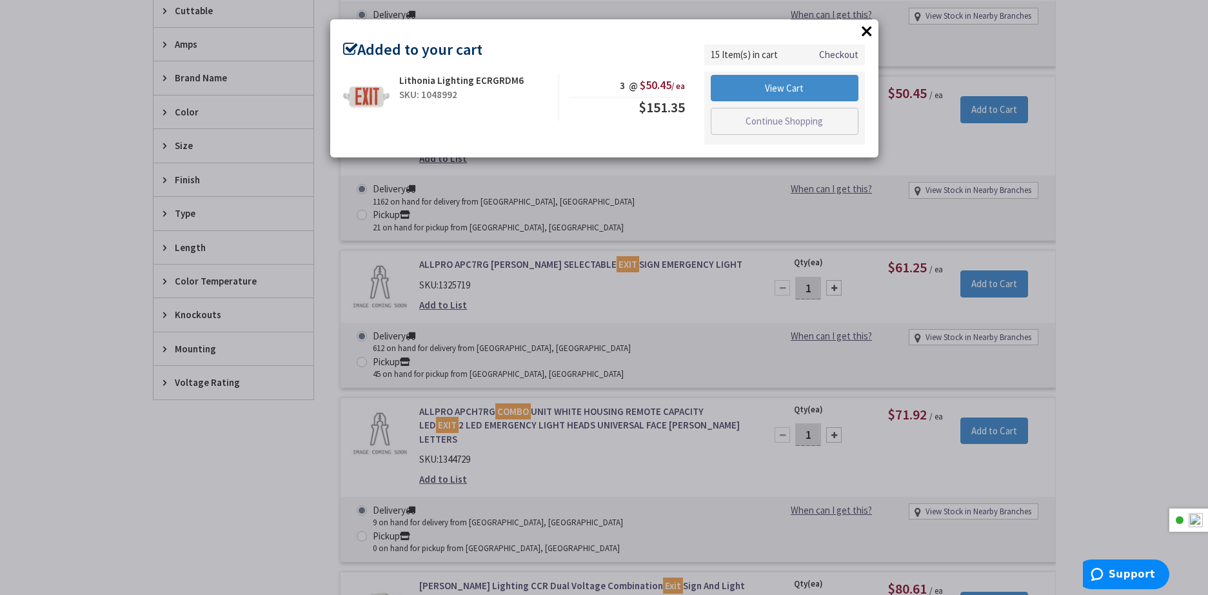
click at [1175, 178] on div "× Added to your cart Lithonia Lighting ECRGRDM6 SKU: 1048992 3 @ $50.45 / ea $1…" at bounding box center [604, 297] width 1208 height 595
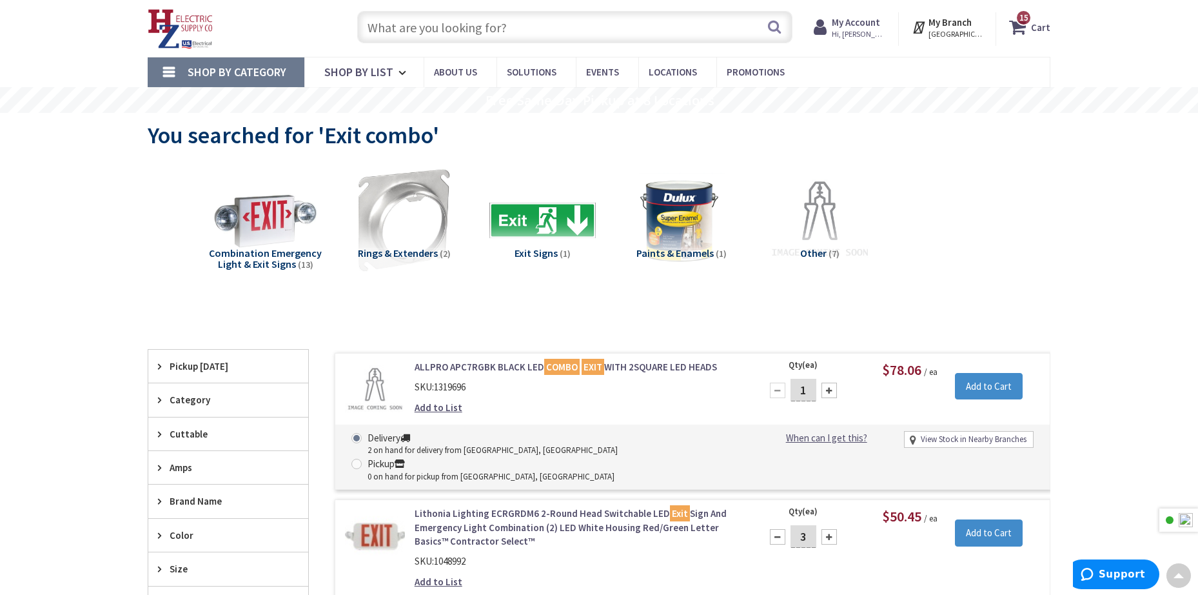
scroll to position [0, 0]
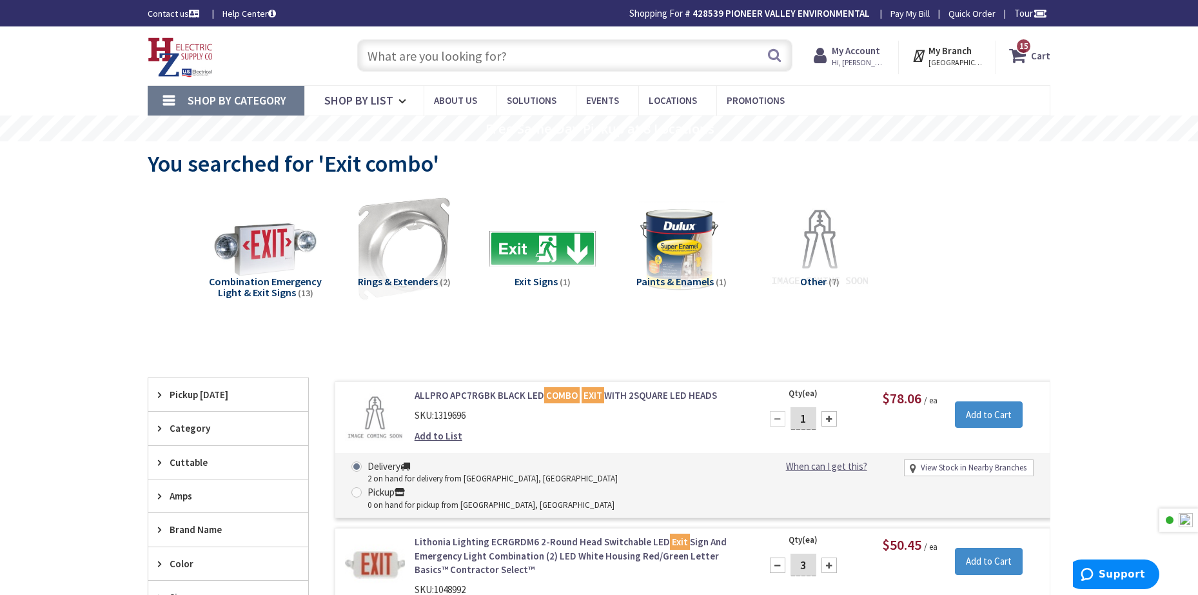
click at [522, 48] on input "text" at bounding box center [574, 55] width 435 height 32
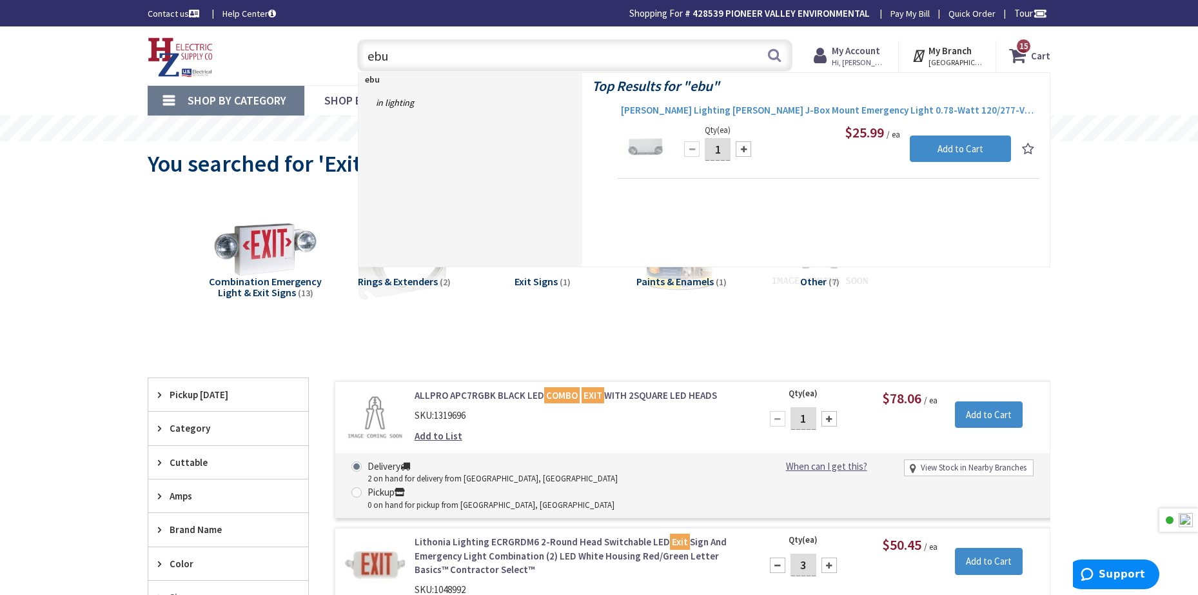
type input "ebu"
click at [806, 110] on span "[PERSON_NAME] Lighting [PERSON_NAME] J-Box Mount Emergency Light 0.78-Watt 120/…" at bounding box center [829, 110] width 416 height 13
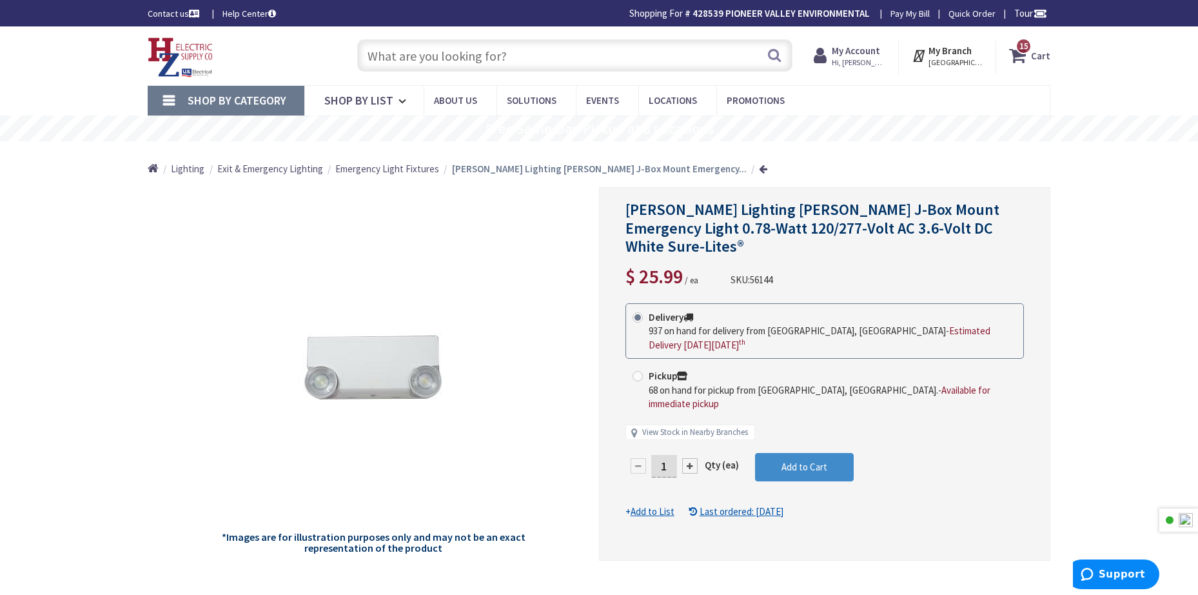
click at [635, 371] on span at bounding box center [638, 376] width 10 height 10
click at [636, 372] on input "Pickup 68 on hand for pickup from Springfield, MA. - Available for immediate pi…" at bounding box center [640, 376] width 8 height 8
radio input "true"
click at [804, 461] on span "Add to Cart" at bounding box center [805, 467] width 46 height 12
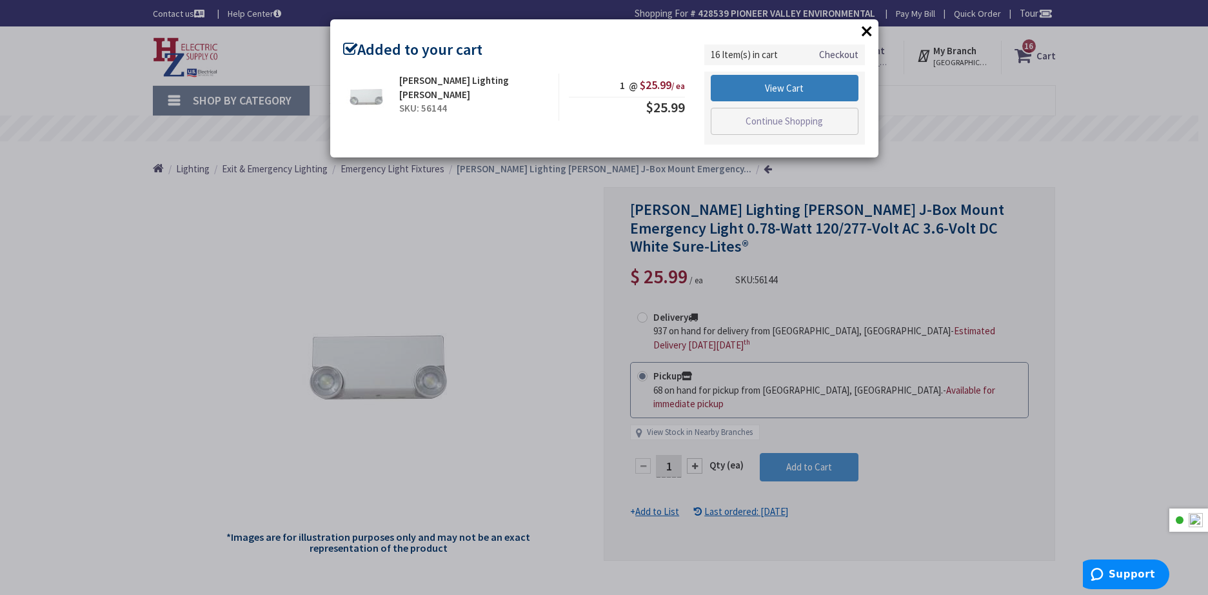
click at [831, 84] on link "View Cart" at bounding box center [785, 88] width 148 height 27
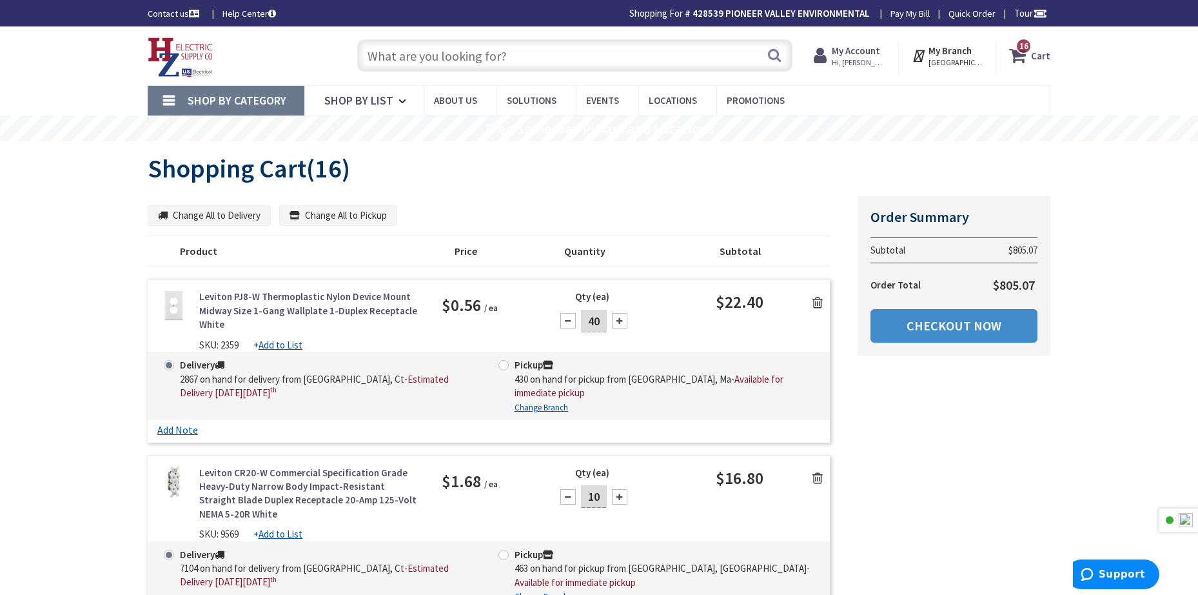
click at [506, 364] on span at bounding box center [504, 365] width 10 height 10
click at [506, 364] on input "Pickup 430 on hand for pickup from [GEOGRAPHIC_DATA], [GEOGRAPHIC_DATA] - Avail…" at bounding box center [506, 365] width 8 height 8
radio input "true"
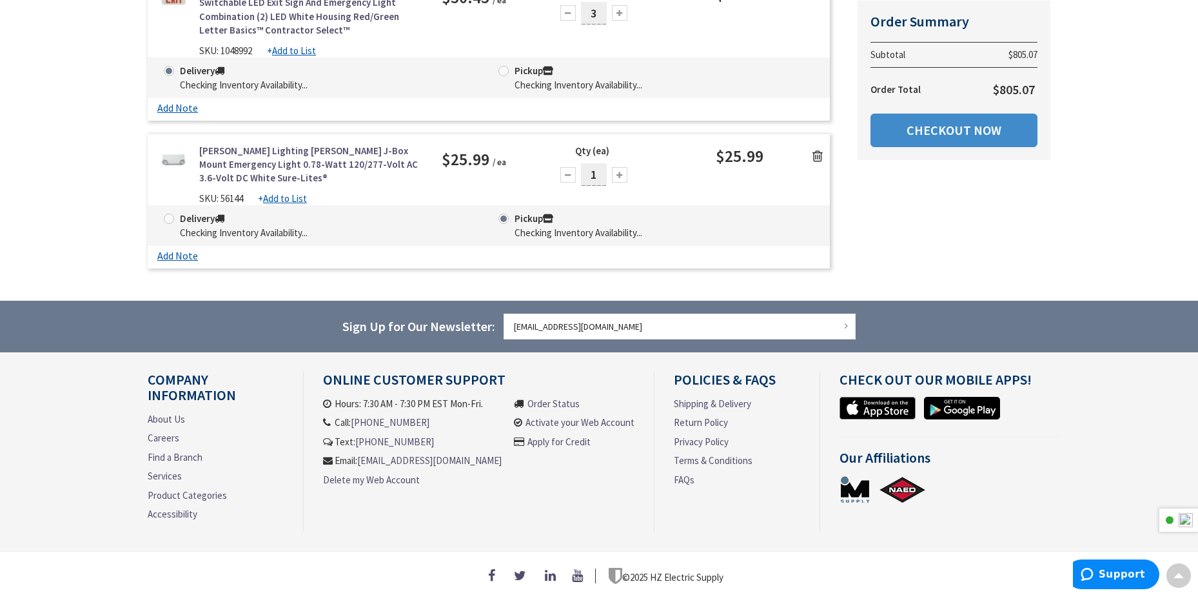
scroll to position [2804, 0]
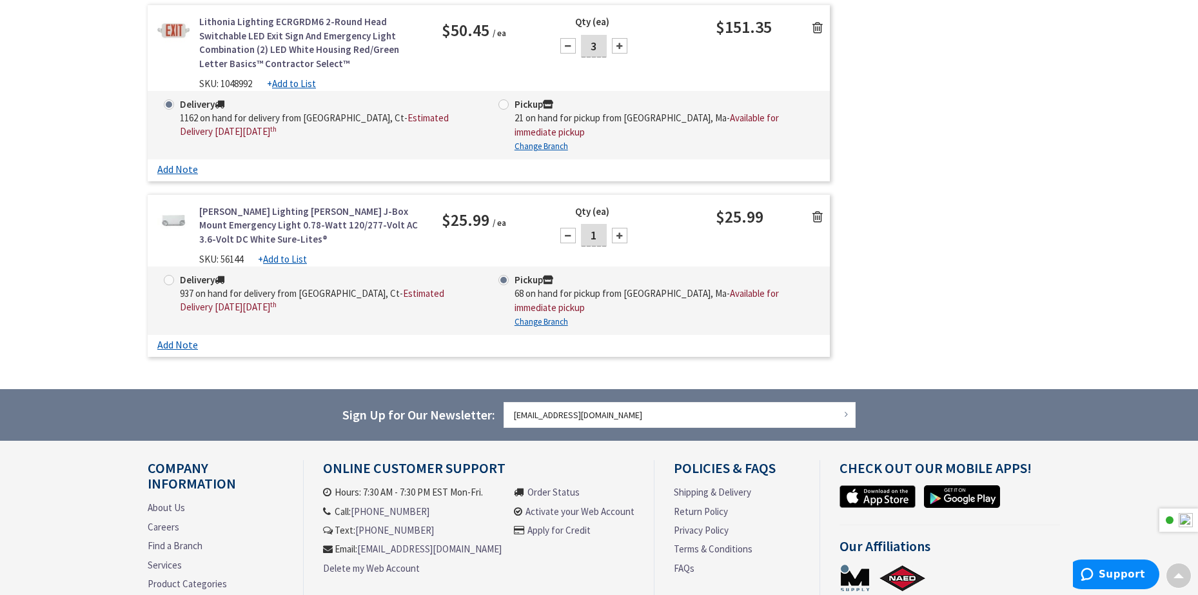
click at [510, 97] on label "Pickup 21 on hand for pickup from [GEOGRAPHIC_DATA], [GEOGRAPHIC_DATA] - Availa…" at bounding box center [656, 117] width 315 height 41
click at [510, 100] on input "Pickup 21 on hand for pickup from [GEOGRAPHIC_DATA], [GEOGRAPHIC_DATA] - Availa…" at bounding box center [506, 104] width 8 height 8
radio input "true"
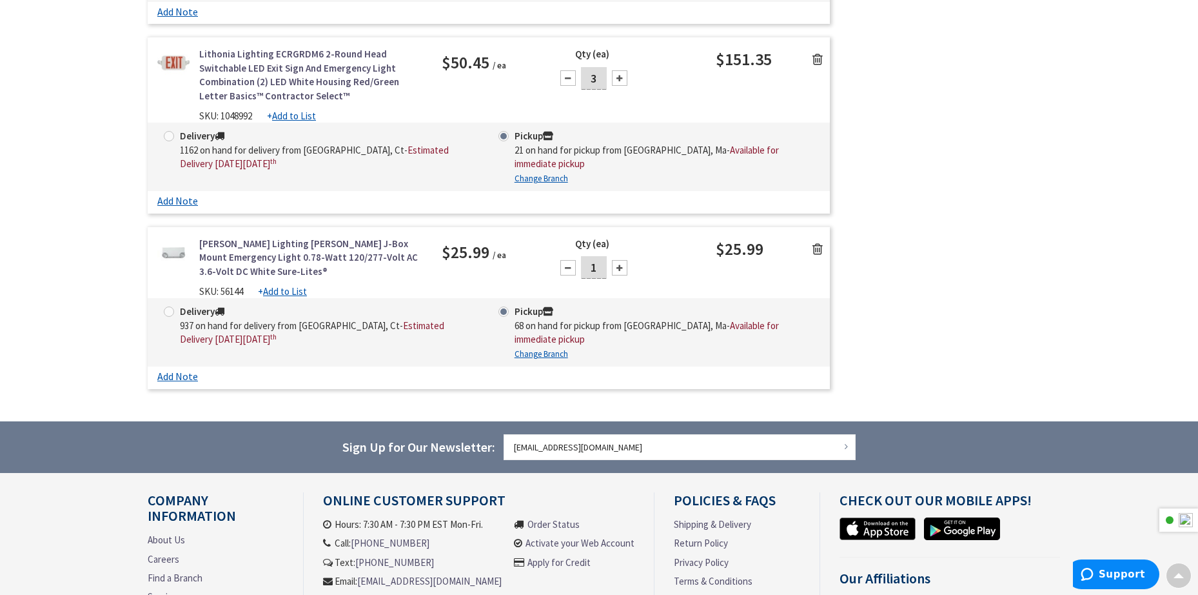
scroll to position [2837, 0]
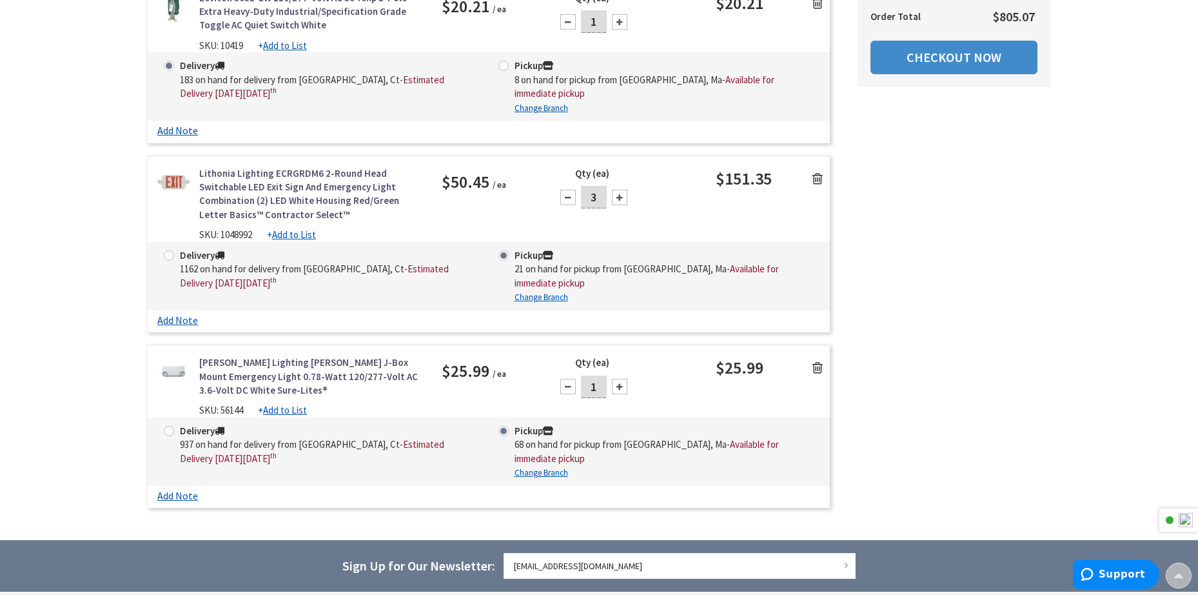
scroll to position [2310, 0]
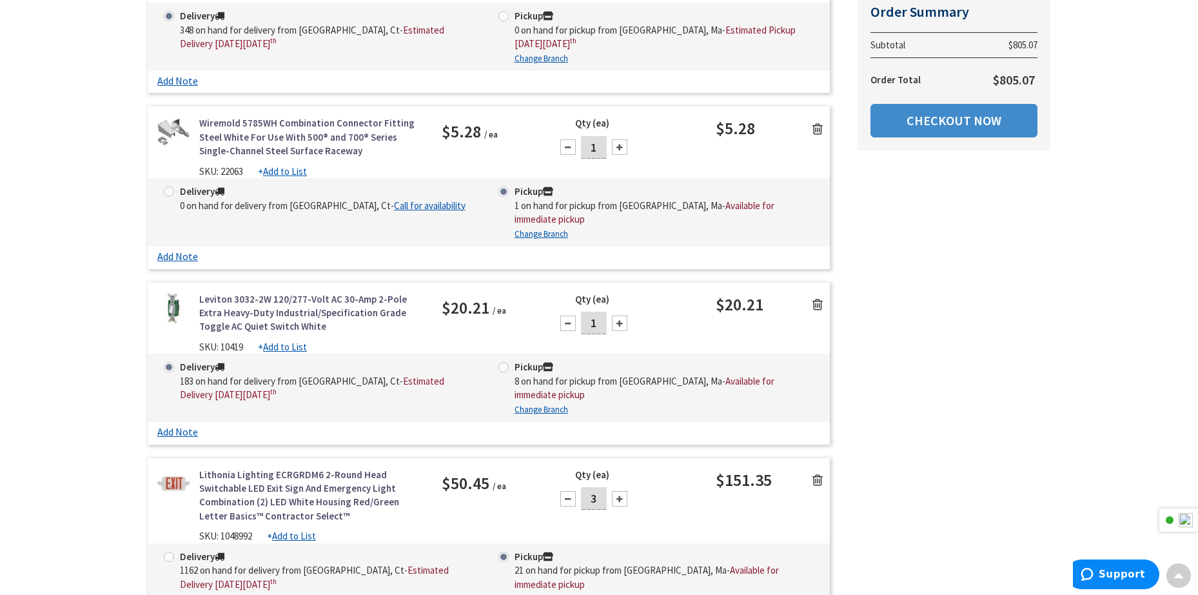
click at [506, 362] on span at bounding box center [504, 367] width 10 height 10
click at [506, 362] on input "Pickup 8 on hand for pickup from [GEOGRAPHIC_DATA], [GEOGRAPHIC_DATA] - Availab…" at bounding box center [506, 366] width 8 height 8
radio input "true"
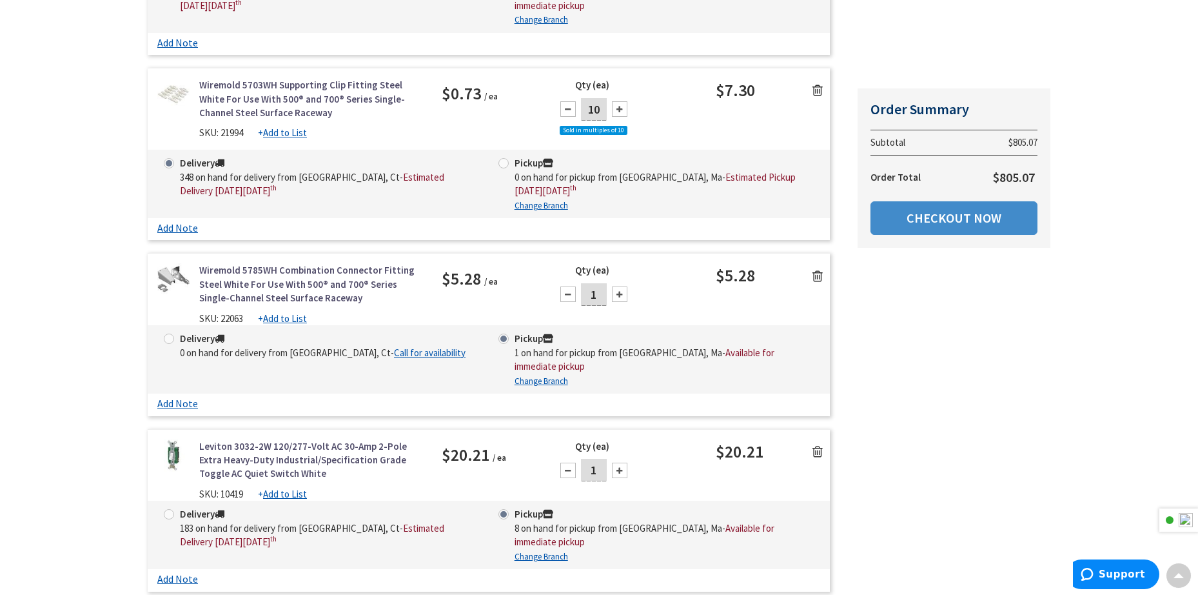
scroll to position [2009, 0]
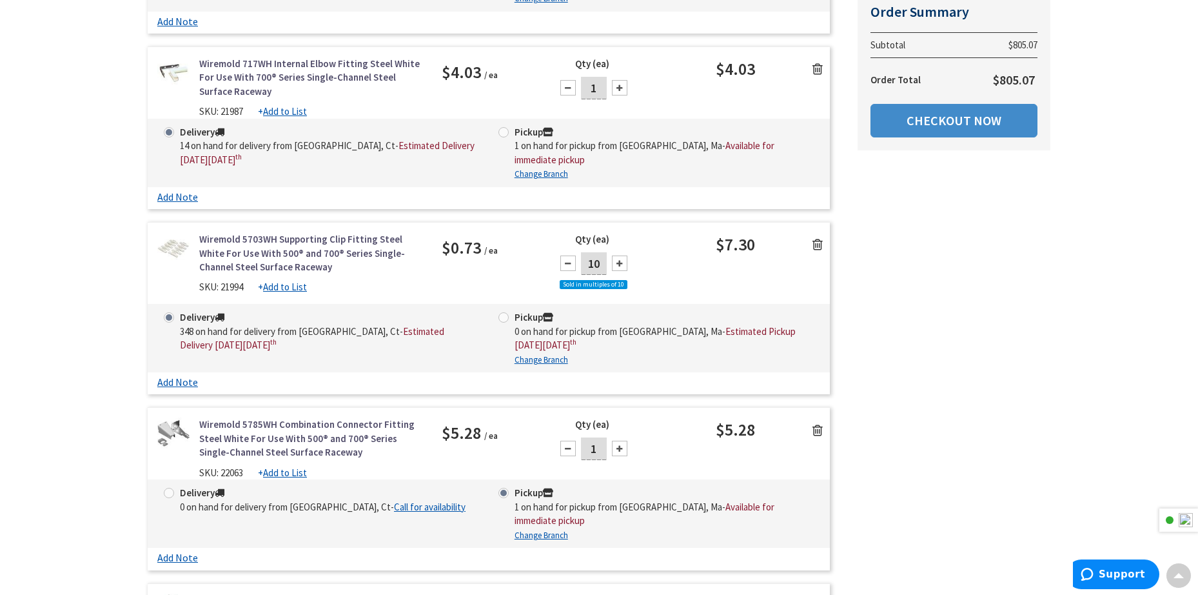
click at [504, 312] on span at bounding box center [504, 317] width 10 height 10
click at [504, 313] on input "Pickup 0 on hand for pickup from Springfield, Ma - Estimated Pickup on Monday, …" at bounding box center [506, 317] width 8 height 8
radio input "true"
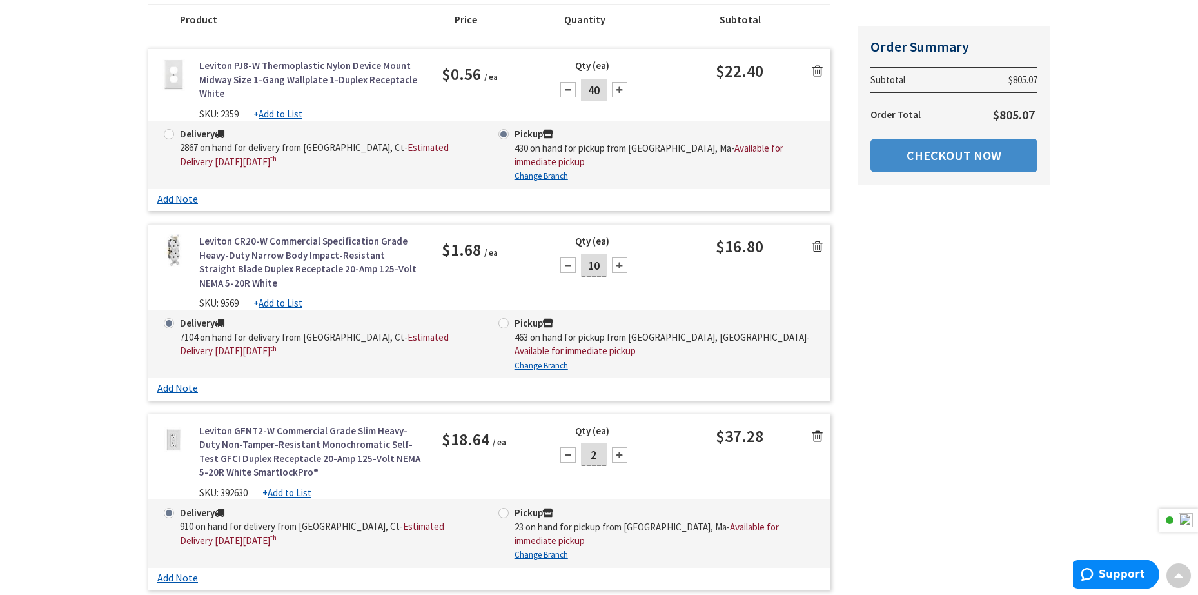
scroll to position [301, 0]
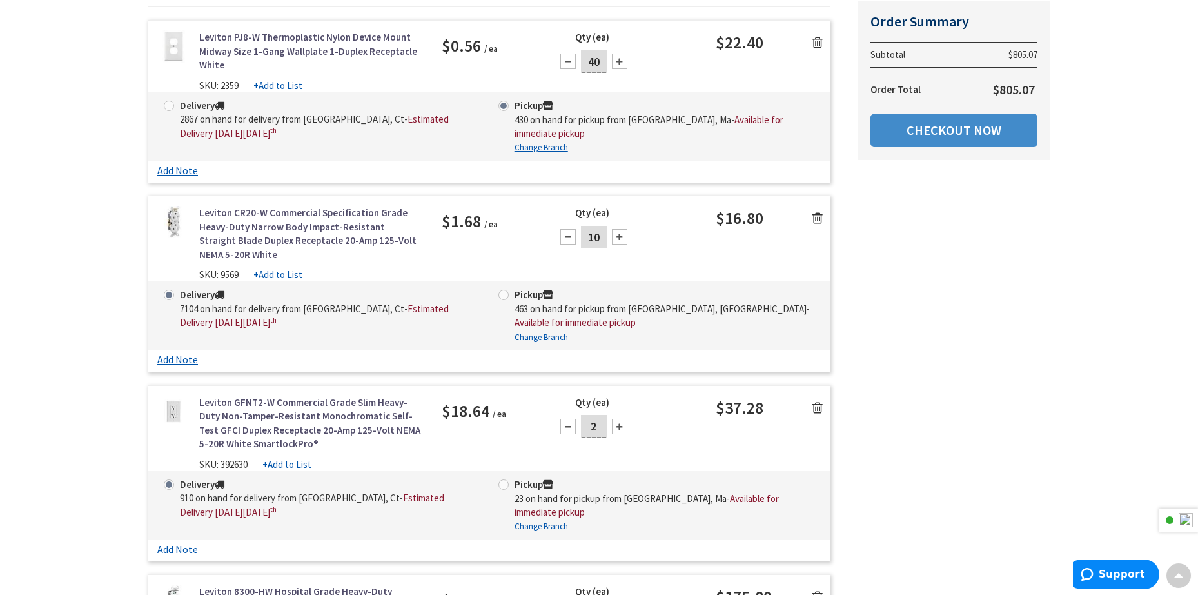
click at [501, 293] on span at bounding box center [504, 295] width 10 height 10
click at [502, 293] on input "Pickup 463 on hand for pickup from Springfield, Ma - Available for immediate pi…" at bounding box center [506, 294] width 8 height 8
radio input "true"
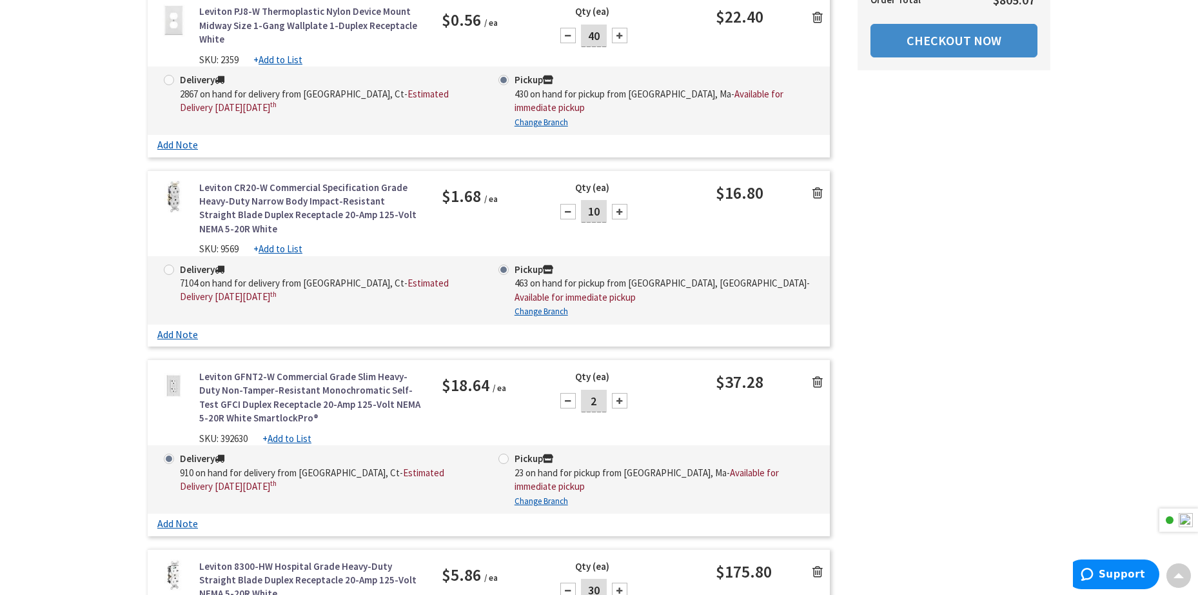
scroll to position [313, 0]
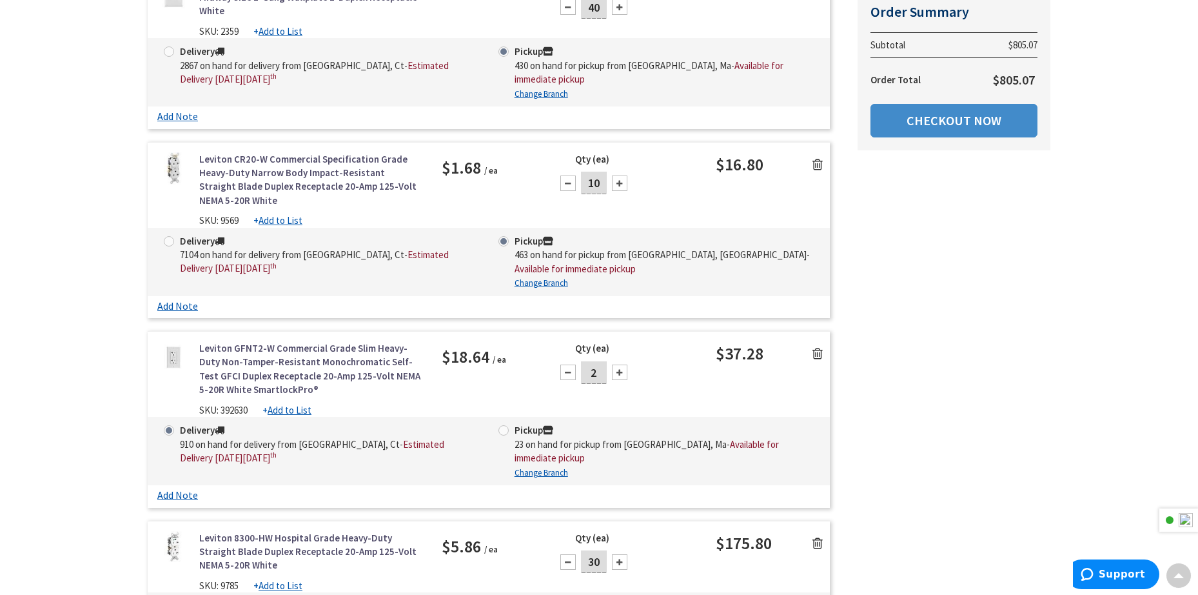
click at [504, 432] on span at bounding box center [504, 430] width 10 height 10
click at [504, 432] on input "Pickup 23 on hand for pickup from Springfield, Ma - Available for immediate pic…" at bounding box center [506, 430] width 8 height 8
radio input "true"
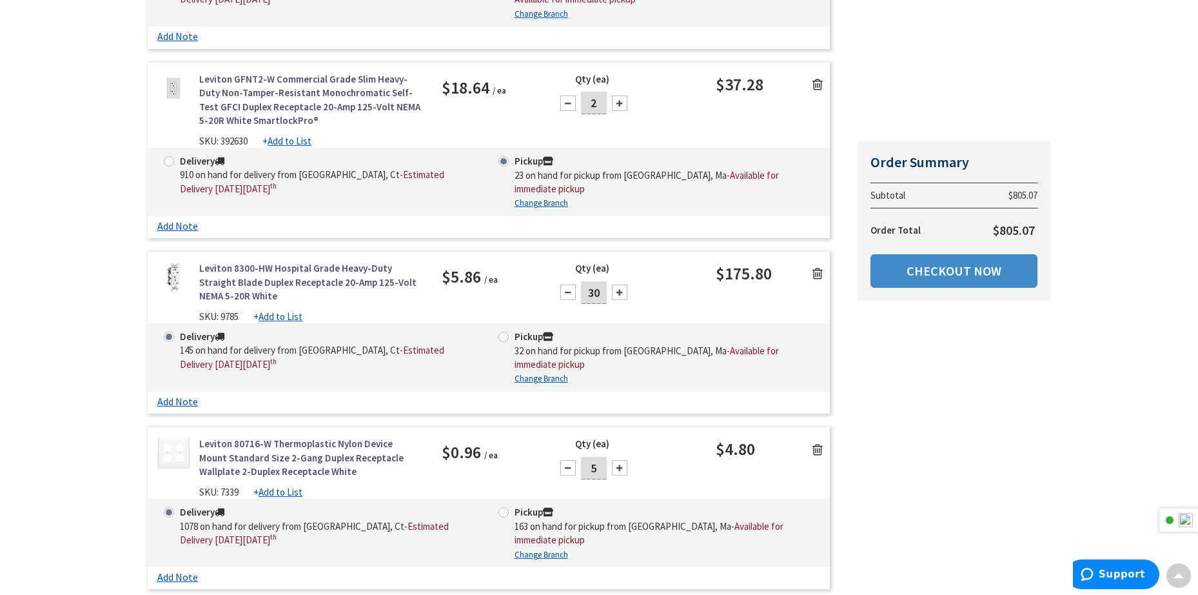
scroll to position [615, 0]
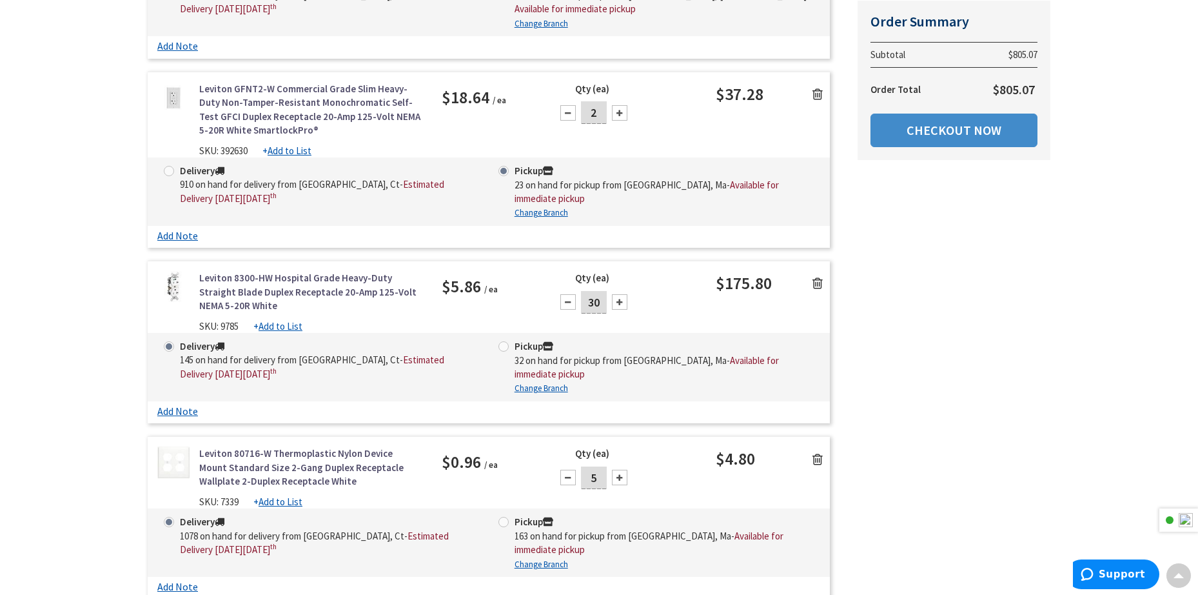
click at [502, 345] on span at bounding box center [504, 346] width 10 height 10
click at [502, 345] on input "Pickup 32 on hand for pickup from [GEOGRAPHIC_DATA], [GEOGRAPHIC_DATA] - Availa…" at bounding box center [506, 346] width 8 height 8
radio input "true"
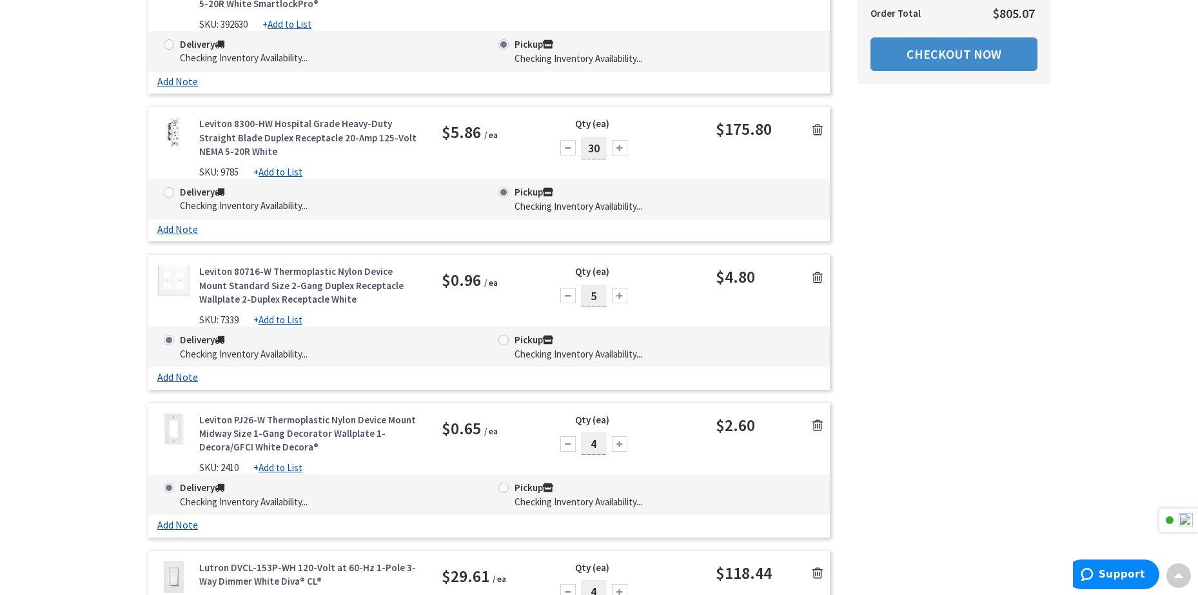
scroll to position [602, 0]
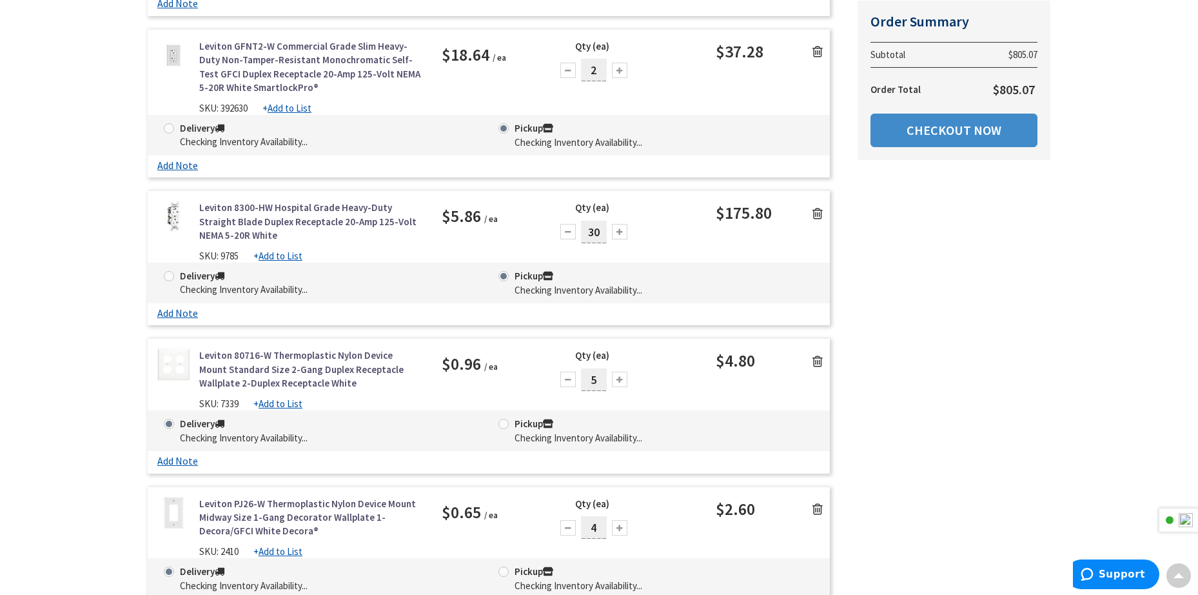
click at [506, 424] on span at bounding box center [504, 424] width 10 height 10
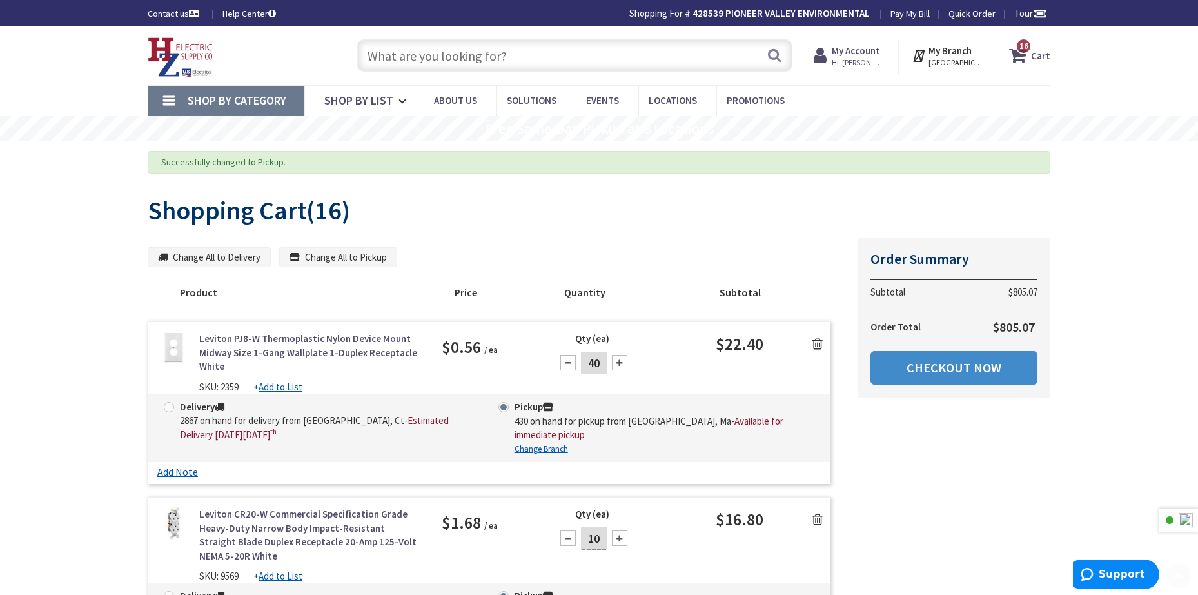
scroll to position [1053, 0]
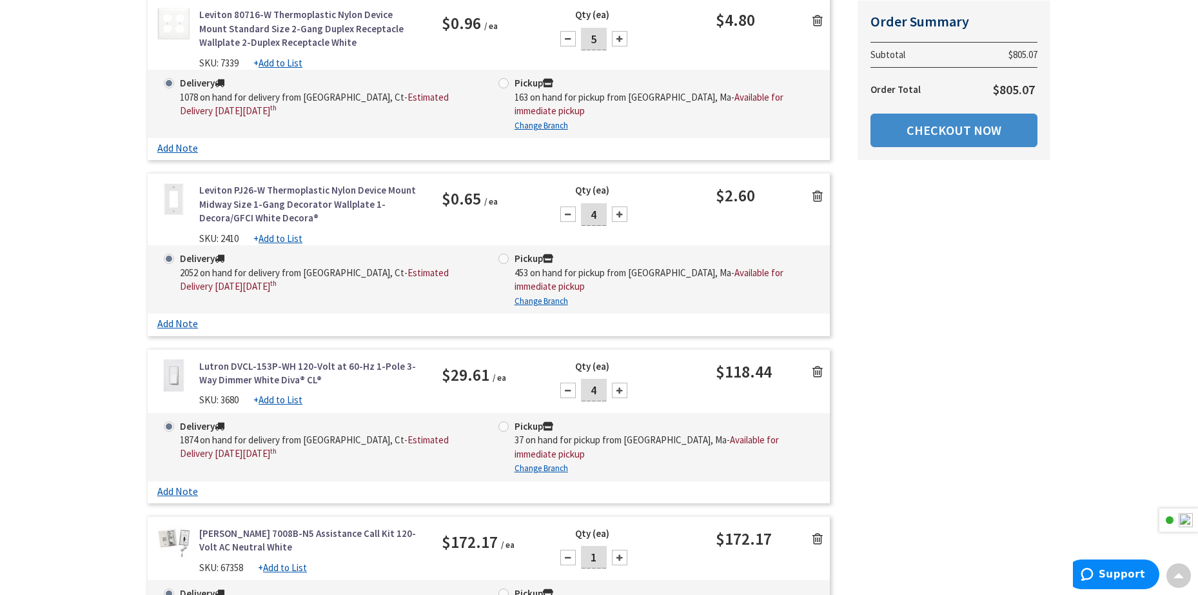
click at [502, 85] on span at bounding box center [504, 83] width 10 height 10
click at [502, 85] on input "Pickup 163 on hand for pickup from Springfield, Ma - Available for immediate pi…" at bounding box center [506, 83] width 8 height 8
radio input "true"
click at [504, 260] on span at bounding box center [504, 258] width 10 height 10
click at [504, 260] on input "Pickup 453 on hand for pickup from [GEOGRAPHIC_DATA], [GEOGRAPHIC_DATA] - Avail…" at bounding box center [506, 258] width 8 height 8
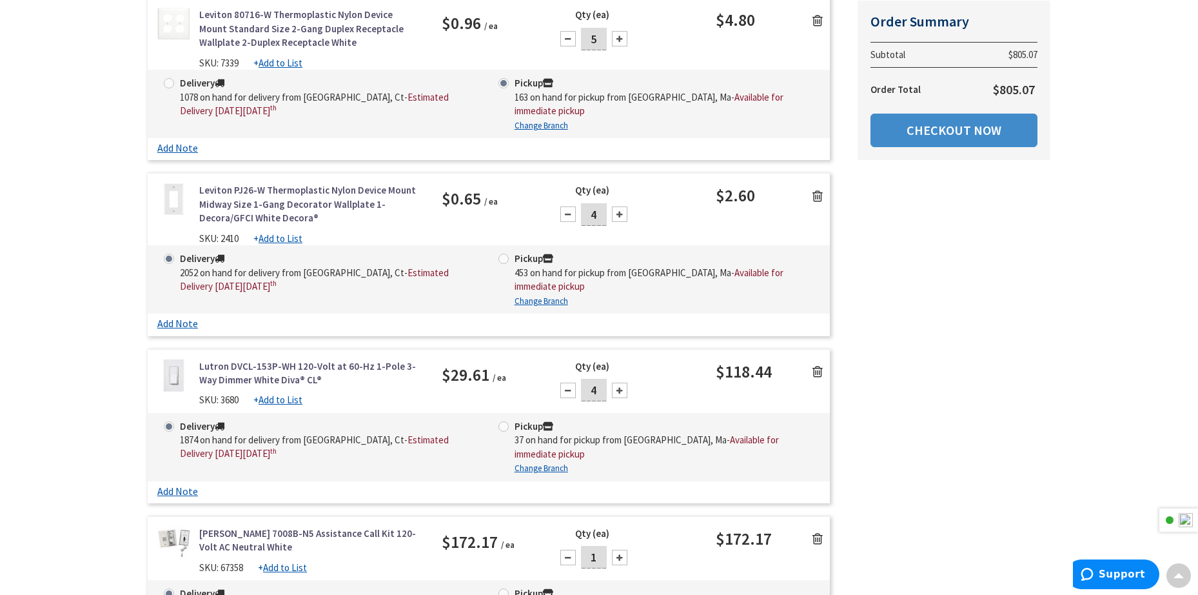
radio input "true"
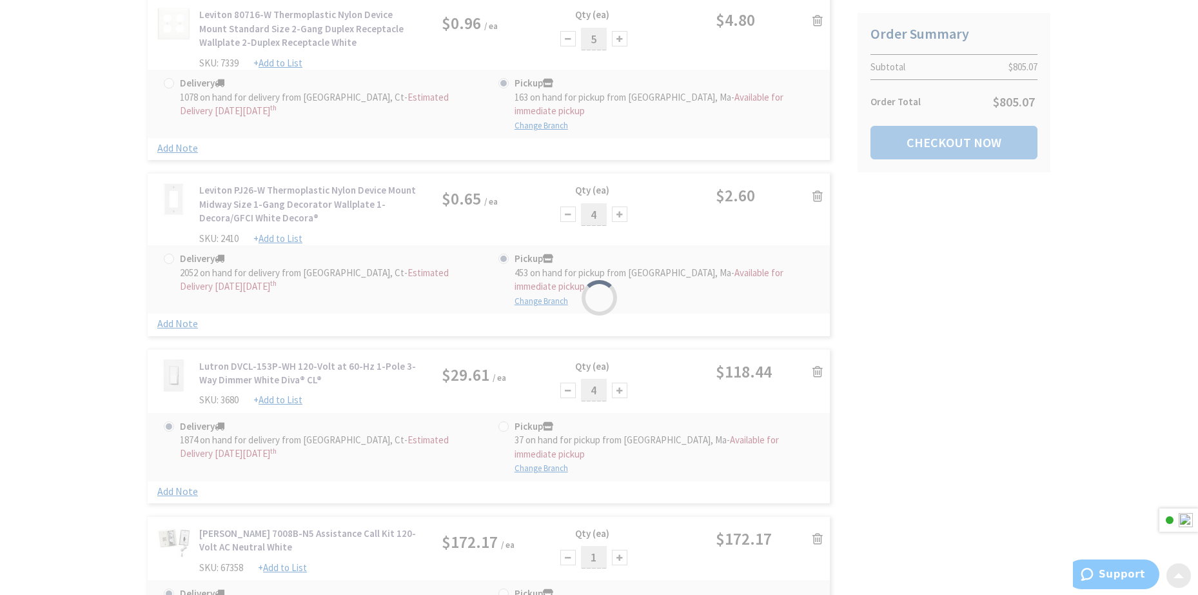
scroll to position [1204, 0]
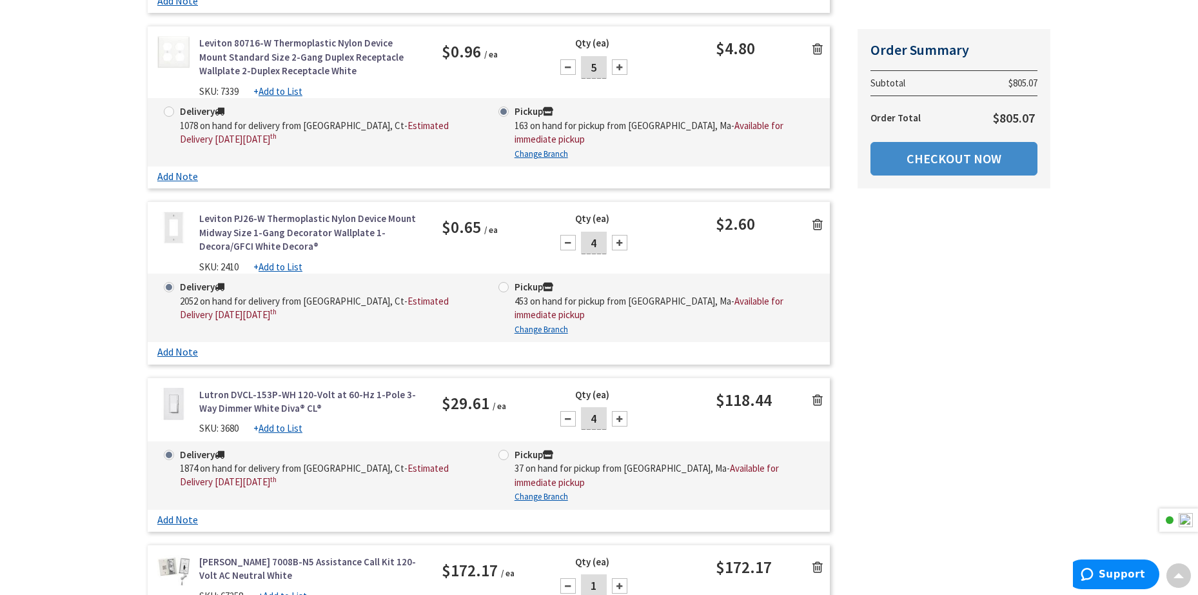
scroll to position [1053, 0]
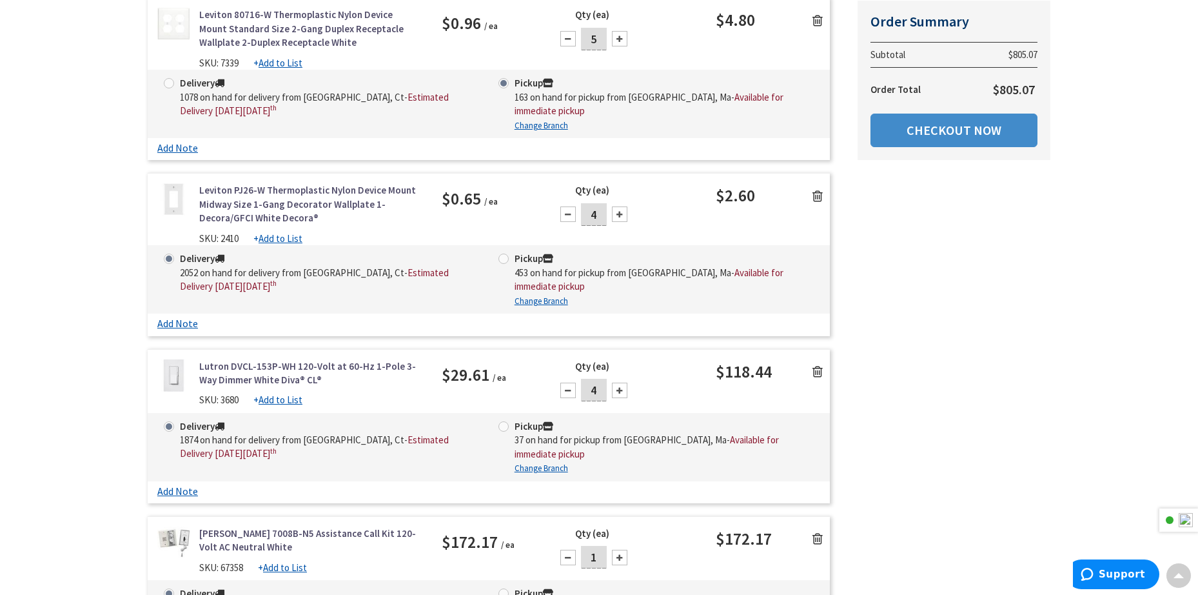
click at [504, 260] on span at bounding box center [504, 258] width 10 height 10
click at [504, 260] on input "Pickup 453 on hand for pickup from [GEOGRAPHIC_DATA], [GEOGRAPHIC_DATA] - Avail…" at bounding box center [506, 258] width 8 height 8
radio input "true"
click at [504, 423] on span at bounding box center [504, 426] width 10 height 10
click at [504, 423] on input "Pickup 37 on hand for pickup from Springfield, Ma - Available for immediate pic…" at bounding box center [506, 426] width 8 height 8
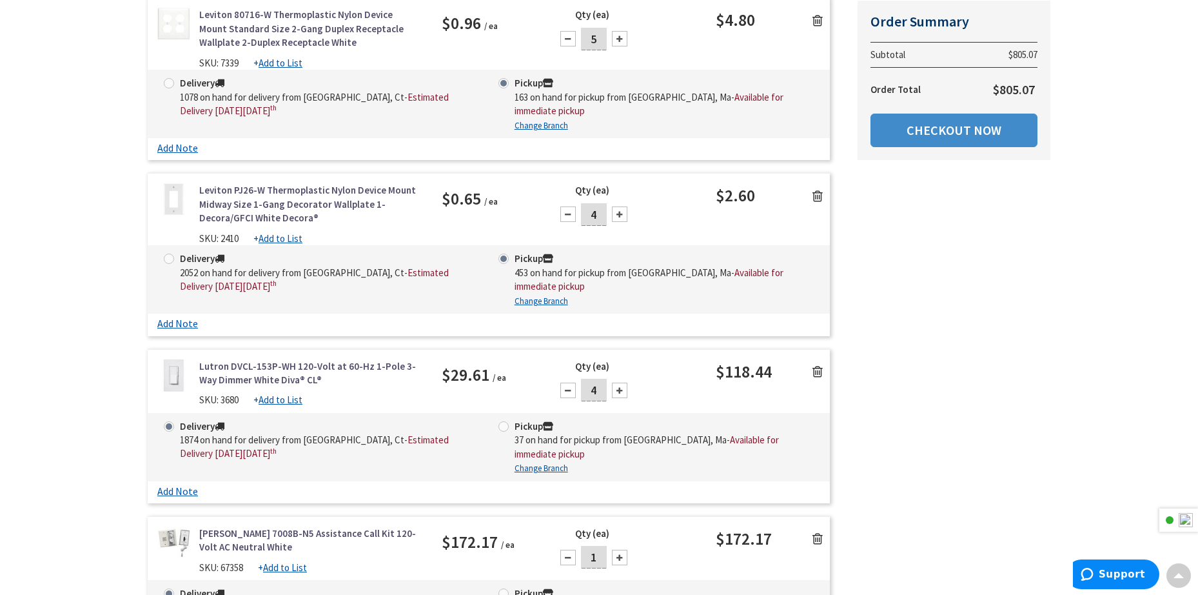
radio input "true"
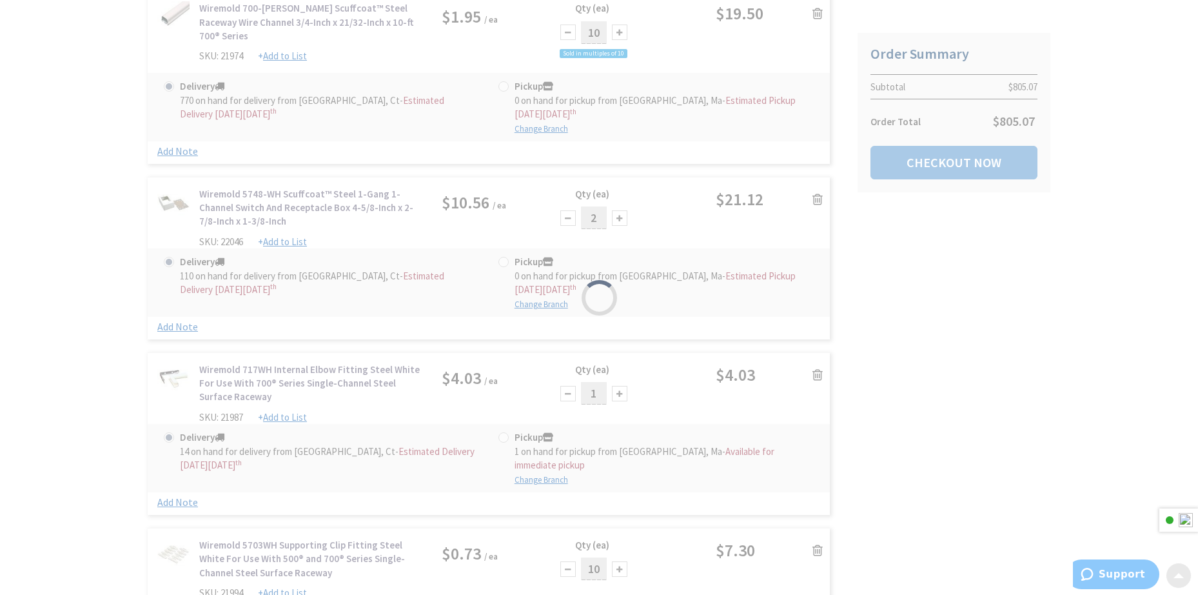
scroll to position [1806, 0]
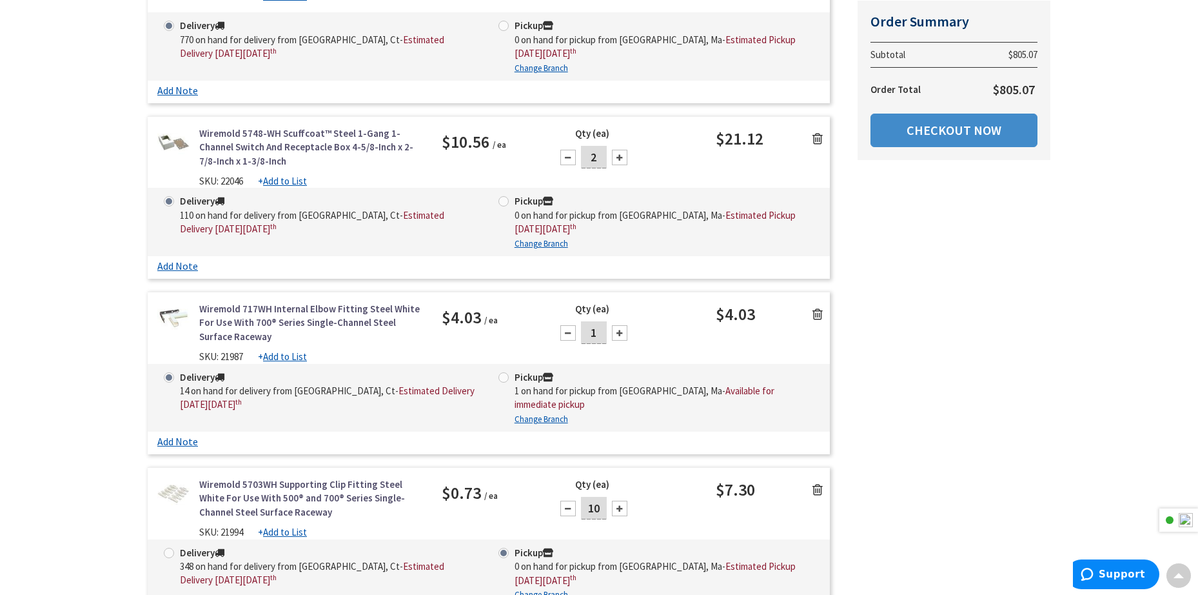
click at [508, 376] on span at bounding box center [504, 377] width 10 height 10
click at [508, 376] on input "Pickup 1 on hand for pickup from Springfield, Ma - Available for immediate pick…" at bounding box center [506, 377] width 8 height 8
radio input "true"
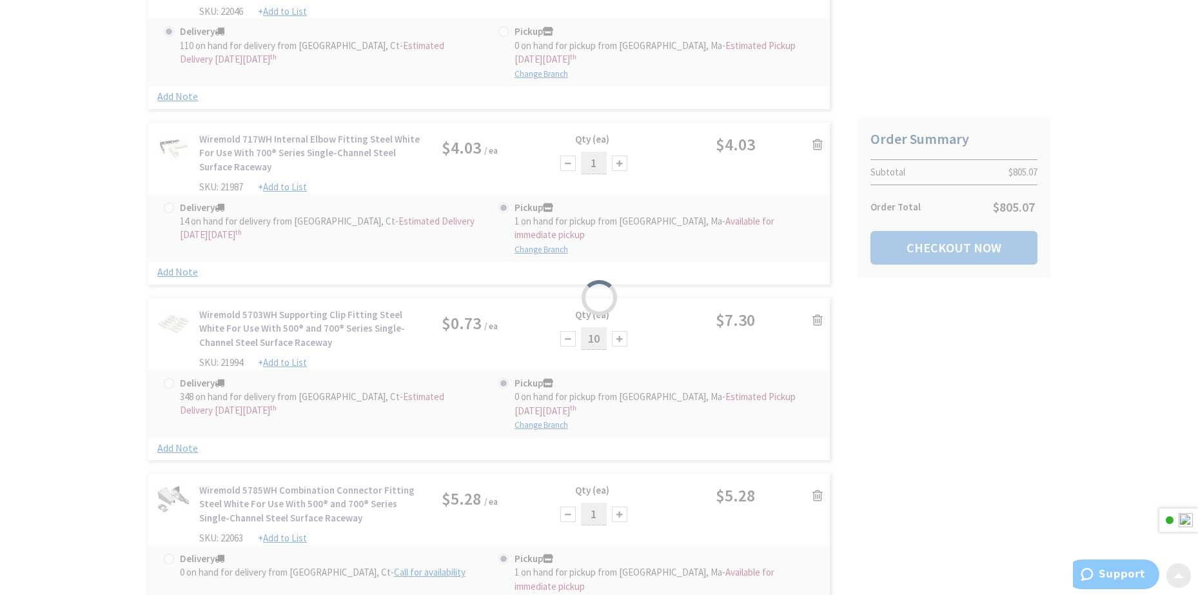
scroll to position [2107, 0]
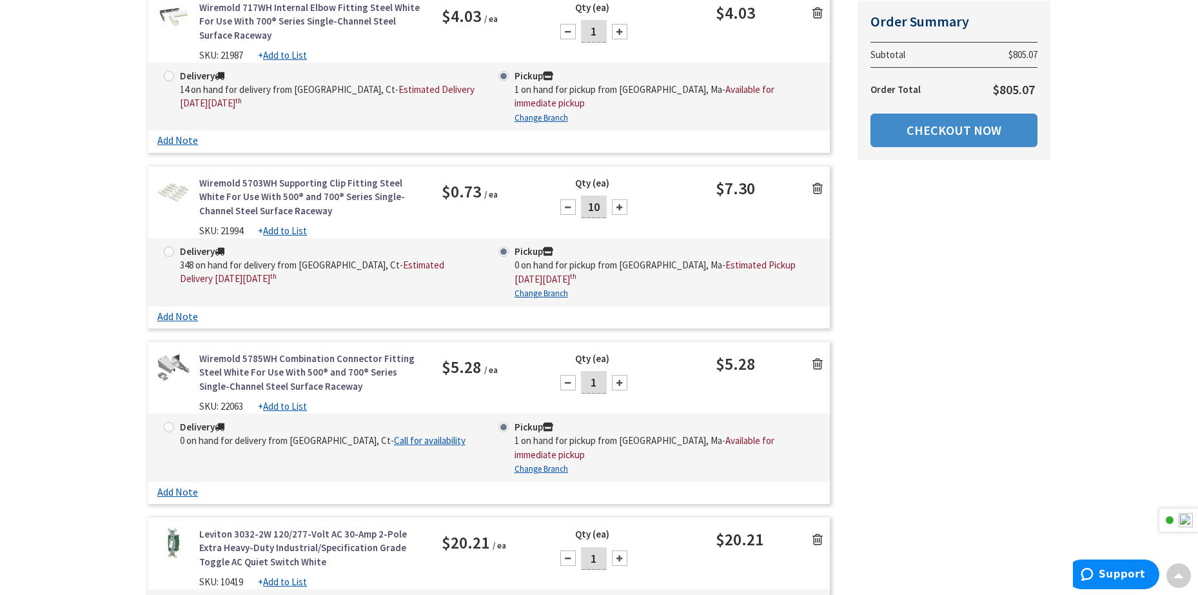
click at [168, 246] on span at bounding box center [169, 251] width 10 height 10
click at [168, 247] on input "Delivery 348 on hand for delivery from Middletown, Ct - Estimated Delivery on M…" at bounding box center [171, 251] width 8 height 8
radio input "true"
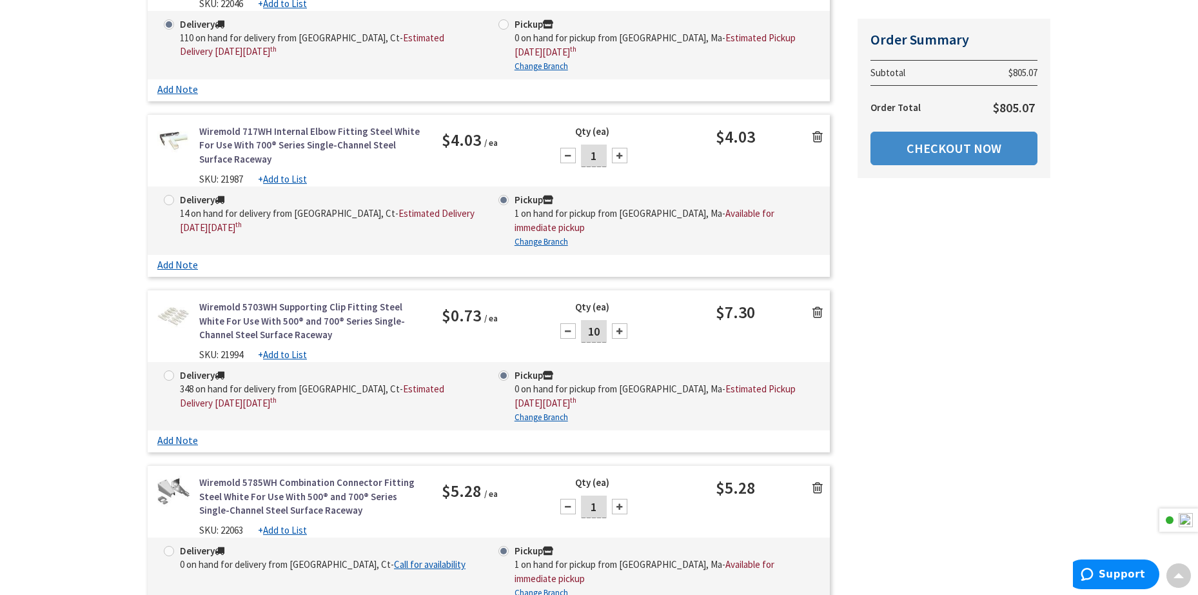
scroll to position [1969, 0]
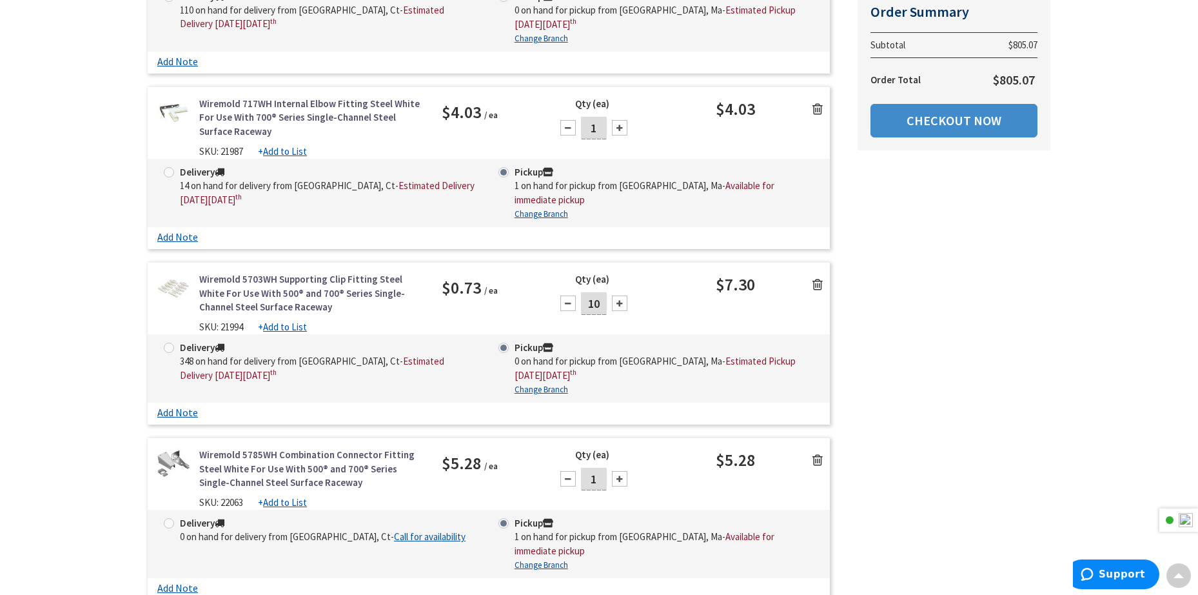
click at [163, 341] on div "Delivery 348 on hand for delivery from Middletown, Ct - Estimated Delivery on M…" at bounding box center [321, 361] width 335 height 41
click at [171, 342] on span at bounding box center [169, 347] width 10 height 10
click at [171, 343] on input "Delivery 348 on hand for delivery from Middletown, Ct - Estimated Delivery on M…" at bounding box center [171, 347] width 8 height 8
radio input "true"
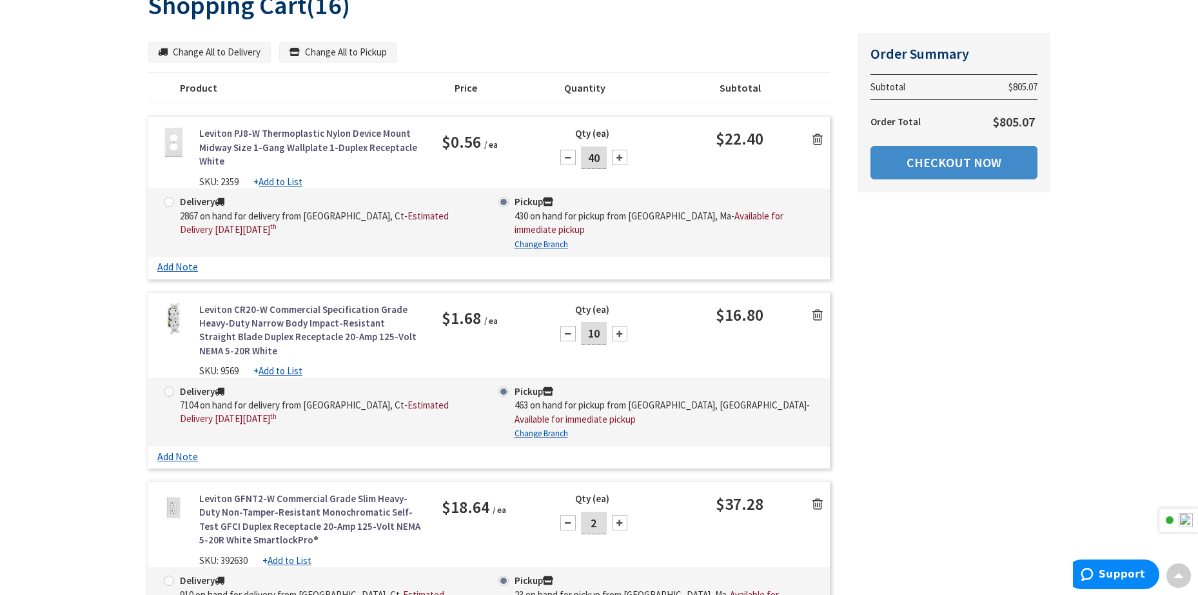
scroll to position [0, 0]
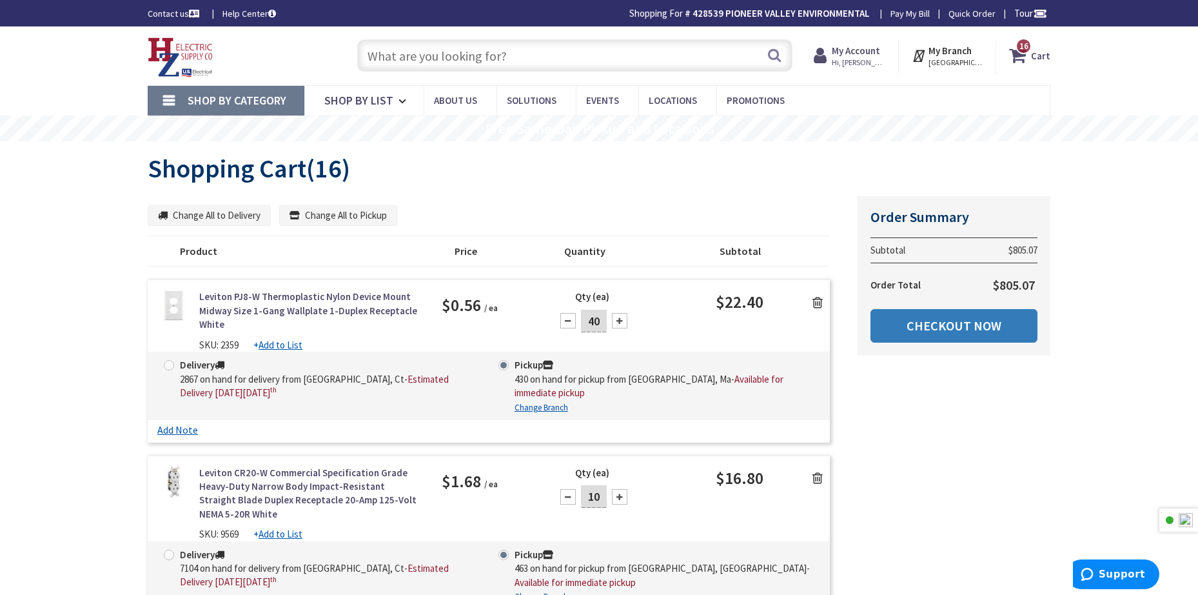
click at [954, 326] on link "Checkout Now" at bounding box center [954, 326] width 167 height 34
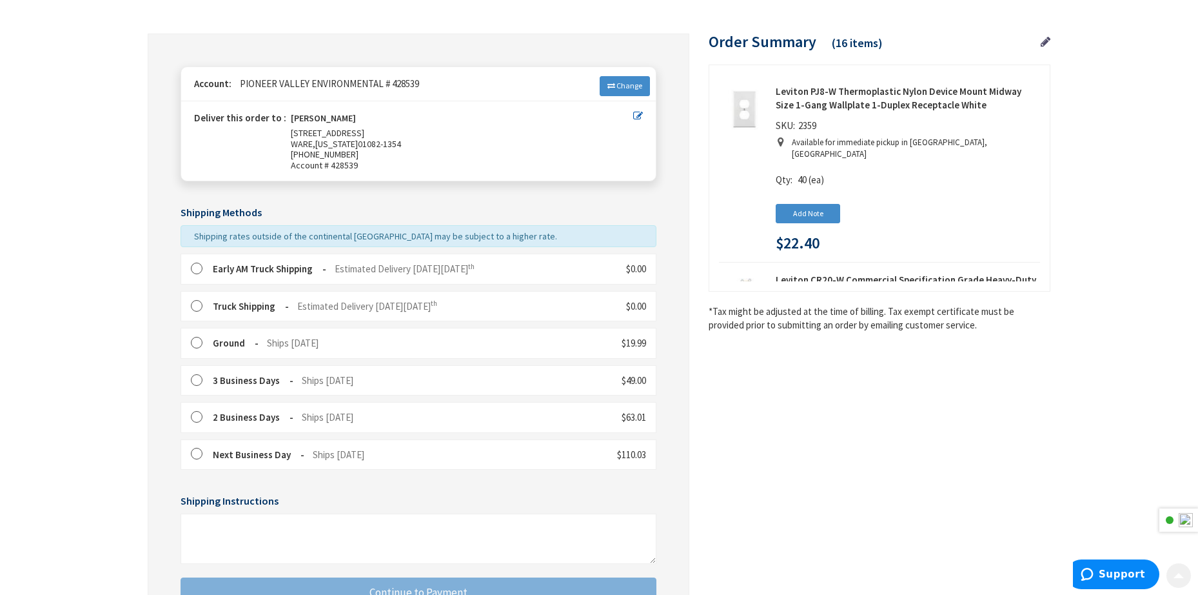
scroll to position [150, 0]
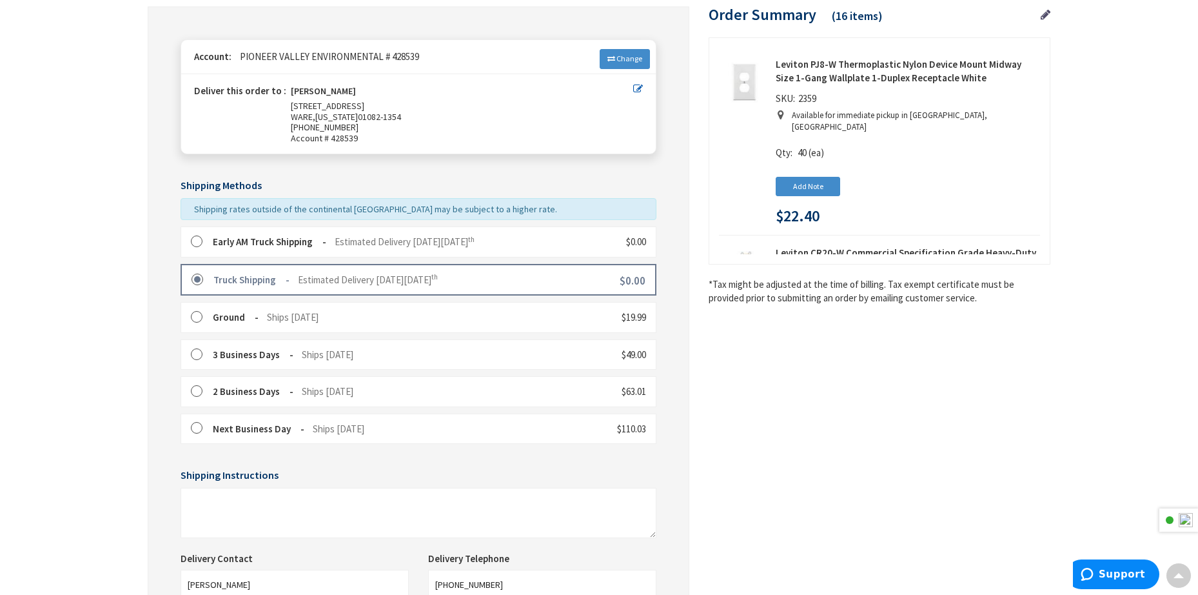
click at [196, 241] on label at bounding box center [201, 241] width 20 height 13
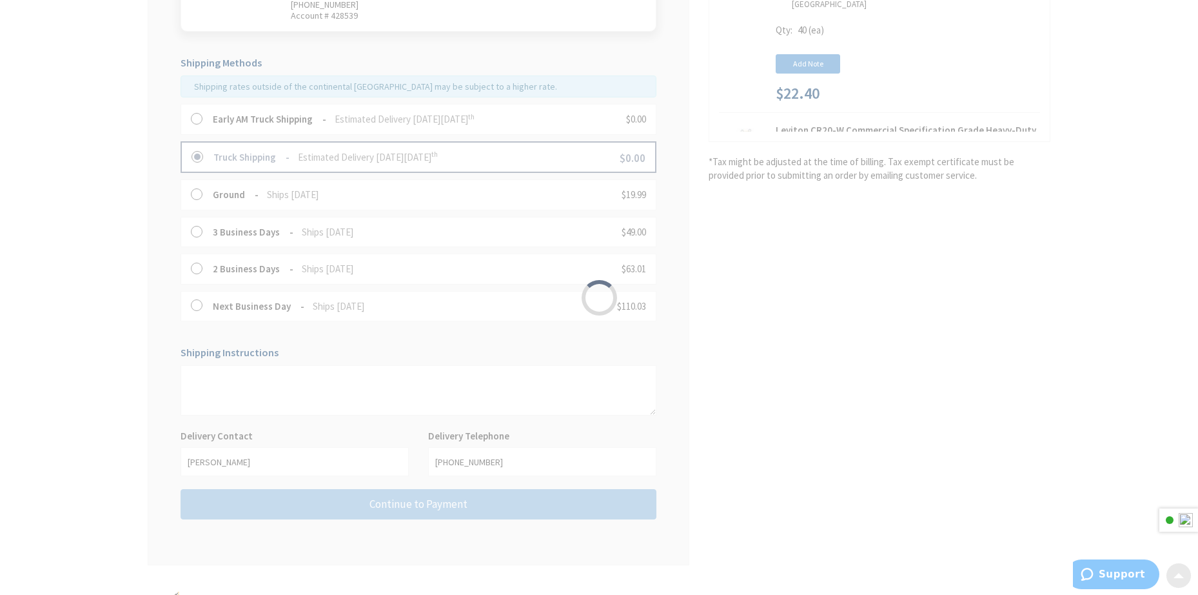
scroll to position [301, 0]
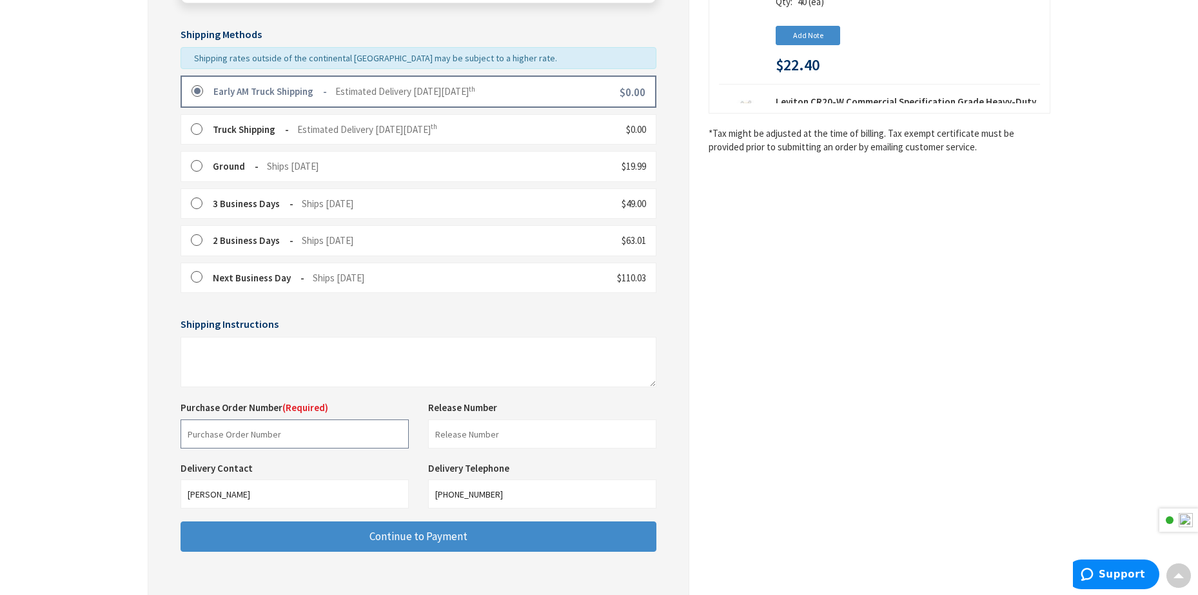
click at [247, 427] on input "text" at bounding box center [295, 433] width 228 height 29
type input "76439353es"
click at [139, 363] on main "Checkout Shipping Review & Payment Estimated Total $805.07 16 Some items on you…" at bounding box center [598, 229] width 967 height 924
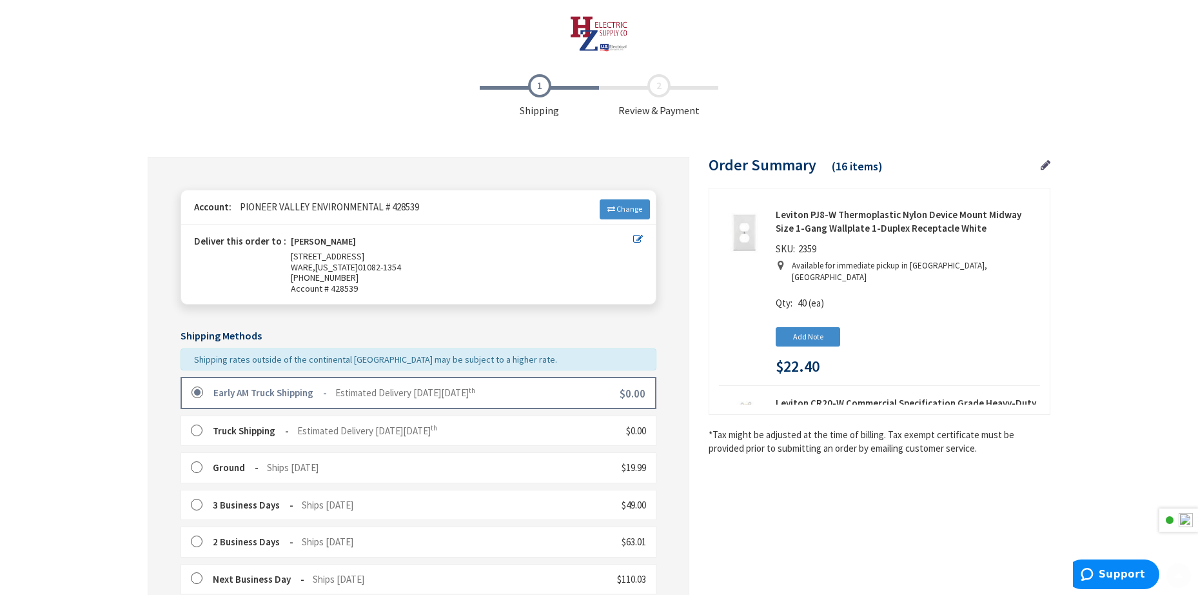
scroll to position [397, 0]
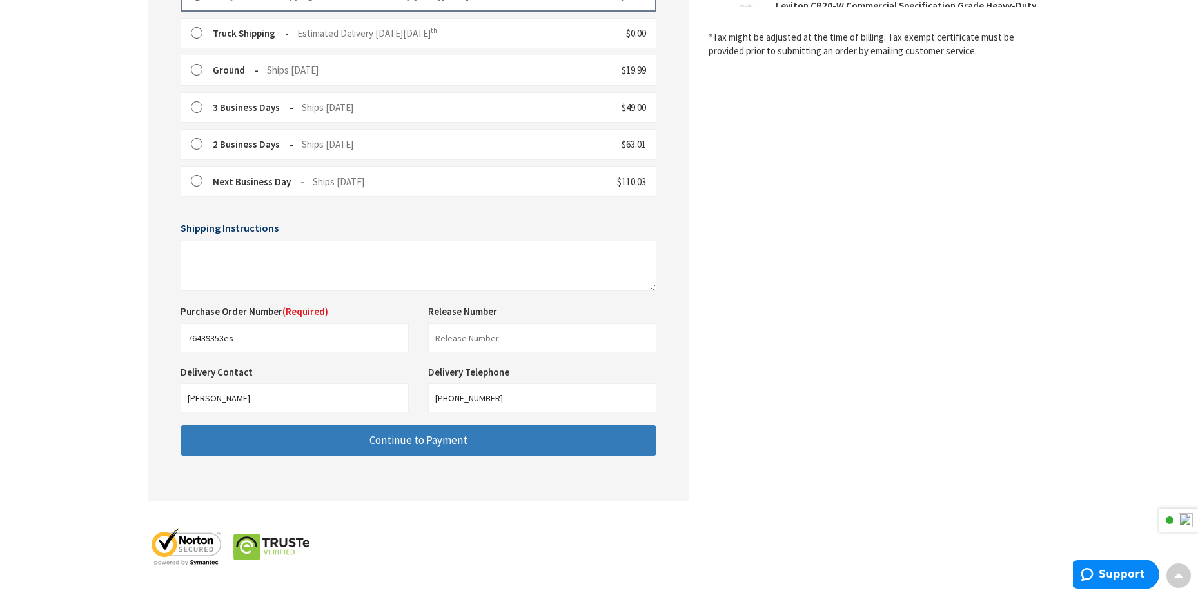
click at [284, 437] on button "Continue to Payment" at bounding box center [419, 440] width 476 height 30
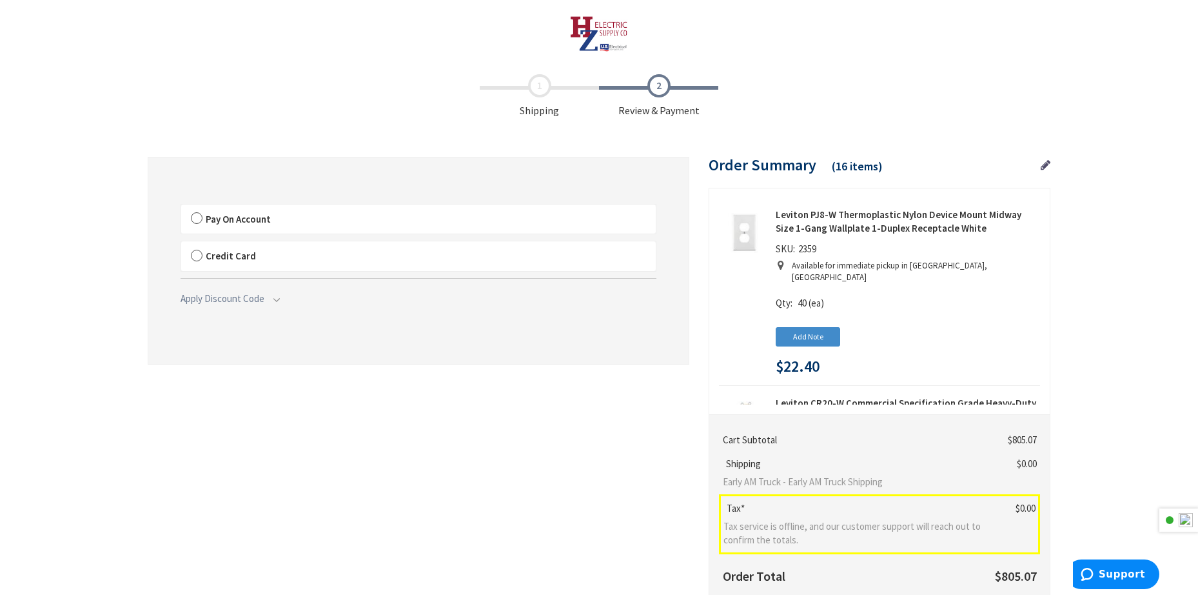
click at [195, 224] on label "Pay On Account" at bounding box center [418, 219] width 475 height 30
click at [181, 207] on input "Pay On Account" at bounding box center [181, 207] width 0 height 0
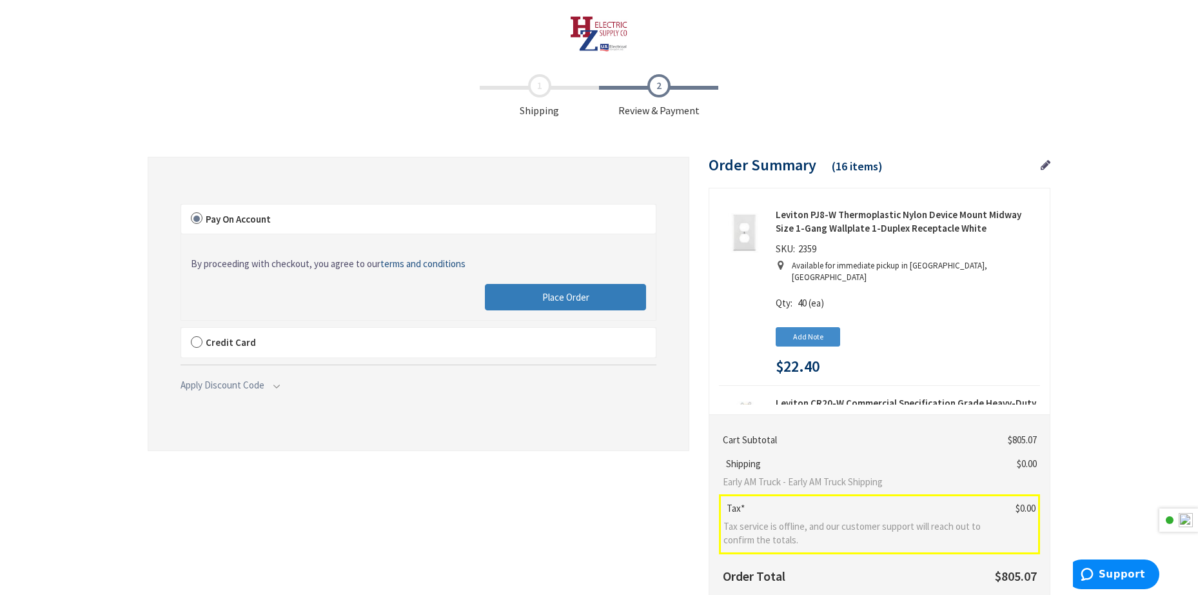
click at [587, 295] on span "Place Order" at bounding box center [565, 297] width 47 height 12
